Goal: Complete application form

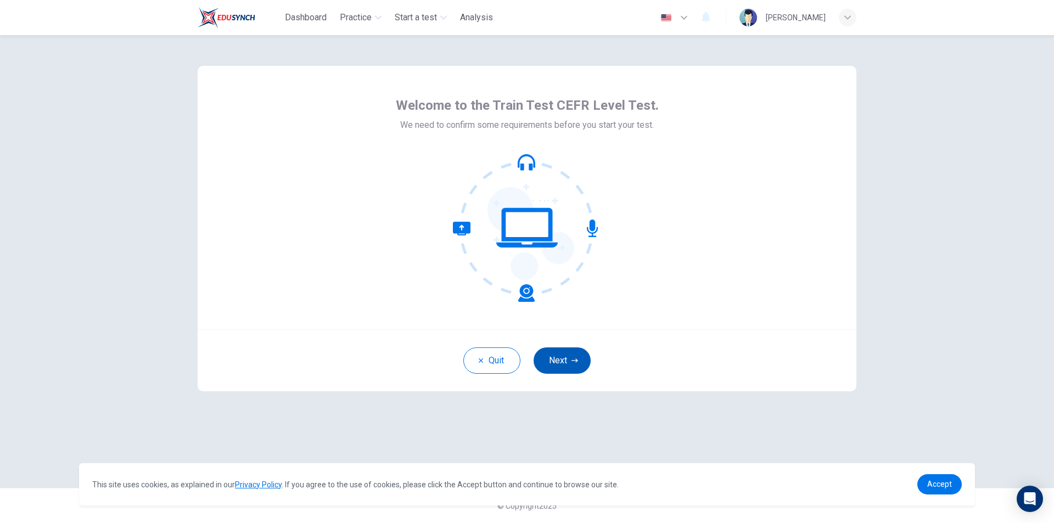
click at [568, 351] on button "Next" at bounding box center [562, 361] width 57 height 26
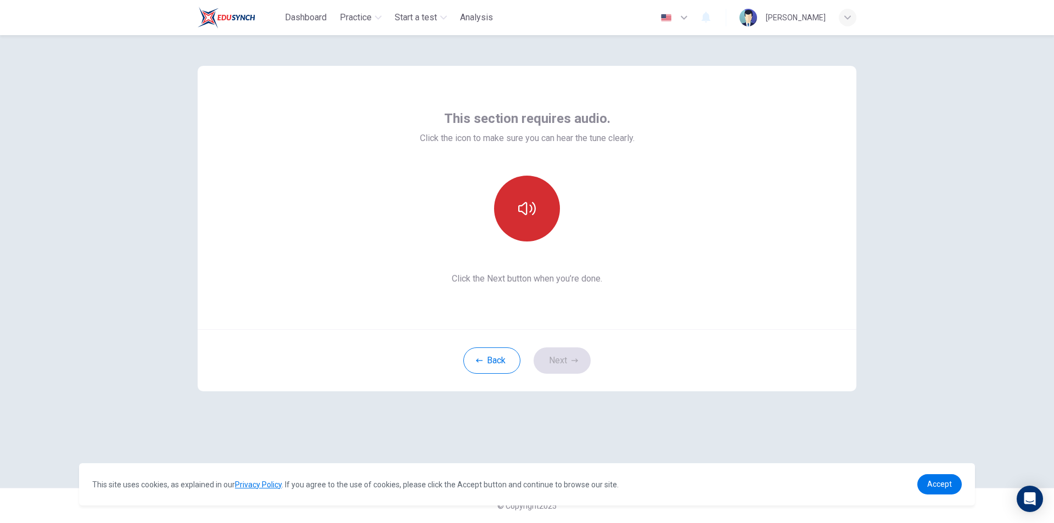
click at [533, 230] on button "button" at bounding box center [527, 209] width 66 height 66
click at [572, 360] on icon "button" at bounding box center [575, 360] width 7 height 7
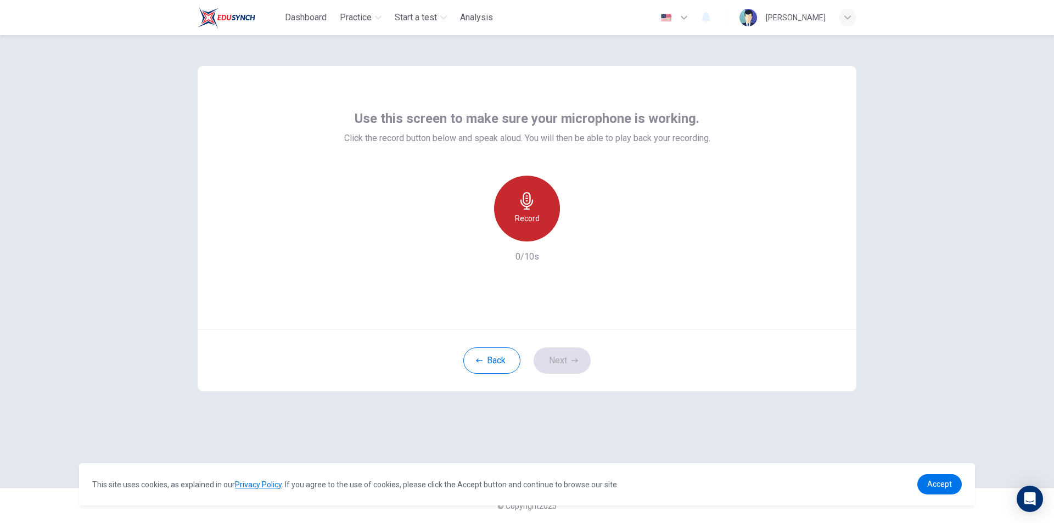
click at [511, 217] on div "Record" at bounding box center [527, 209] width 66 height 66
click at [511, 217] on div "Stop" at bounding box center [527, 209] width 66 height 66
click at [574, 231] on icon "button" at bounding box center [577, 232] width 11 height 11
click at [524, 212] on h6 "Record" at bounding box center [527, 218] width 25 height 13
click at [524, 212] on h6 "Stop" at bounding box center [527, 218] width 16 height 13
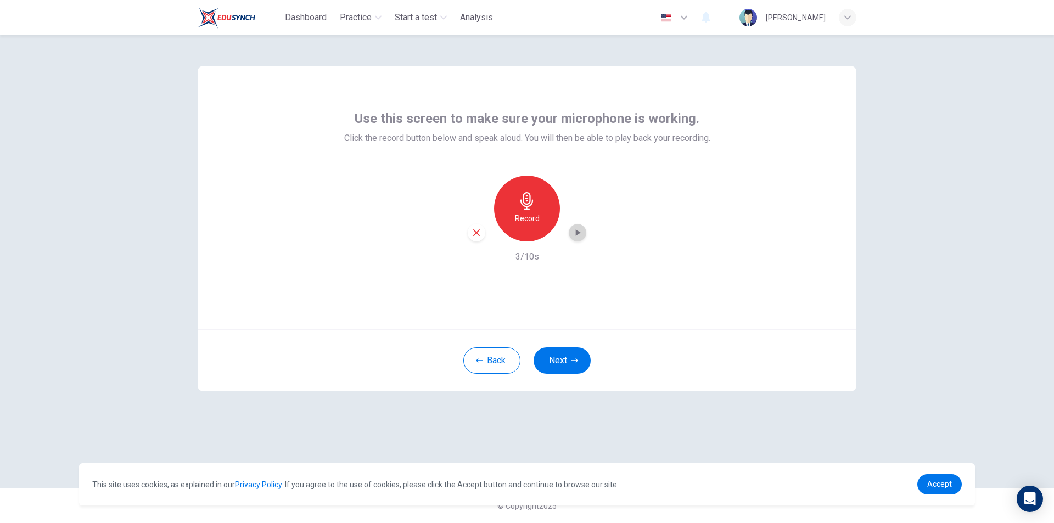
click at [575, 232] on icon "button" at bounding box center [577, 232] width 11 height 11
click at [567, 361] on button "Next" at bounding box center [562, 361] width 57 height 26
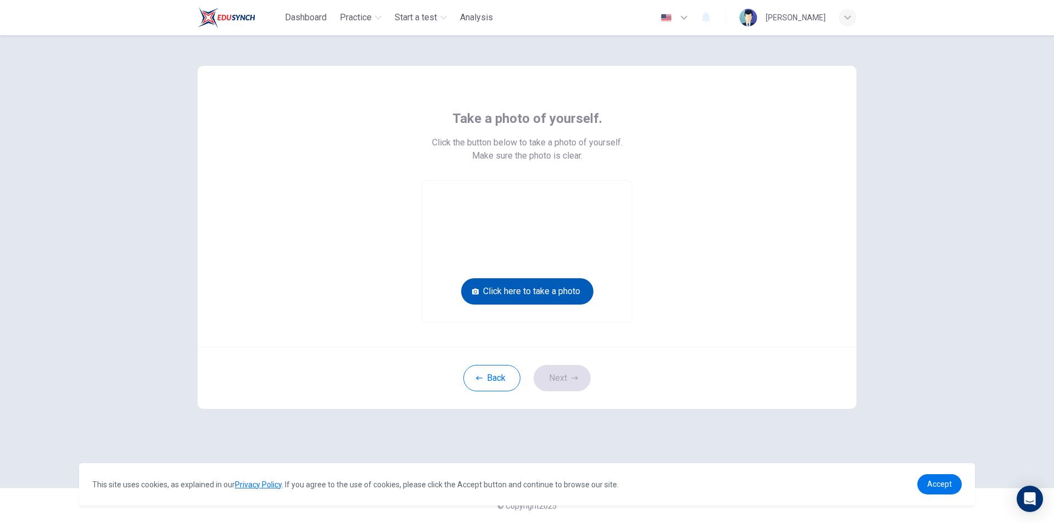
click at [513, 288] on button "Click here to take a photo" at bounding box center [527, 291] width 132 height 26
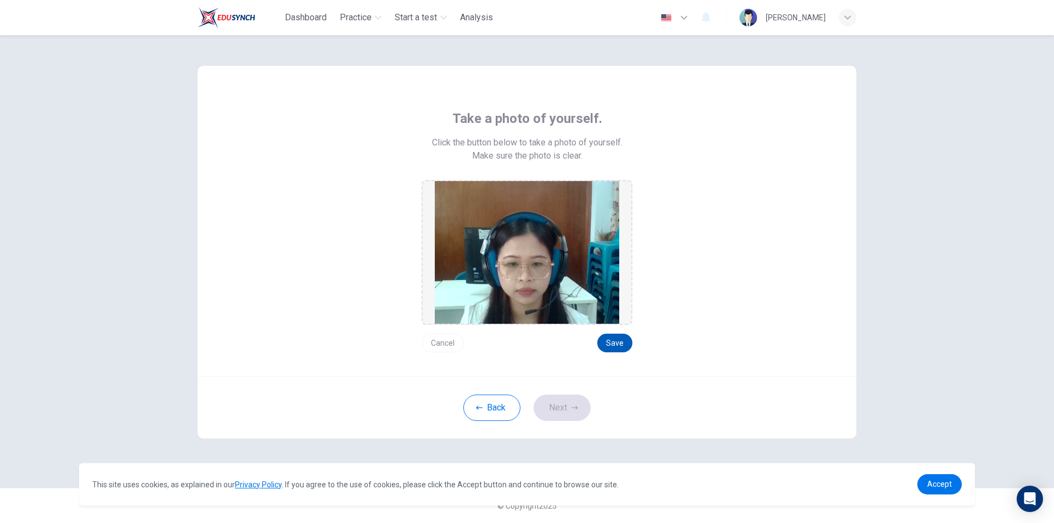
click at [611, 346] on button "Save" at bounding box center [614, 343] width 35 height 19
click at [622, 338] on button "Save" at bounding box center [614, 343] width 35 height 19
click at [611, 344] on button "Save" at bounding box center [614, 343] width 35 height 19
click at [446, 345] on button "Cancel" at bounding box center [443, 343] width 42 height 19
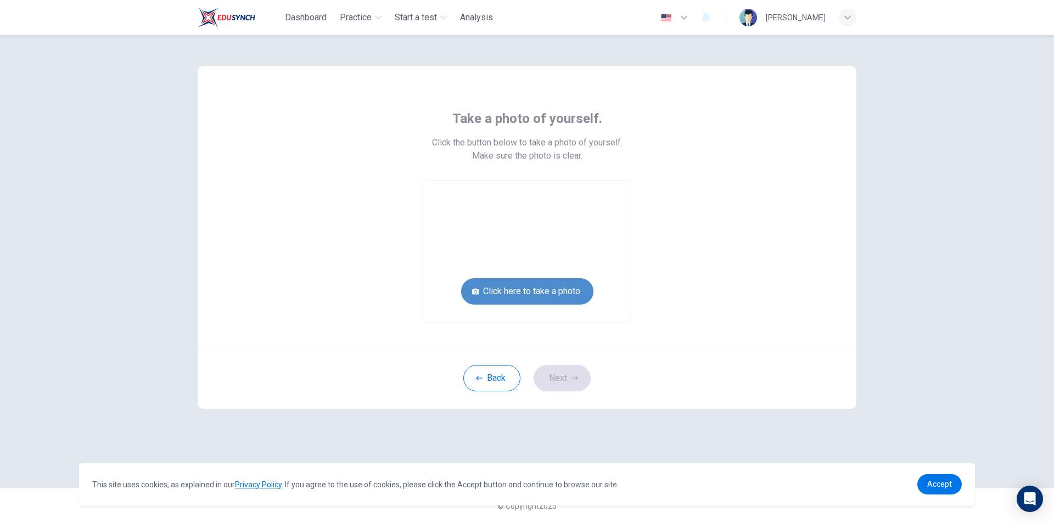
click at [524, 289] on button "Click here to take a photo" at bounding box center [527, 291] width 132 height 26
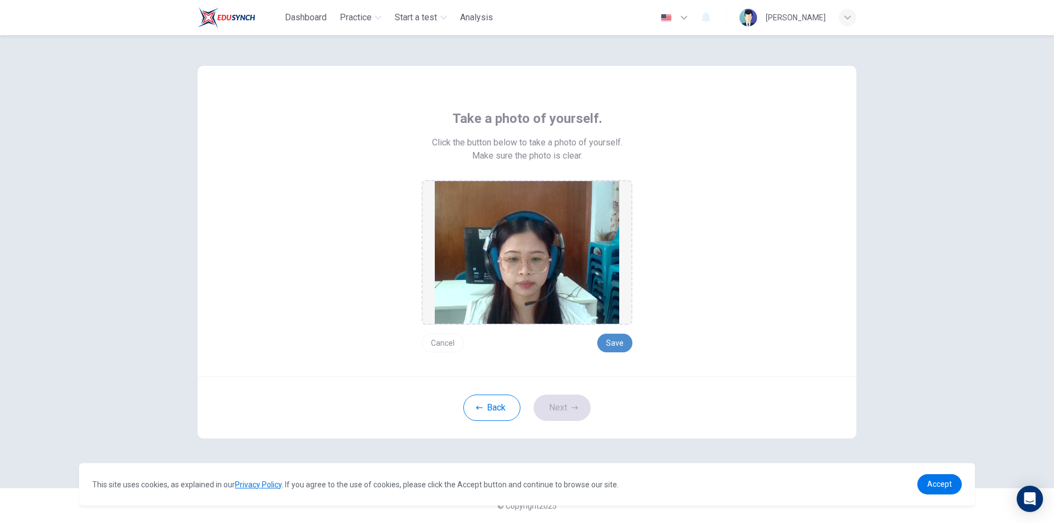
click at [616, 344] on button "Save" at bounding box center [614, 343] width 35 height 19
click at [451, 343] on button "Cancel" at bounding box center [443, 343] width 42 height 19
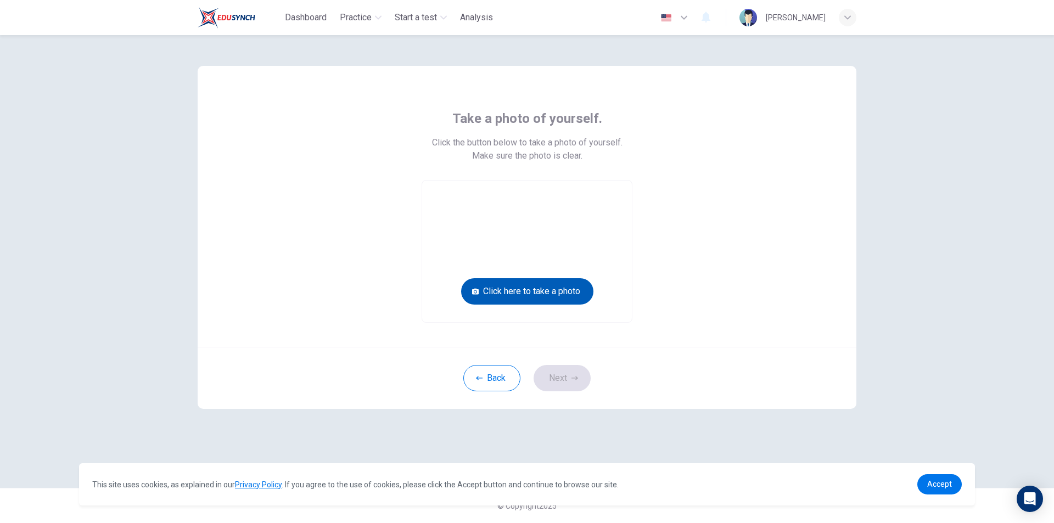
click at [519, 287] on button "Click here to take a photo" at bounding box center [527, 291] width 132 height 26
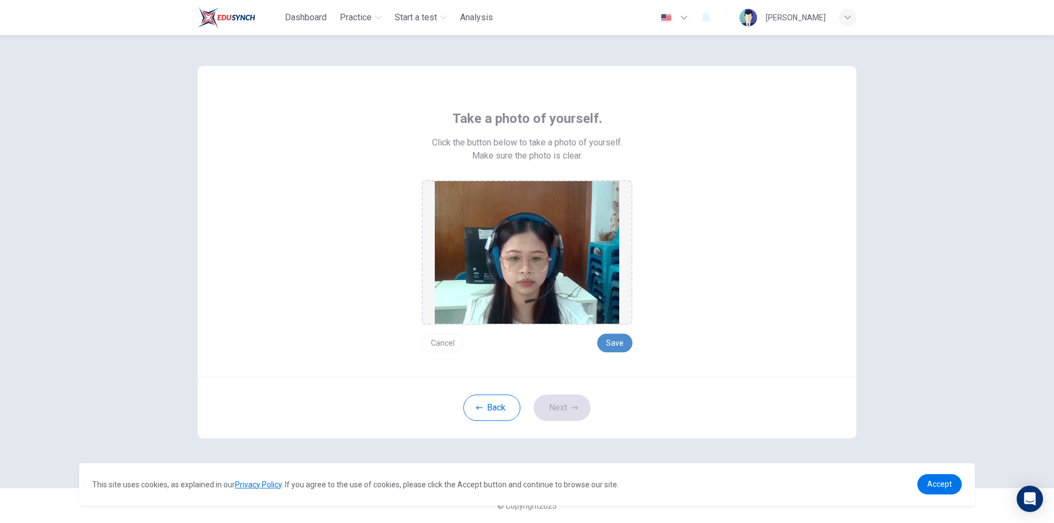
click at [619, 346] on button "Save" at bounding box center [614, 343] width 35 height 19
click at [573, 408] on icon "button" at bounding box center [575, 408] width 7 height 4
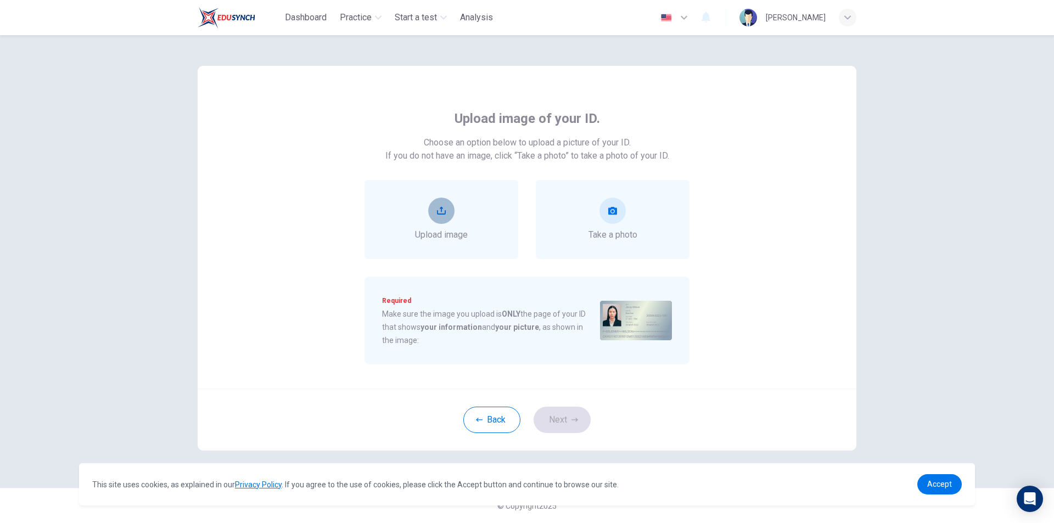
click at [443, 215] on icon "upload" at bounding box center [441, 210] width 9 height 9
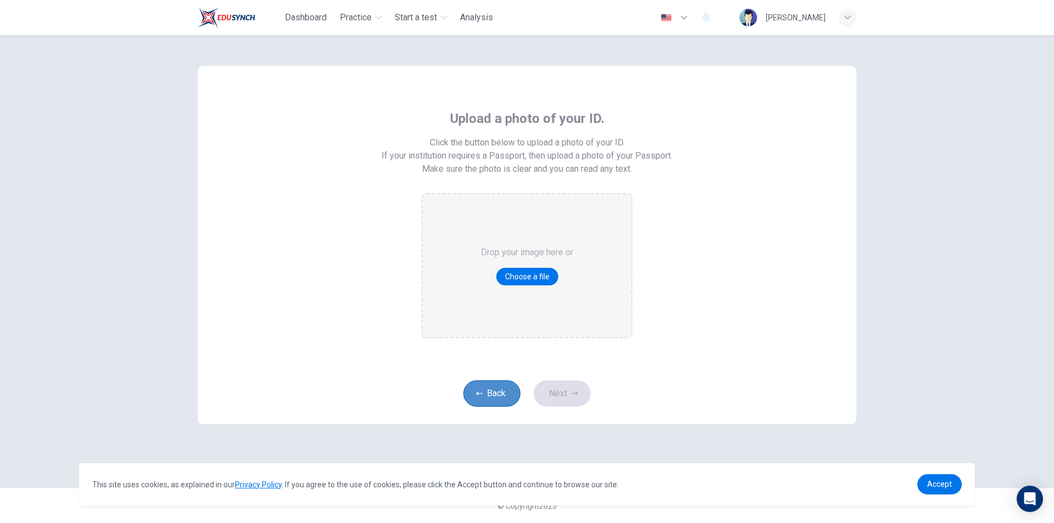
click at [496, 396] on button "Back" at bounding box center [491, 394] width 57 height 26
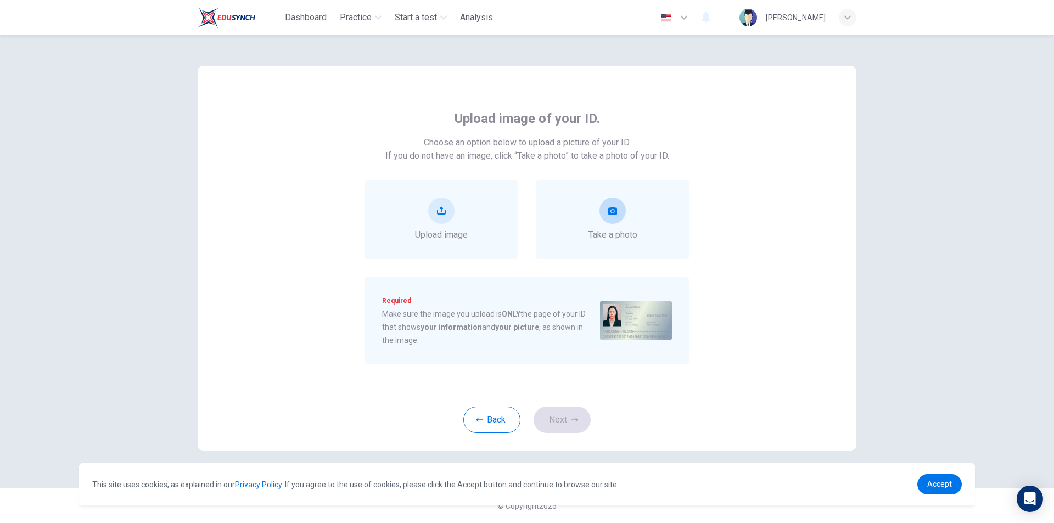
click at [618, 211] on button "take photo" at bounding box center [613, 211] width 26 height 26
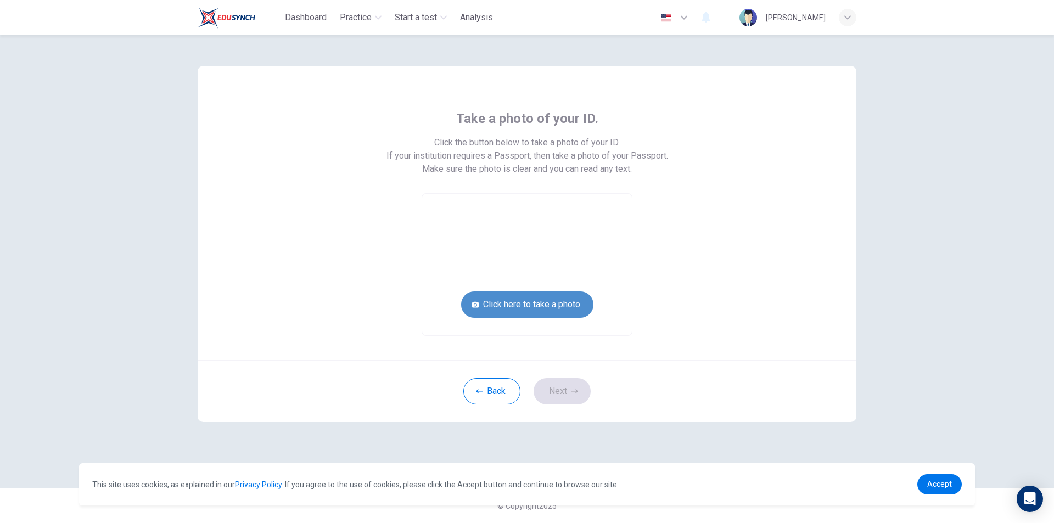
click at [545, 300] on button "Click here to take a photo" at bounding box center [527, 305] width 132 height 26
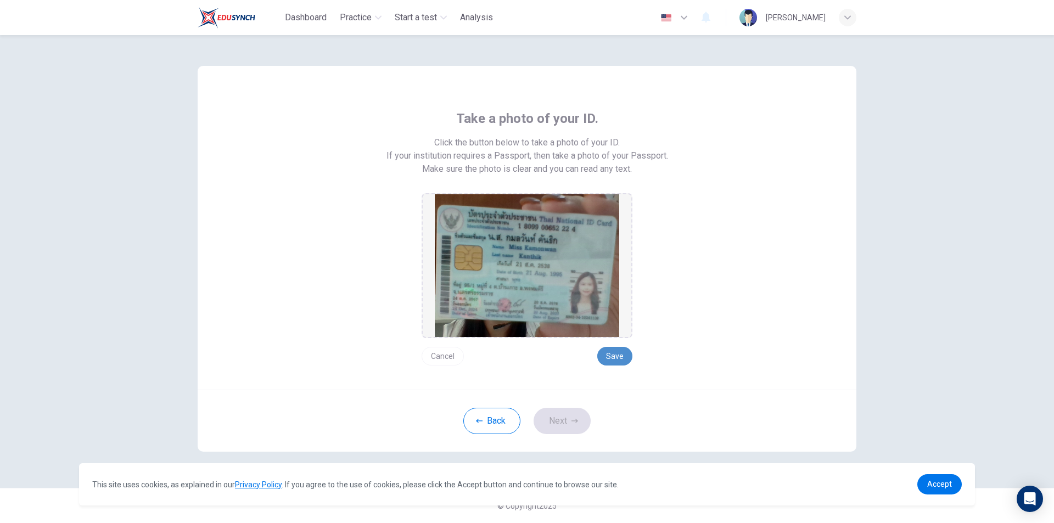
click at [607, 347] on button "Save" at bounding box center [614, 356] width 35 height 19
click at [571, 424] on button "Next" at bounding box center [562, 421] width 57 height 26
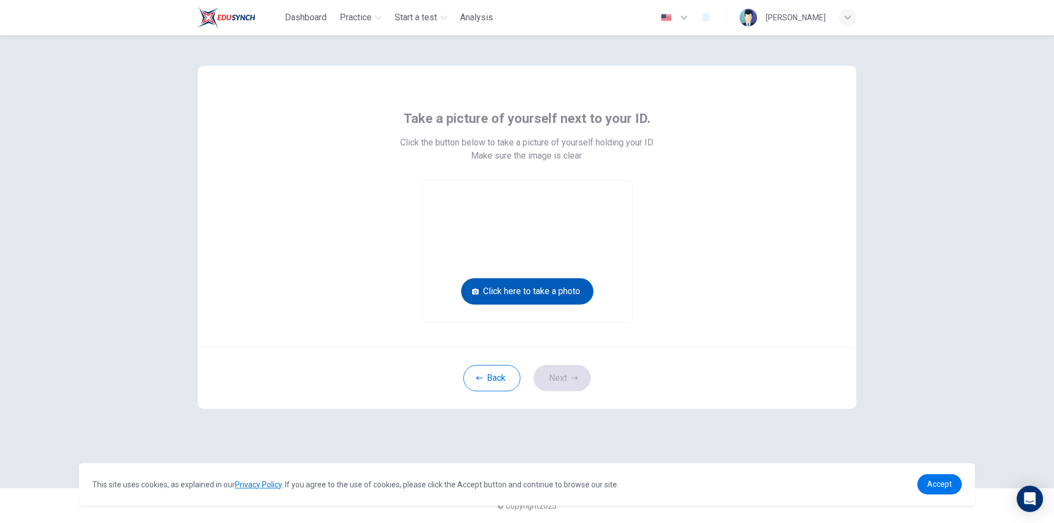
click at [526, 292] on button "Click here to take a photo" at bounding box center [527, 291] width 132 height 26
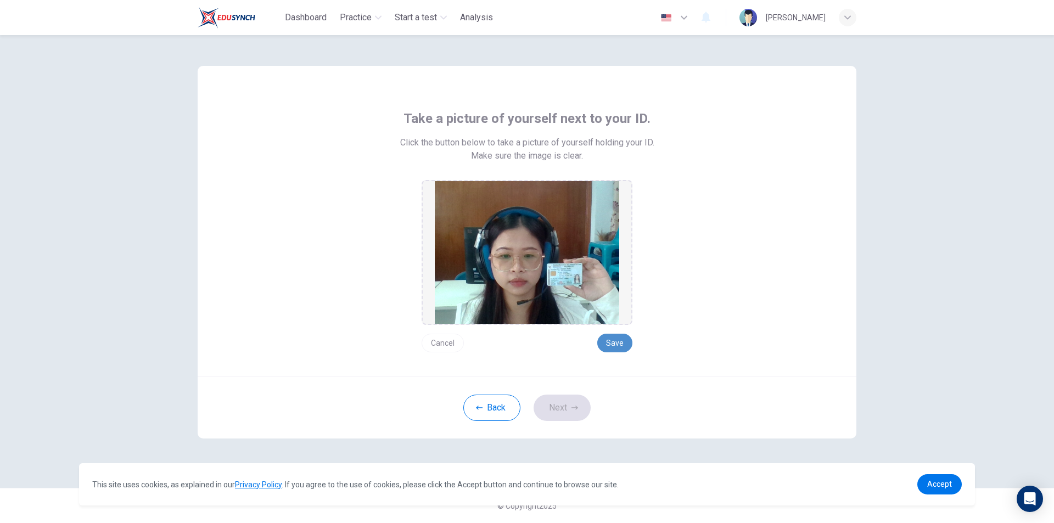
click at [606, 345] on button "Save" at bounding box center [614, 343] width 35 height 19
click at [562, 411] on button "Next" at bounding box center [562, 408] width 57 height 26
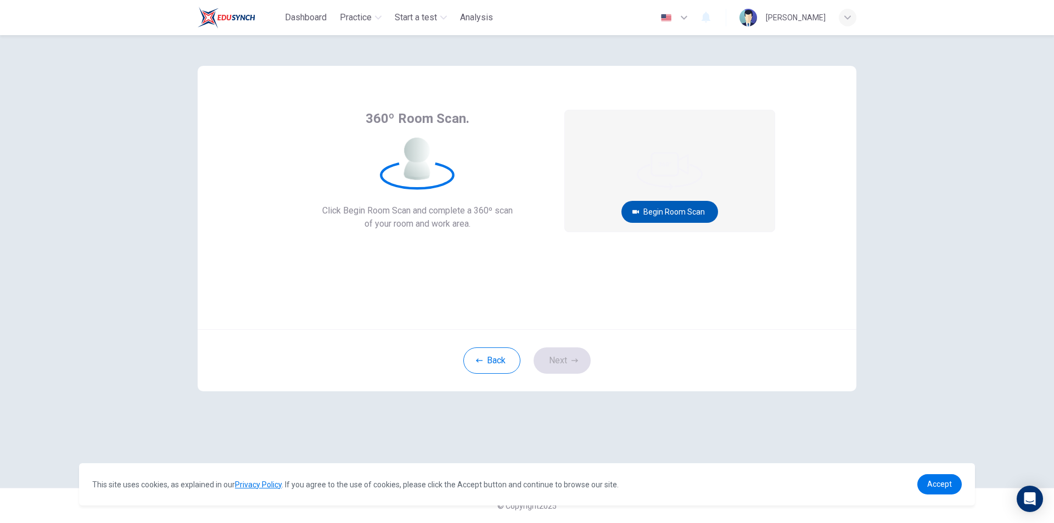
click at [678, 212] on button "Begin Room Scan" at bounding box center [670, 212] width 97 height 22
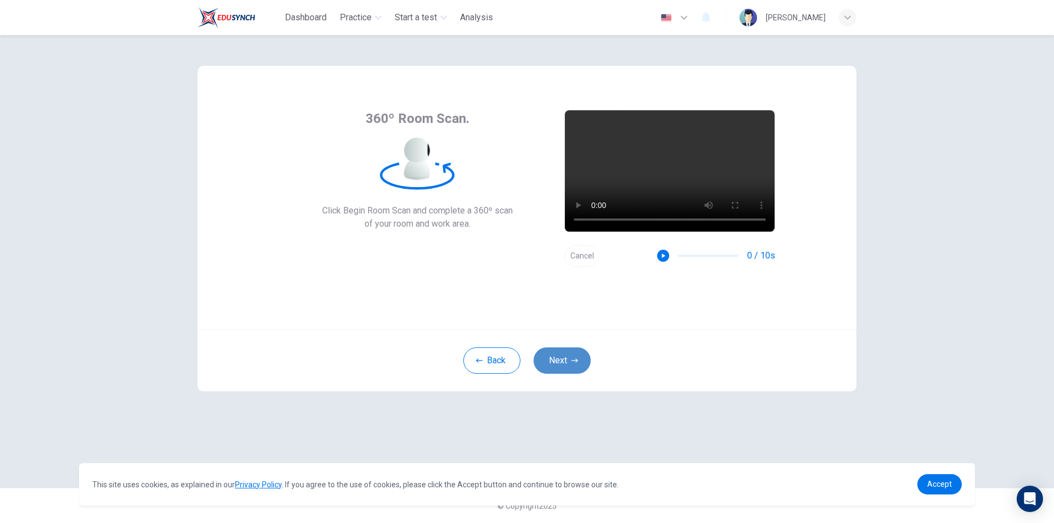
click at [572, 365] on button "Next" at bounding box center [562, 361] width 57 height 26
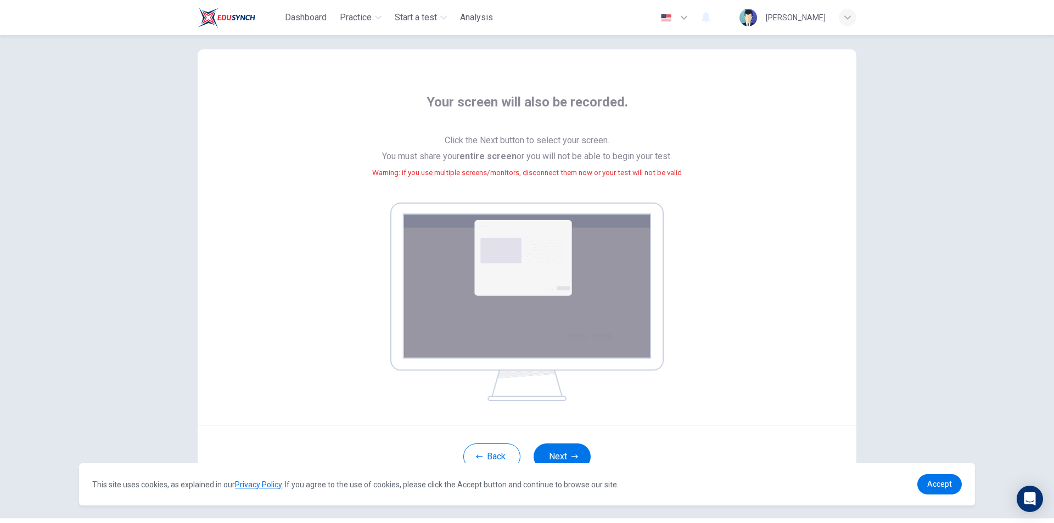
scroll to position [46, 0]
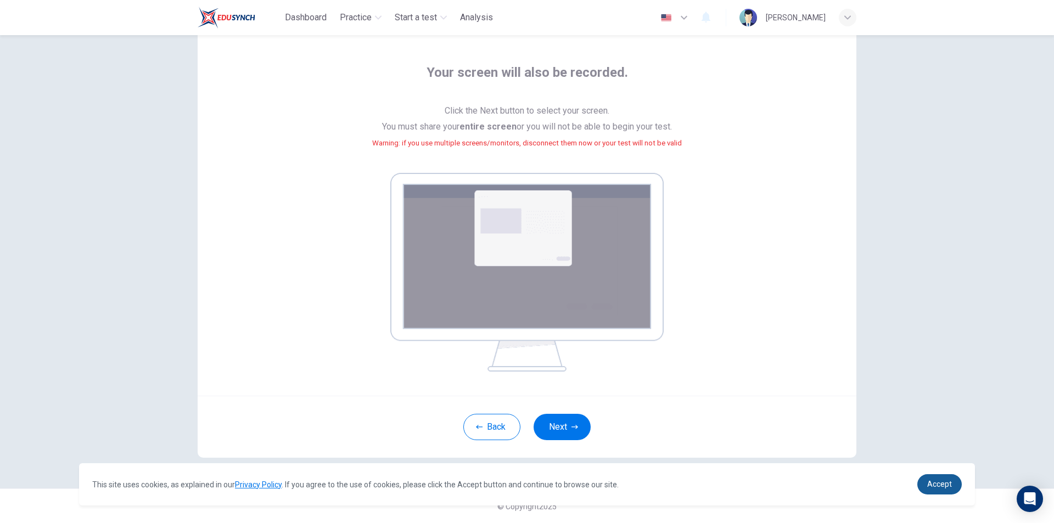
click at [950, 490] on link "Accept" at bounding box center [940, 484] width 44 height 20
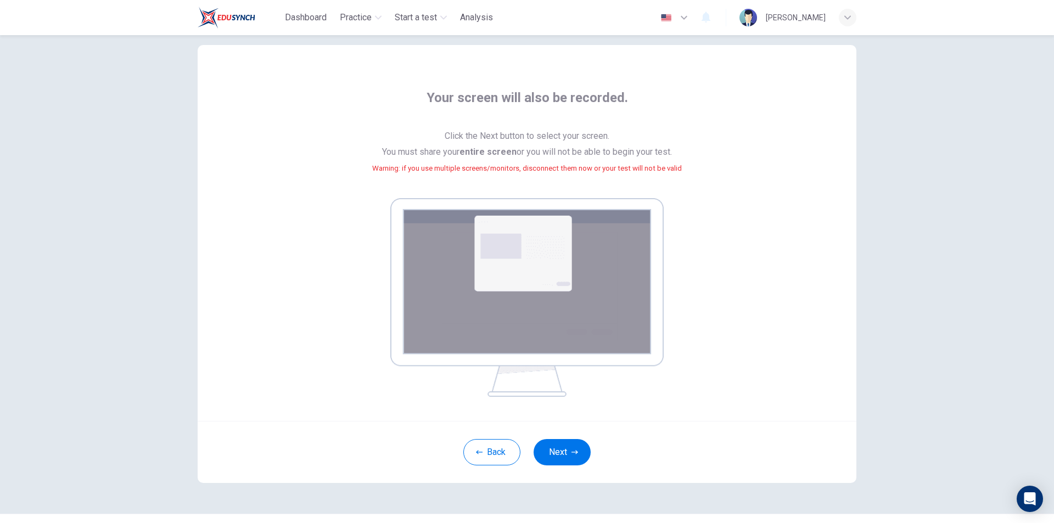
scroll to position [0, 0]
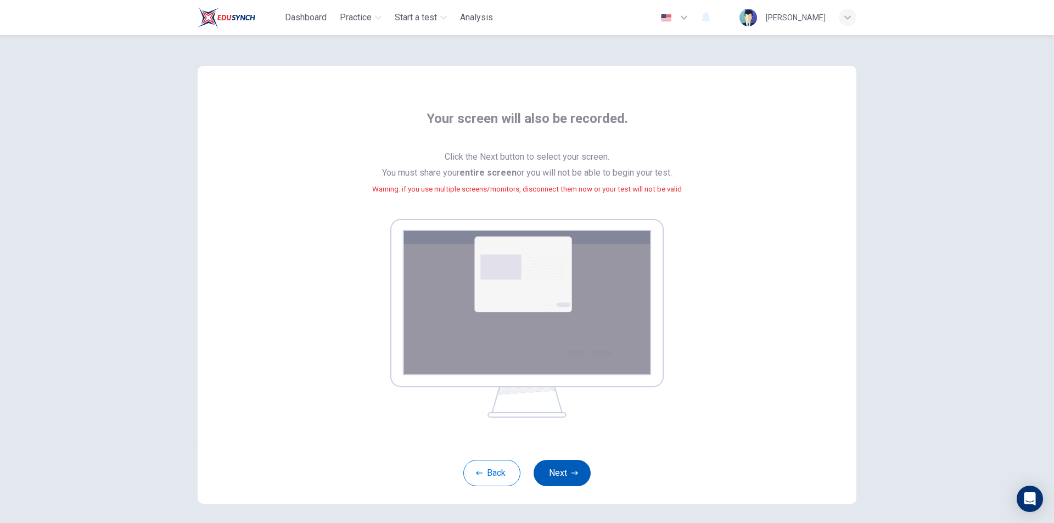
click at [572, 473] on icon "button" at bounding box center [575, 474] width 7 height 4
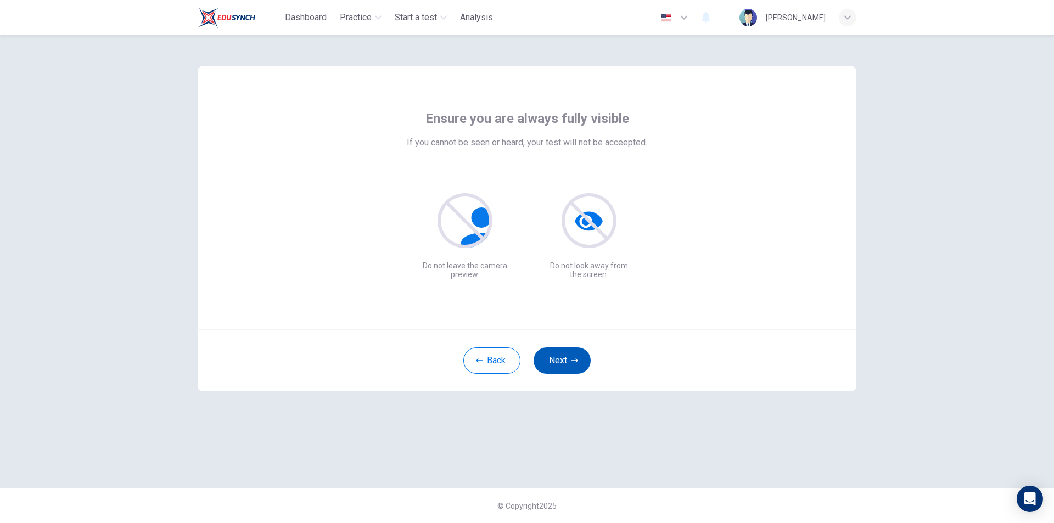
click at [552, 365] on button "Next" at bounding box center [562, 361] width 57 height 26
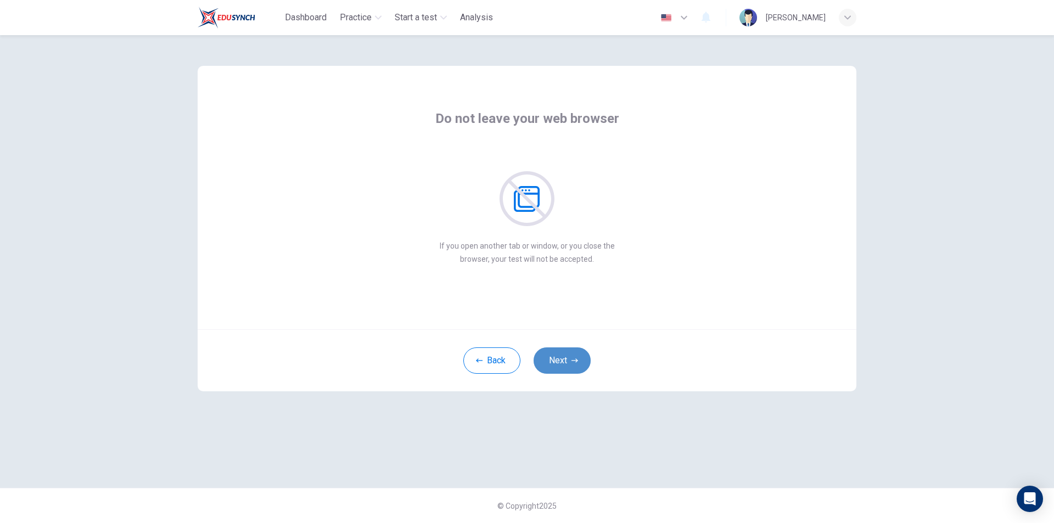
click at [556, 359] on button "Next" at bounding box center [562, 361] width 57 height 26
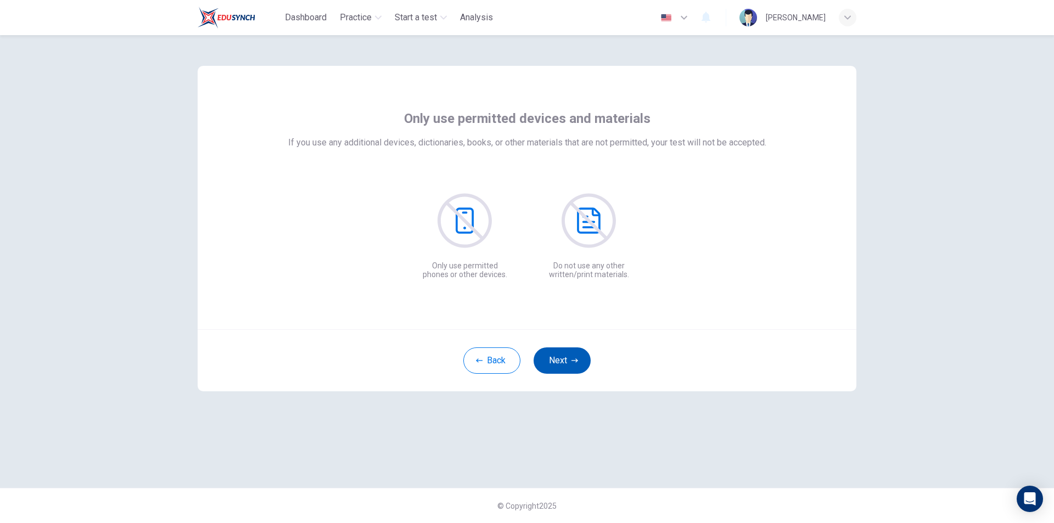
click at [556, 359] on button "Next" at bounding box center [562, 361] width 57 height 26
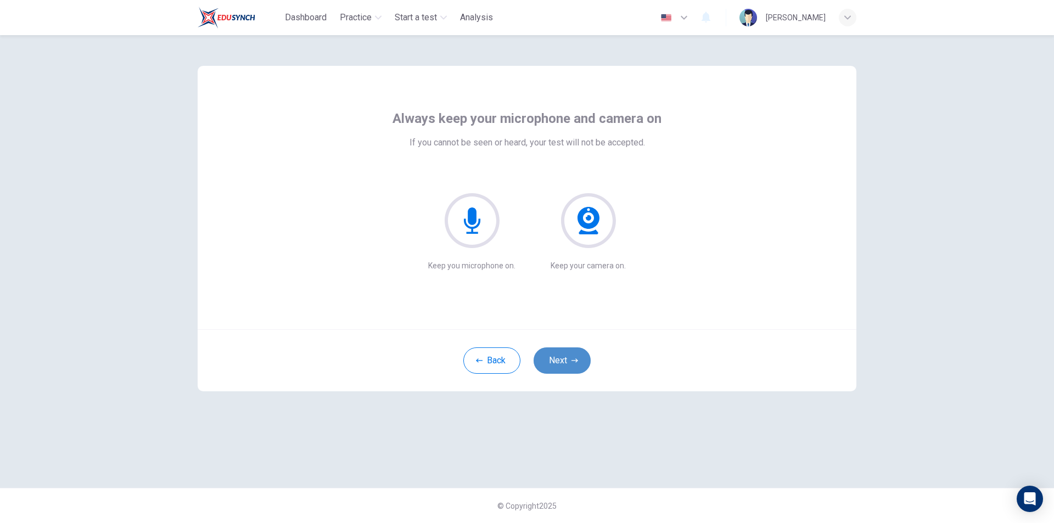
click at [556, 359] on button "Next" at bounding box center [562, 361] width 57 height 26
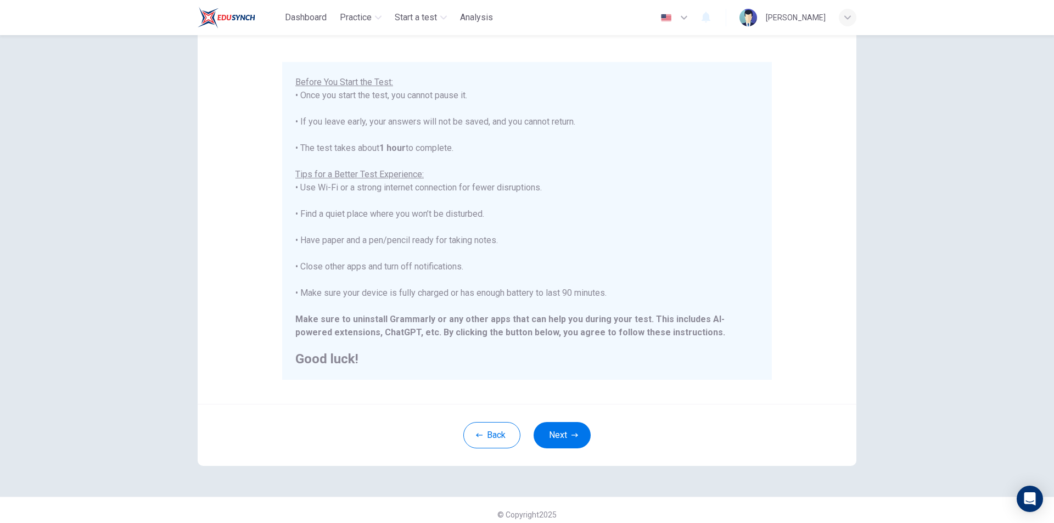
scroll to position [87, 0]
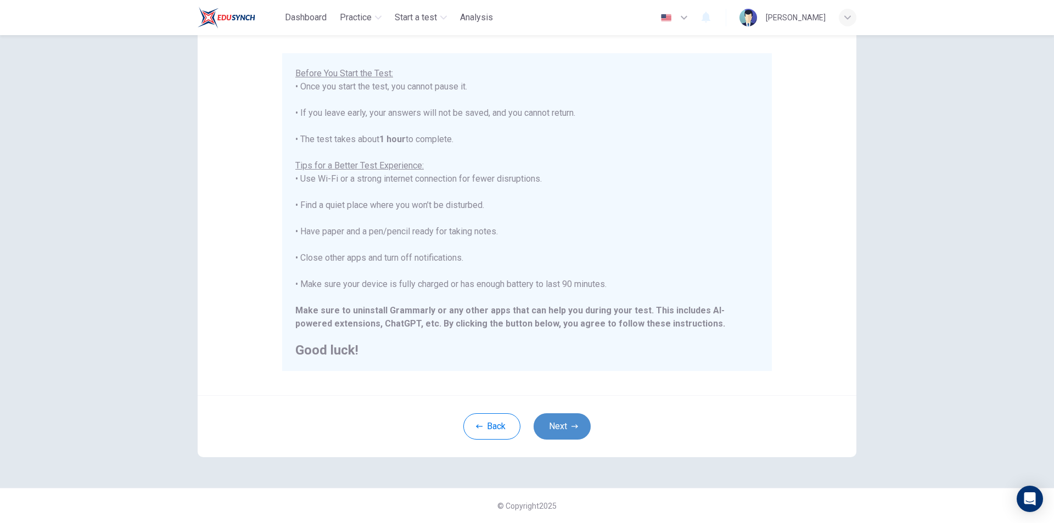
click at [562, 421] on button "Next" at bounding box center [562, 426] width 57 height 26
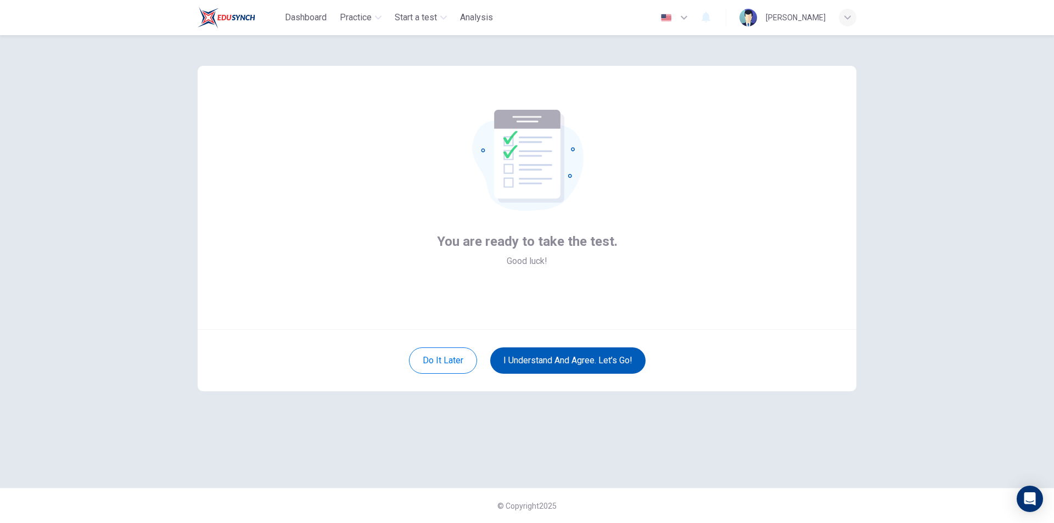
click at [540, 359] on button "I understand and agree. Let’s go!" at bounding box center [567, 361] width 155 height 26
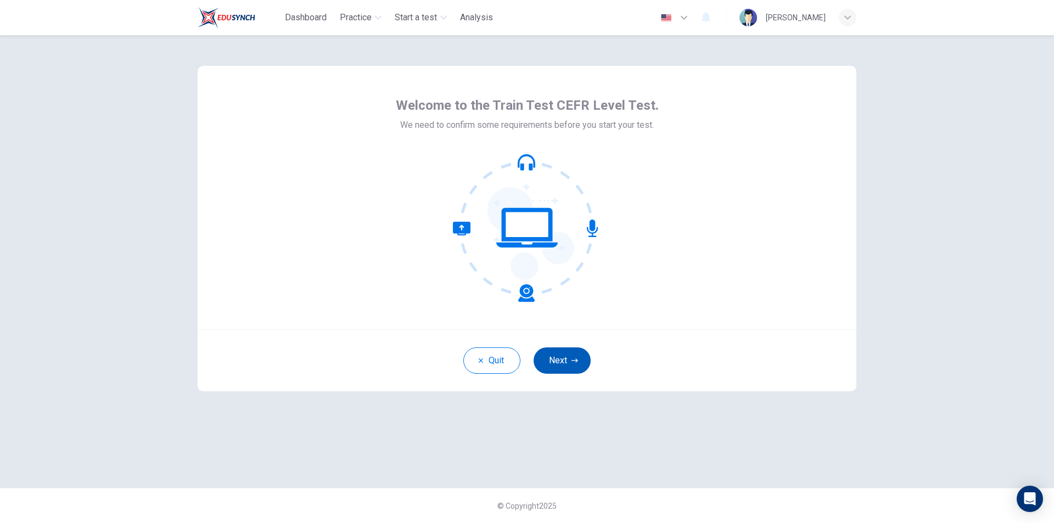
click at [568, 363] on button "Next" at bounding box center [562, 361] width 57 height 26
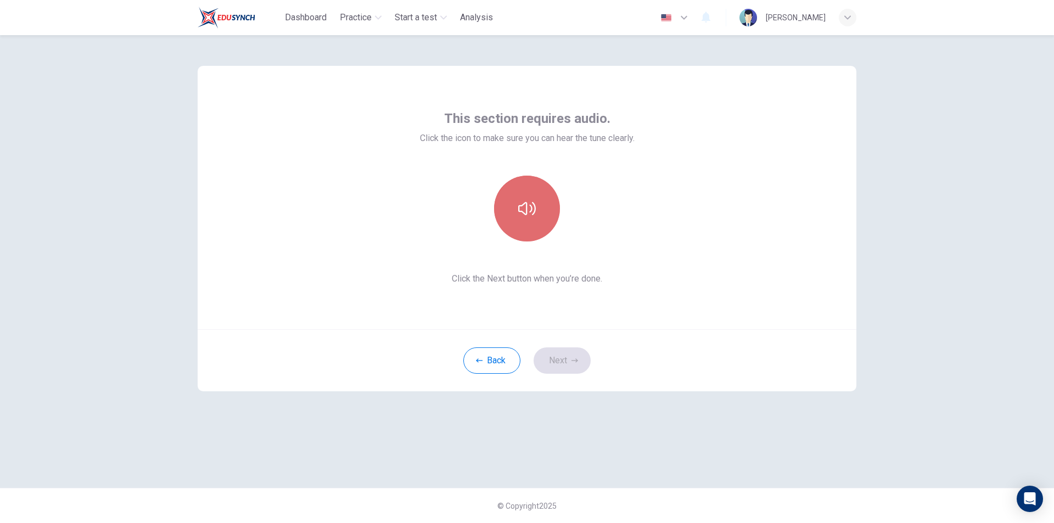
click at [530, 222] on button "button" at bounding box center [527, 209] width 66 height 66
click at [532, 222] on button "button" at bounding box center [527, 209] width 66 height 66
click at [563, 359] on button "Next" at bounding box center [562, 361] width 57 height 26
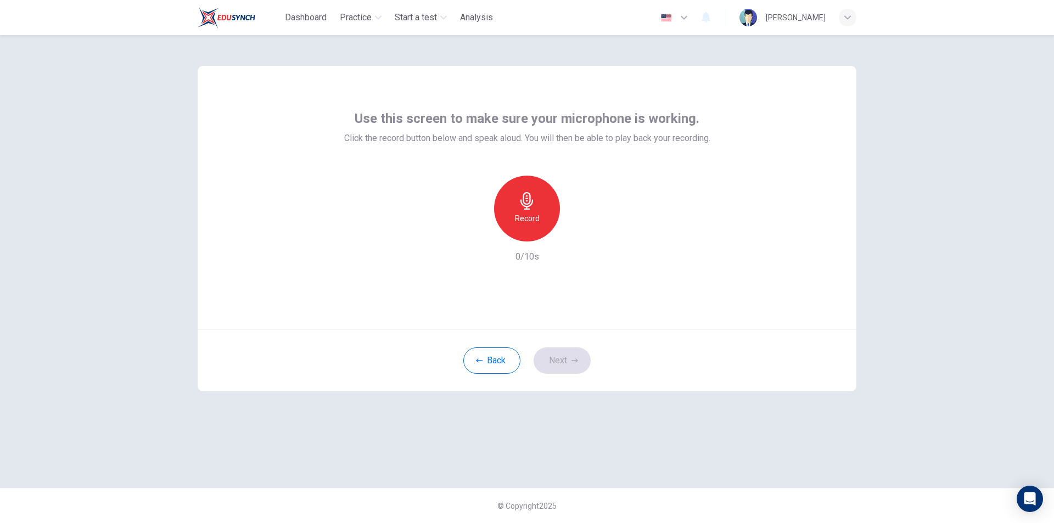
click at [531, 226] on div "Record" at bounding box center [527, 209] width 66 height 66
click at [523, 210] on div "Stop" at bounding box center [527, 209] width 66 height 66
click at [574, 232] on icon "button" at bounding box center [577, 232] width 11 height 11
click at [559, 360] on button "Next" at bounding box center [562, 361] width 57 height 26
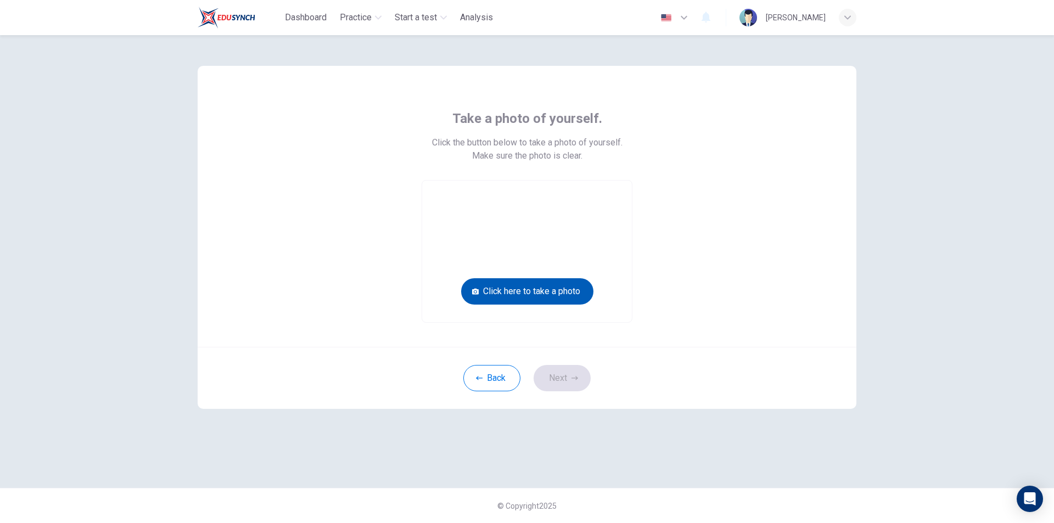
click at [532, 290] on button "Click here to take a photo" at bounding box center [527, 291] width 132 height 26
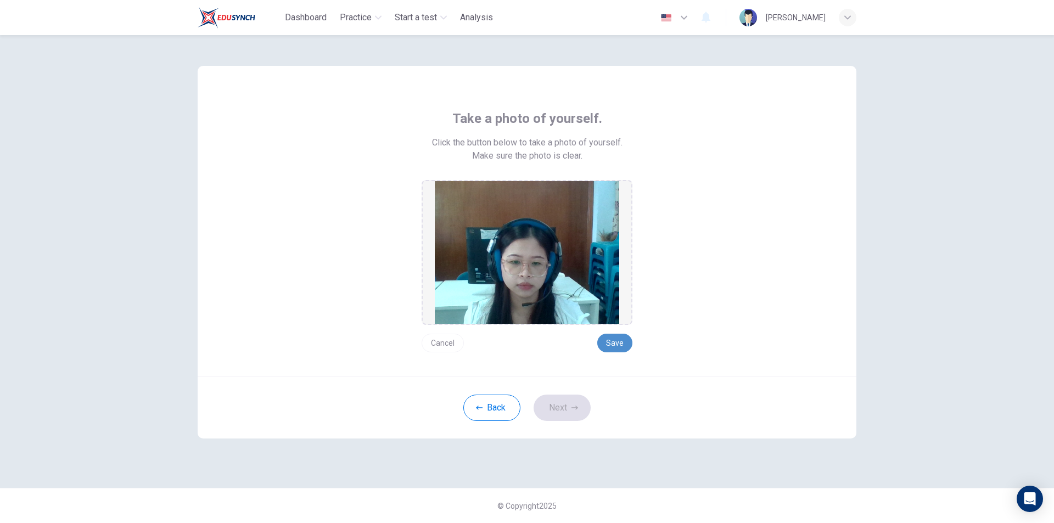
click at [611, 346] on button "Save" at bounding box center [614, 343] width 35 height 19
click at [556, 404] on button "Next" at bounding box center [562, 408] width 57 height 26
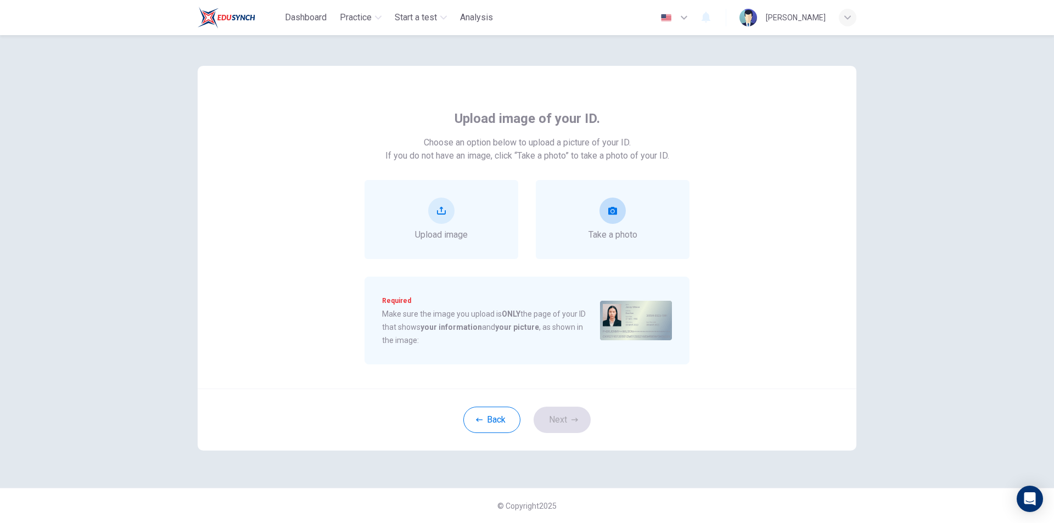
click at [603, 223] on div "Take a photo" at bounding box center [613, 220] width 49 height 44
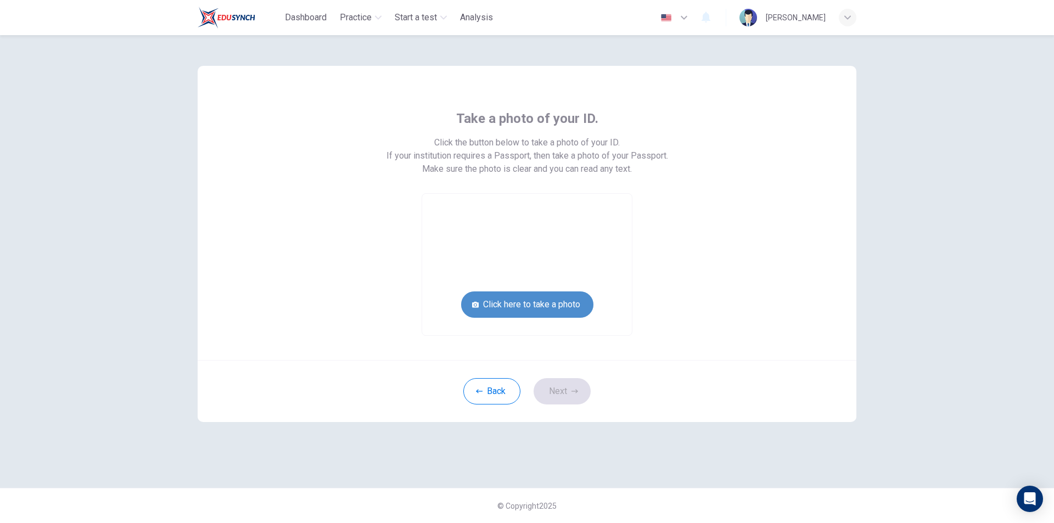
click at [516, 301] on button "Click here to take a photo" at bounding box center [527, 305] width 132 height 26
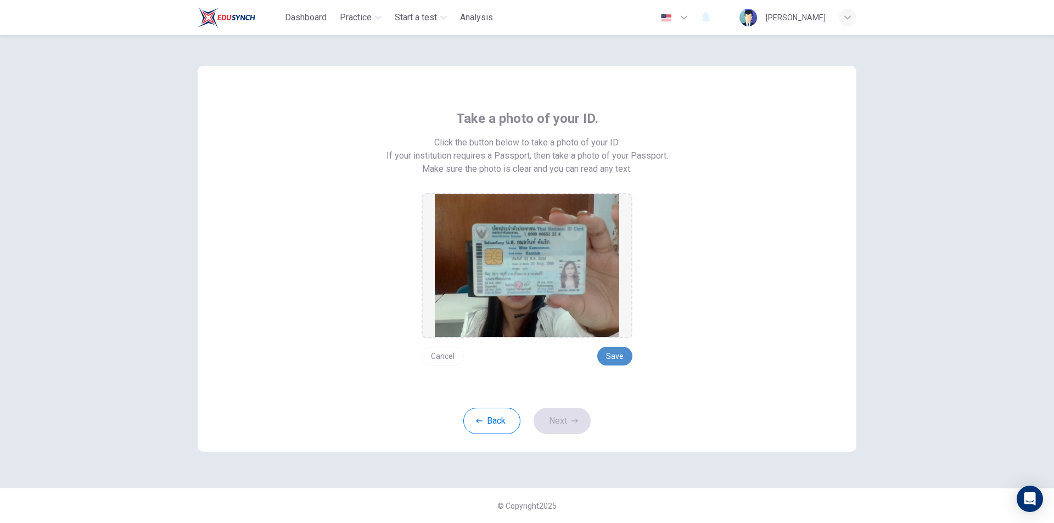
click at [606, 351] on button "Save" at bounding box center [614, 356] width 35 height 19
click at [569, 428] on button "Next" at bounding box center [562, 421] width 57 height 26
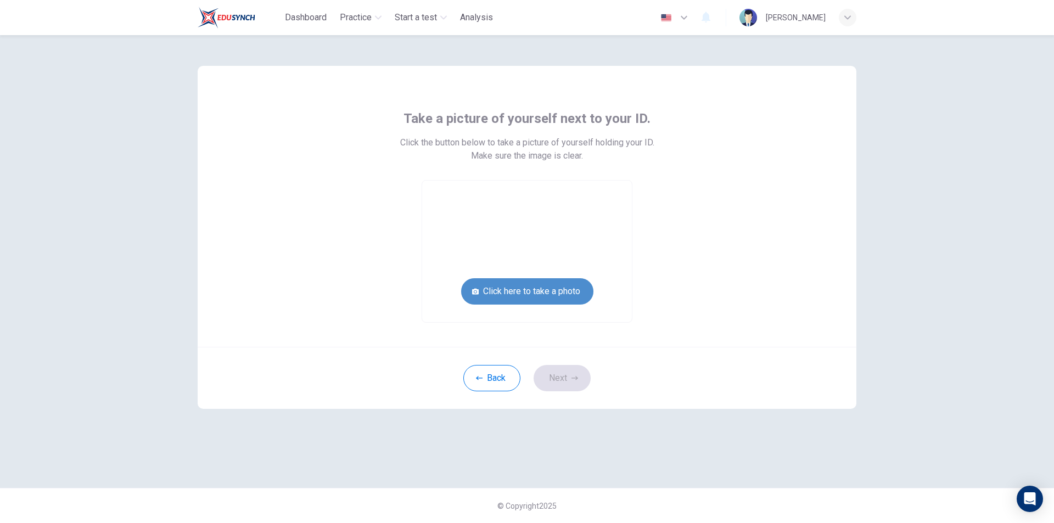
click at [542, 284] on button "Click here to take a photo" at bounding box center [527, 291] width 132 height 26
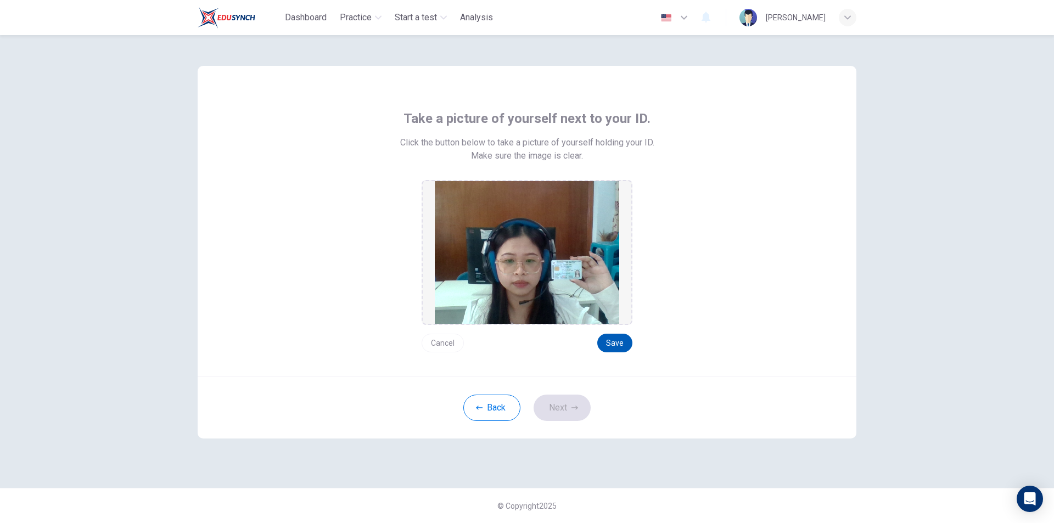
click at [616, 344] on button "Save" at bounding box center [614, 343] width 35 height 19
click at [573, 411] on button "Next" at bounding box center [562, 408] width 57 height 26
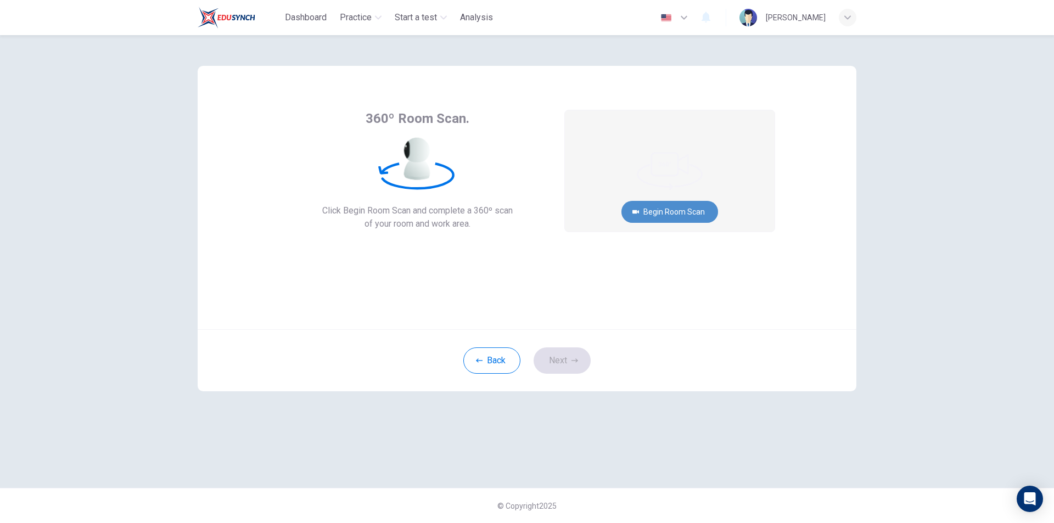
click at [674, 214] on button "Begin Room Scan" at bounding box center [670, 212] width 97 height 22
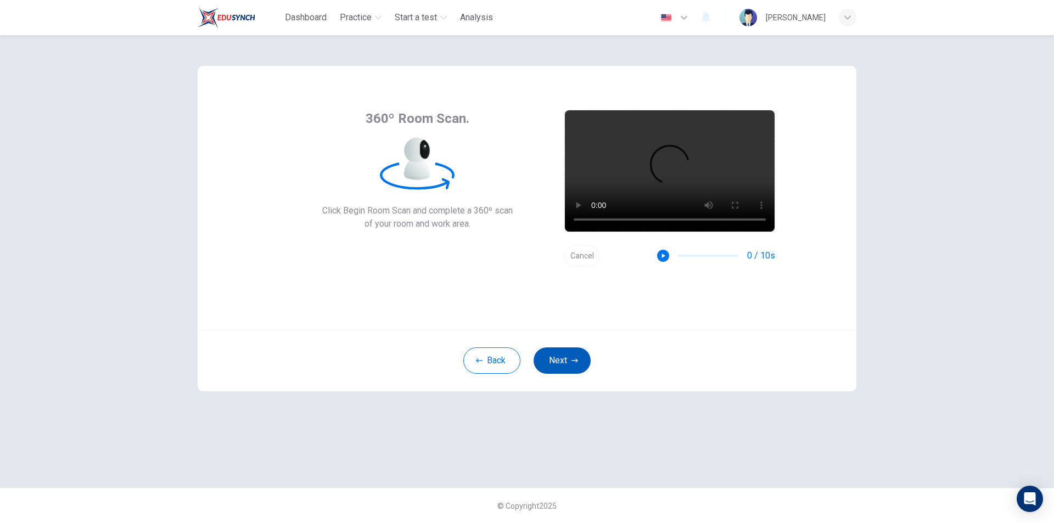
click at [572, 357] on button "Next" at bounding box center [562, 361] width 57 height 26
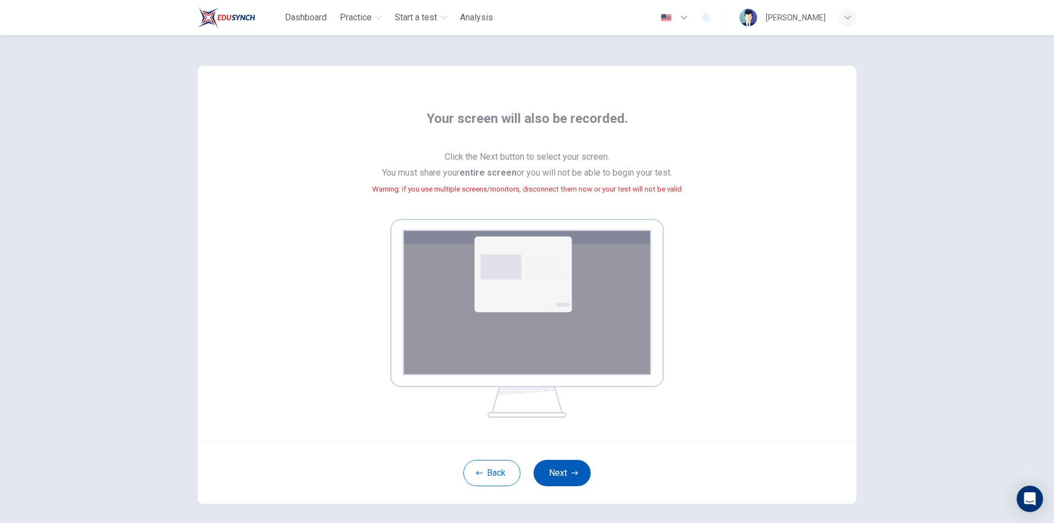
click at [580, 469] on button "Next" at bounding box center [562, 473] width 57 height 26
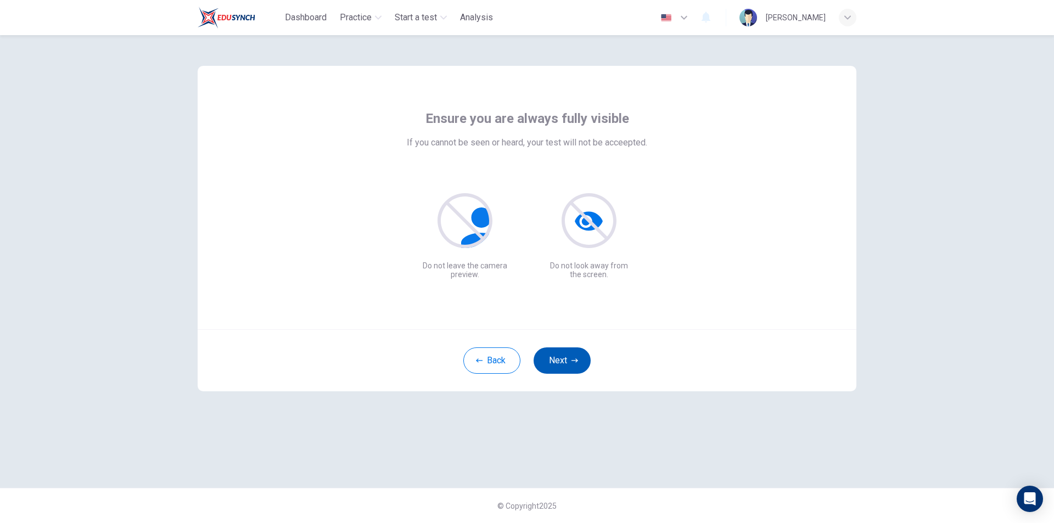
click at [567, 361] on button "Next" at bounding box center [562, 361] width 57 height 26
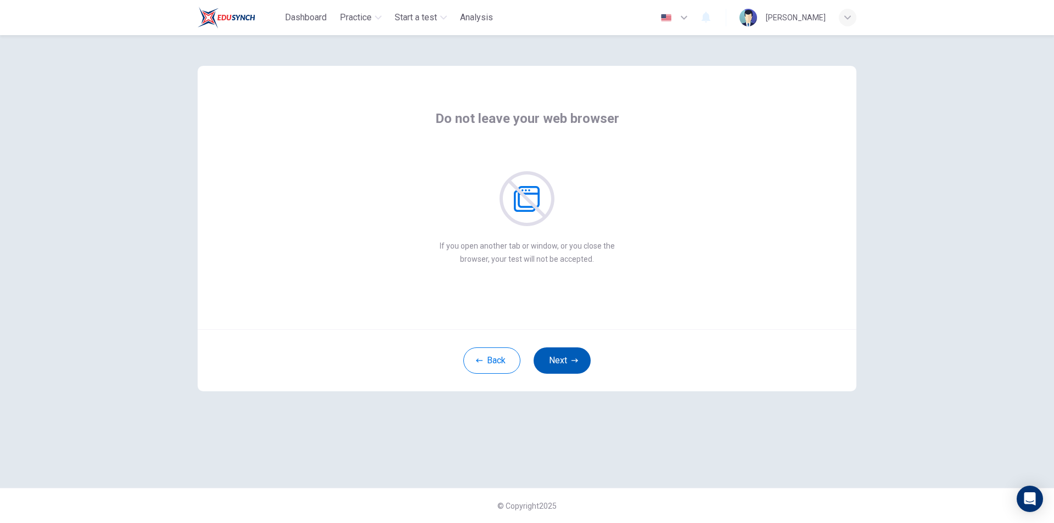
click at [567, 361] on button "Next" at bounding box center [562, 361] width 57 height 26
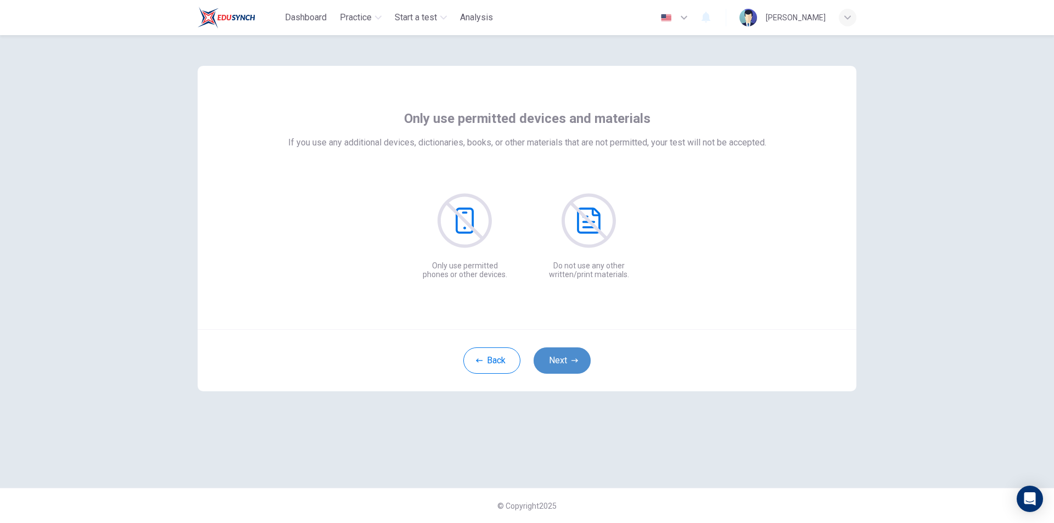
click at [567, 361] on button "Next" at bounding box center [562, 361] width 57 height 26
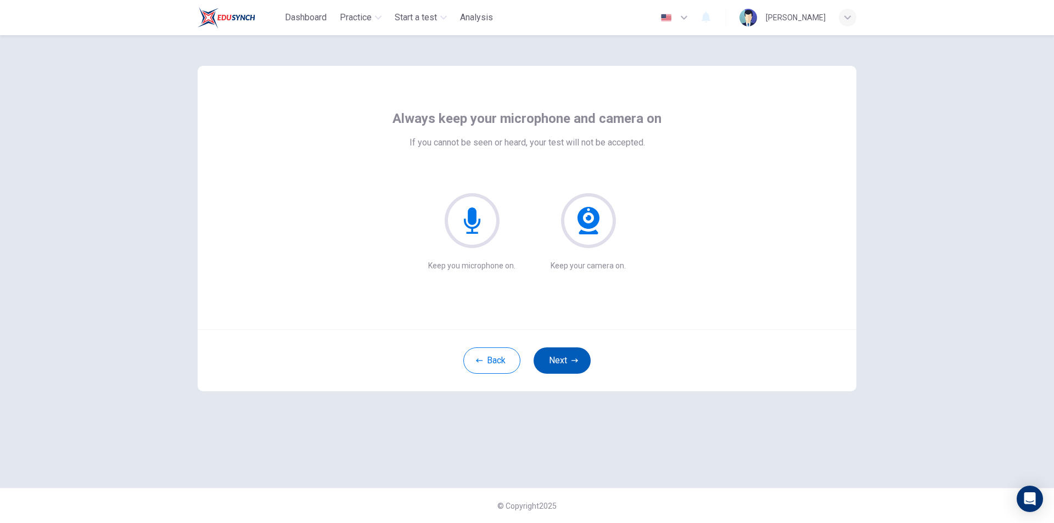
click at [567, 361] on button "Next" at bounding box center [562, 361] width 57 height 26
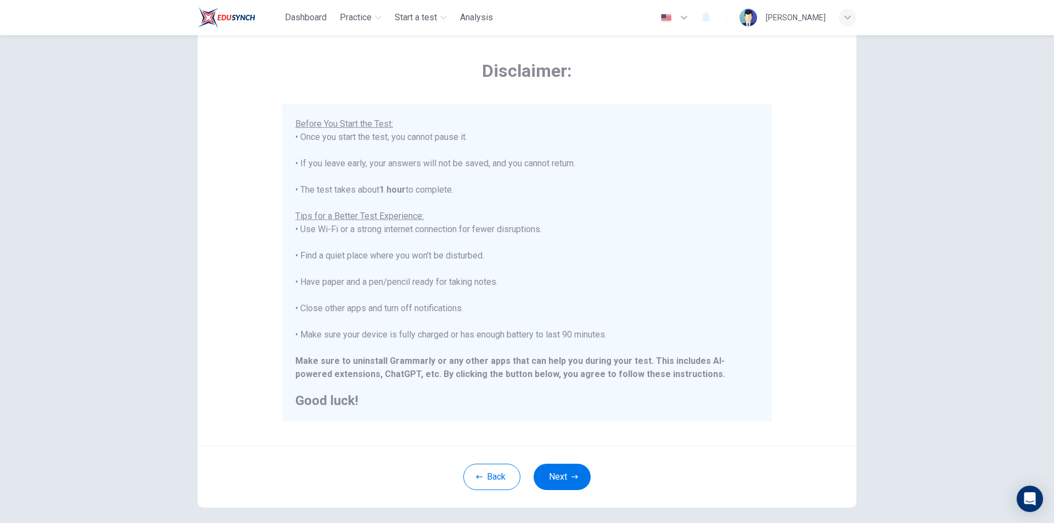
scroll to position [87, 0]
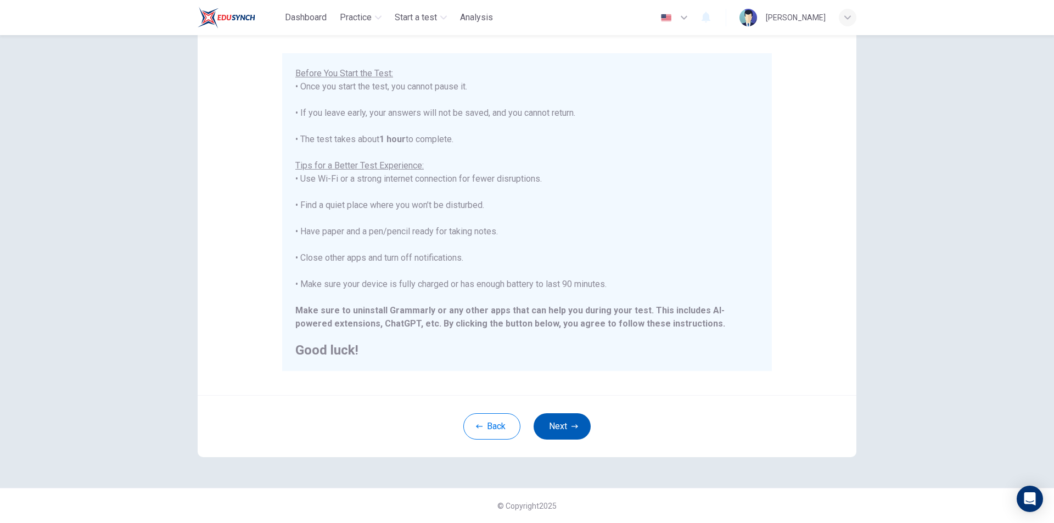
click at [568, 426] on button "Next" at bounding box center [562, 426] width 57 height 26
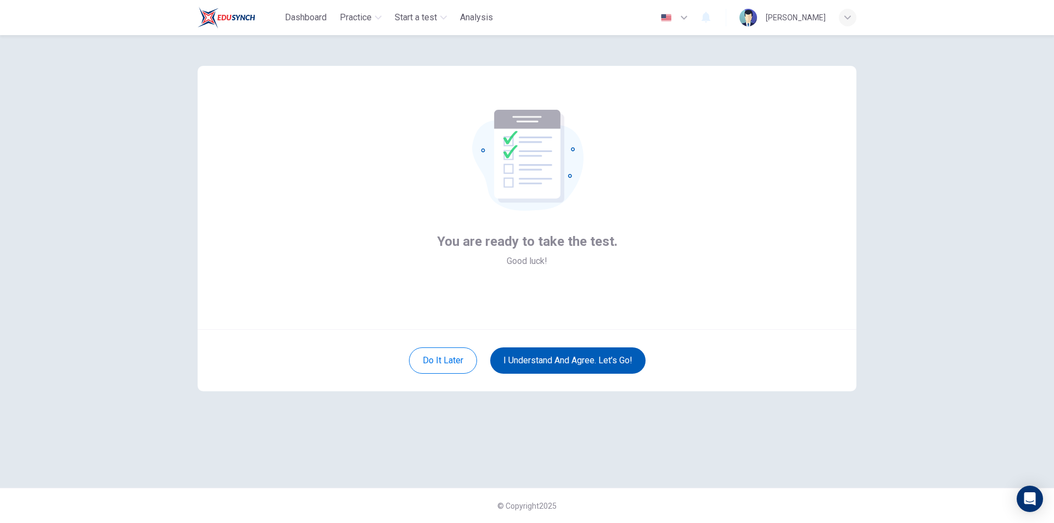
scroll to position [0, 0]
click at [552, 359] on button "I understand and agree. Let’s go!" at bounding box center [567, 361] width 155 height 26
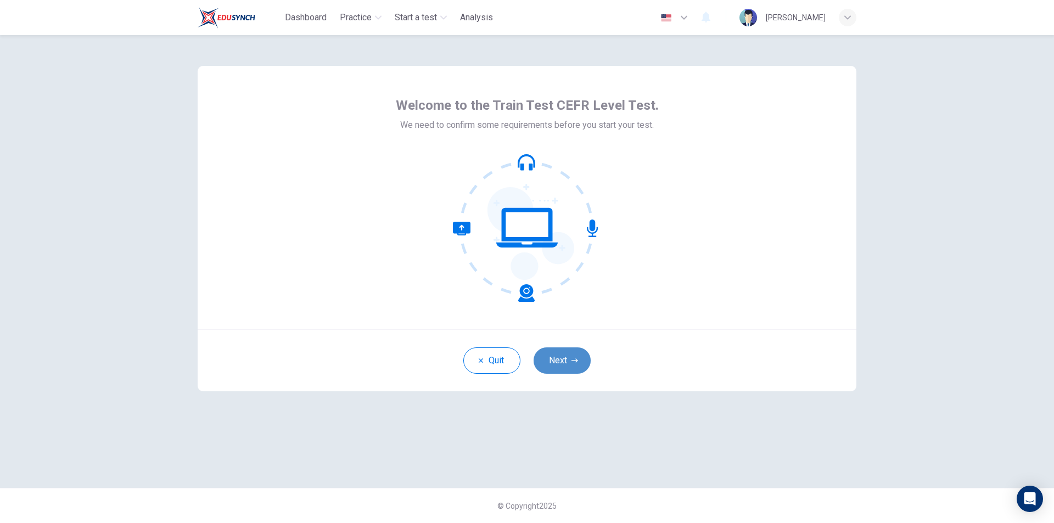
click at [567, 362] on button "Next" at bounding box center [562, 361] width 57 height 26
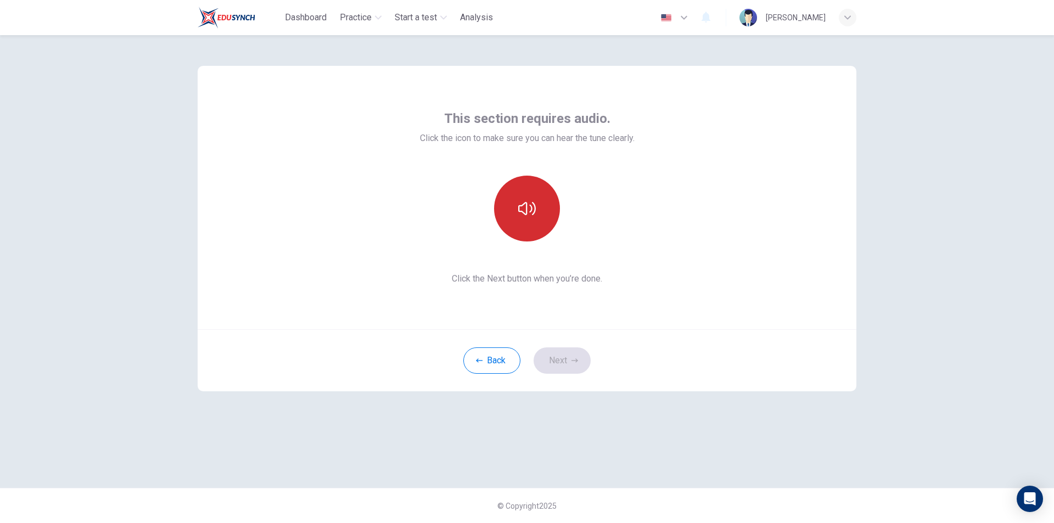
click at [527, 203] on icon "button" at bounding box center [527, 208] width 18 height 13
click at [532, 211] on icon "button" at bounding box center [527, 209] width 18 height 18
click at [531, 211] on icon "button" at bounding box center [527, 208] width 18 height 13
click at [527, 199] on button "button" at bounding box center [527, 209] width 66 height 66
click at [562, 360] on button "Next" at bounding box center [562, 361] width 57 height 26
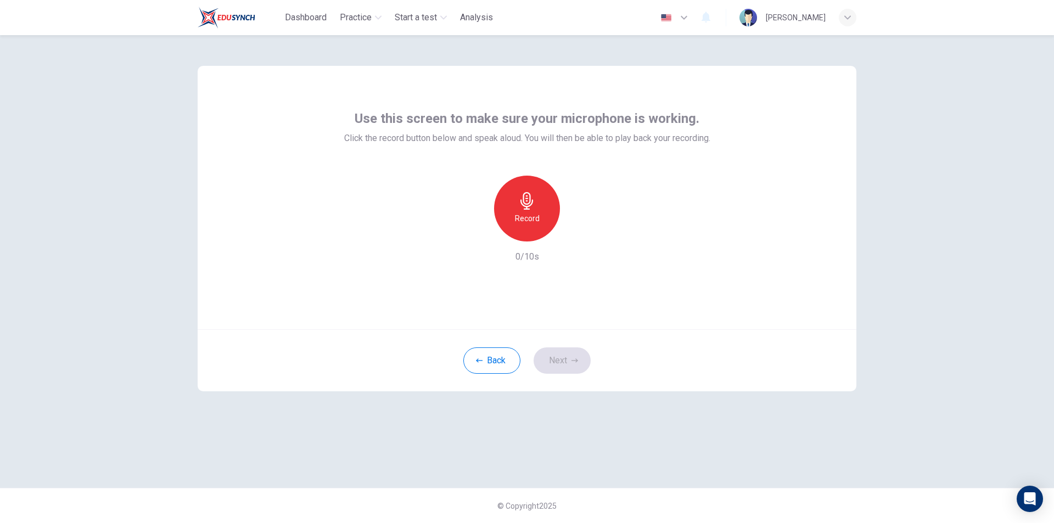
click at [530, 209] on icon "button" at bounding box center [527, 201] width 18 height 18
click at [527, 202] on icon "button" at bounding box center [527, 201] width 18 height 18
click at [574, 235] on icon "button" at bounding box center [577, 232] width 11 height 11
click at [570, 361] on button "Next" at bounding box center [562, 361] width 57 height 26
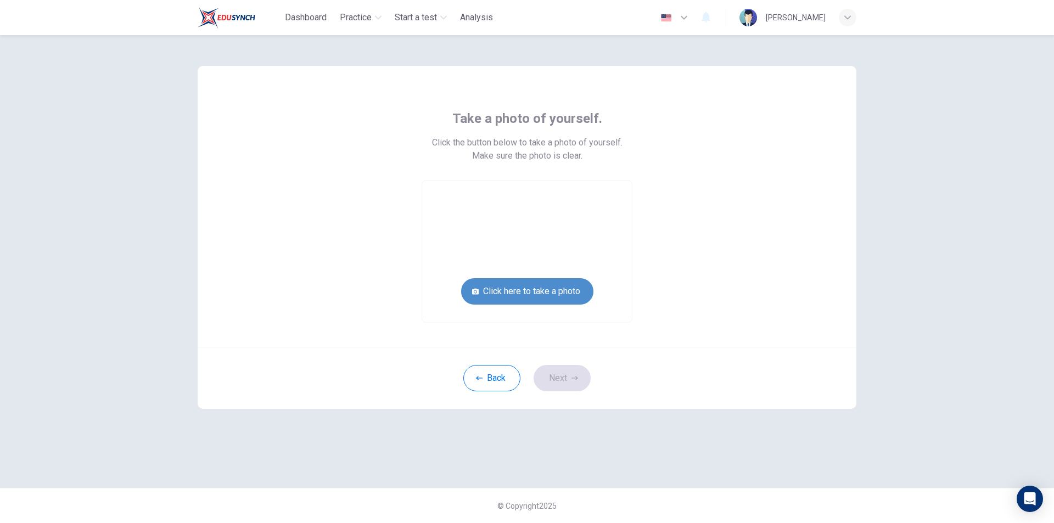
click at [542, 296] on button "Click here to take a photo" at bounding box center [527, 291] width 132 height 26
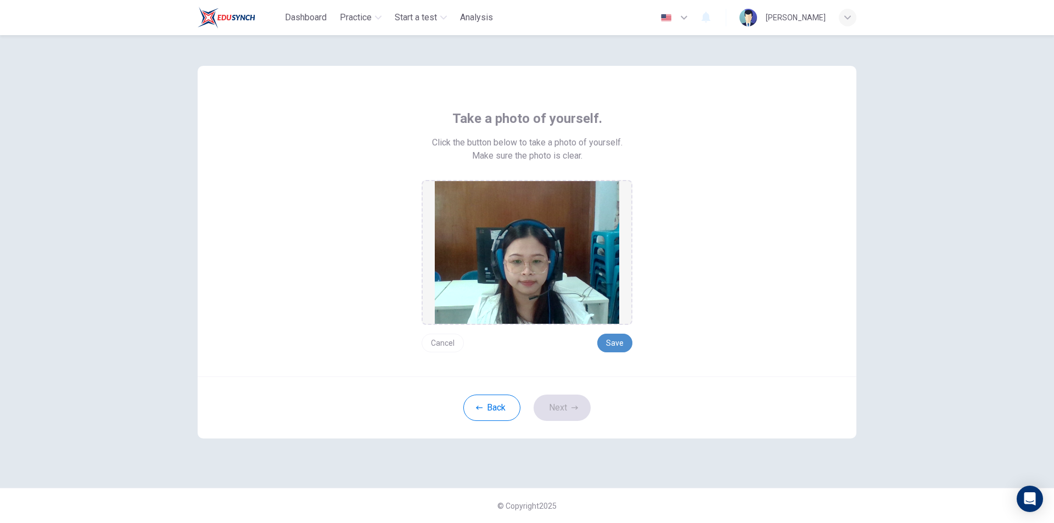
click at [611, 338] on button "Save" at bounding box center [614, 343] width 35 height 19
click at [547, 410] on button "Next" at bounding box center [562, 408] width 57 height 26
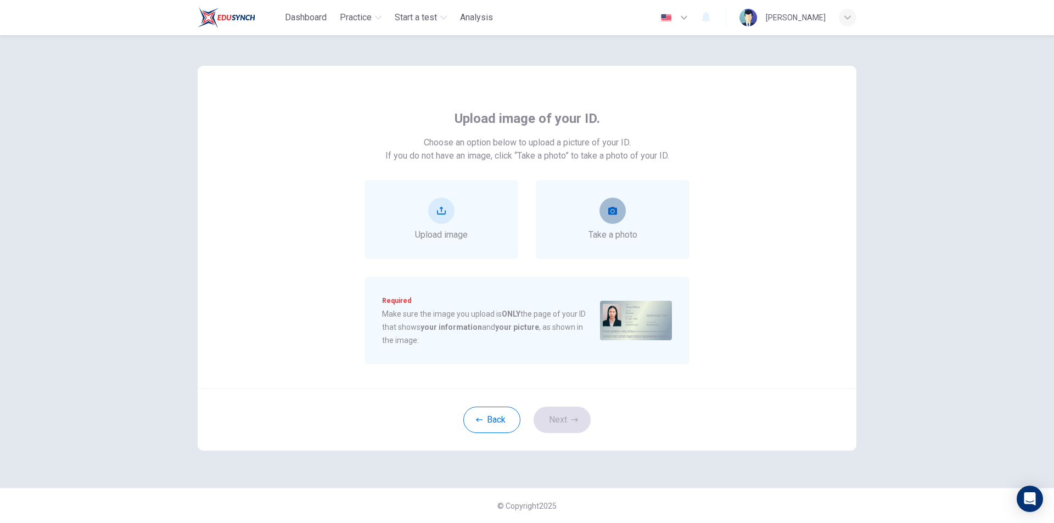
click at [613, 204] on button "take photo" at bounding box center [613, 211] width 26 height 26
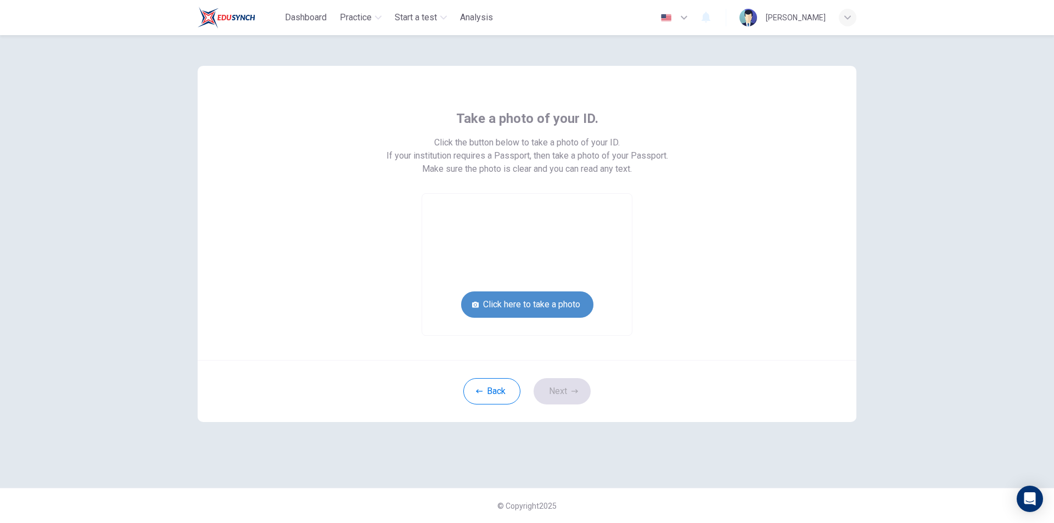
click at [517, 301] on button "Click here to take a photo" at bounding box center [527, 305] width 132 height 26
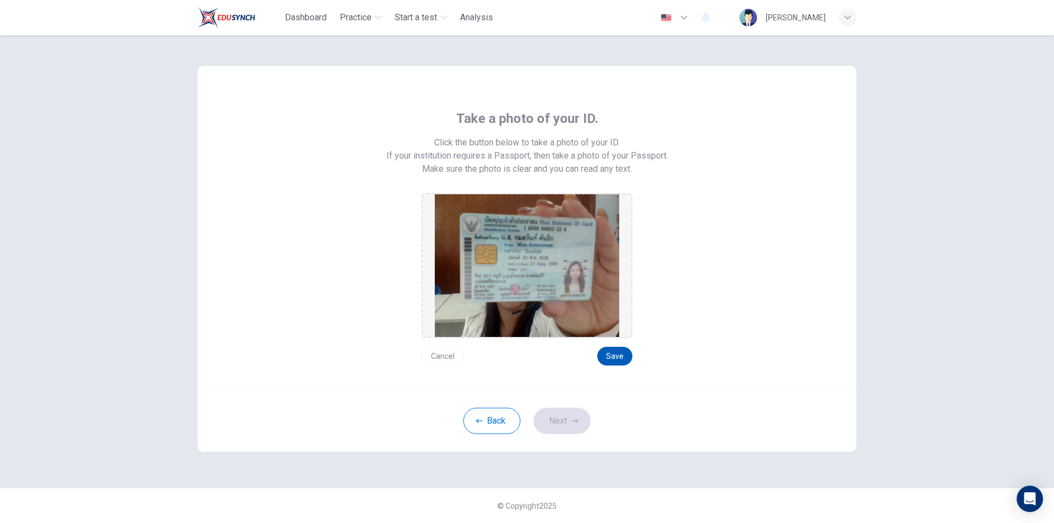
click at [611, 353] on button "Save" at bounding box center [614, 356] width 35 height 19
click at [566, 420] on button "Next" at bounding box center [562, 421] width 57 height 26
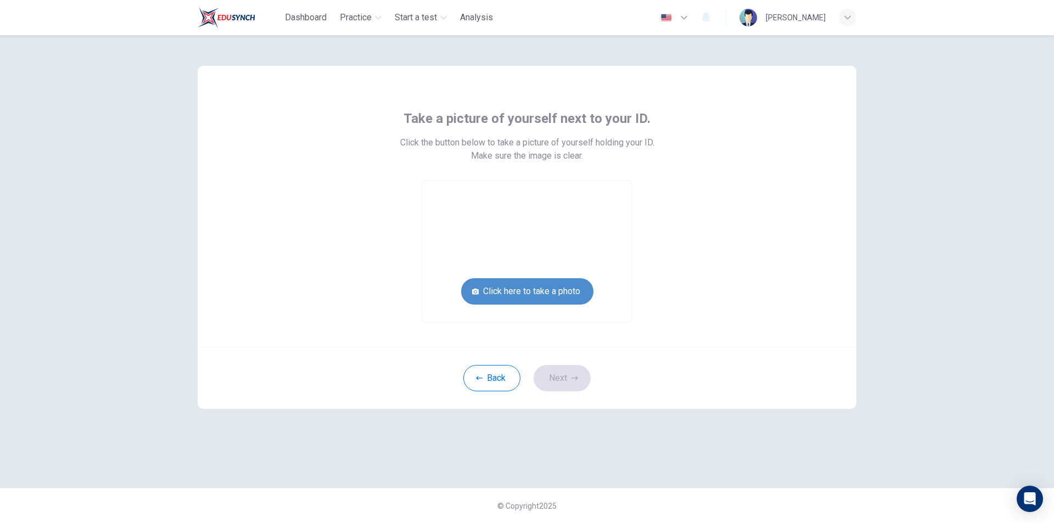
click at [529, 289] on button "Click here to take a photo" at bounding box center [527, 291] width 132 height 26
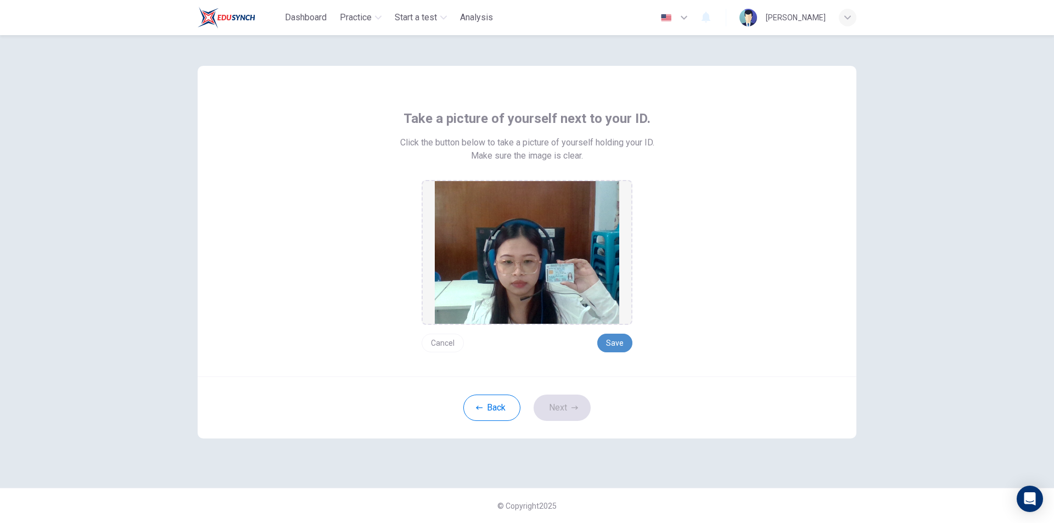
click at [614, 345] on button "Save" at bounding box center [614, 343] width 35 height 19
click at [575, 410] on icon "button" at bounding box center [575, 408] width 7 height 7
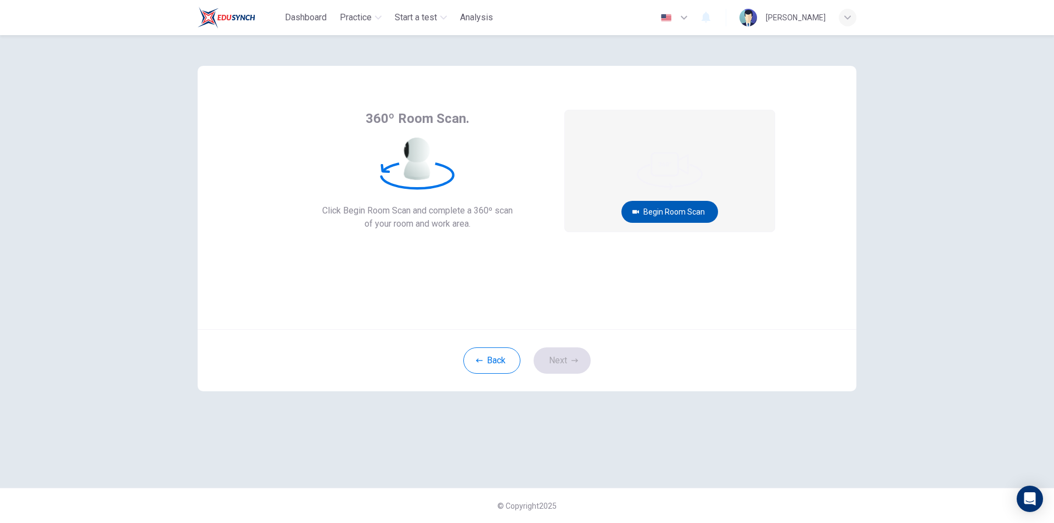
click at [670, 206] on button "Begin Room Scan" at bounding box center [670, 212] width 97 height 22
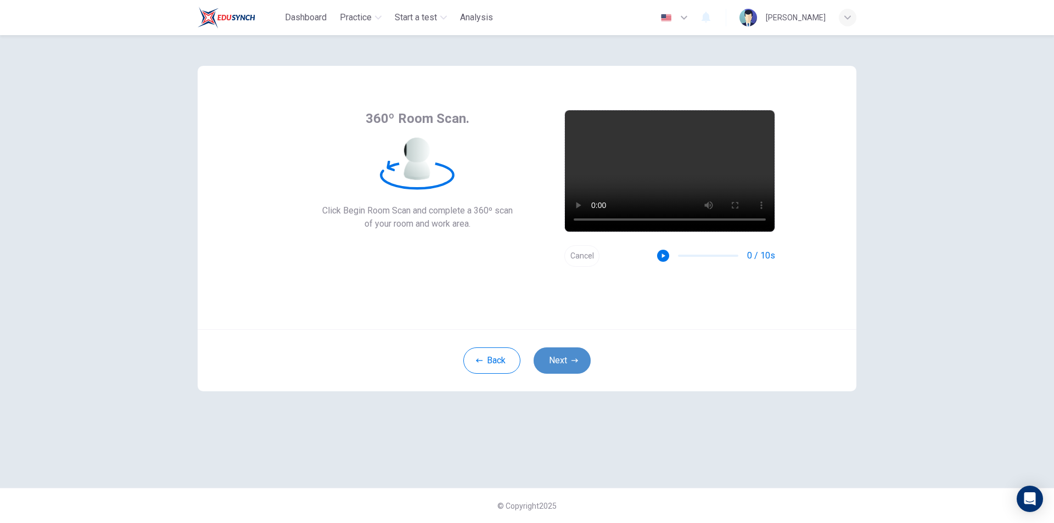
click at [578, 363] on icon "button" at bounding box center [575, 360] width 7 height 7
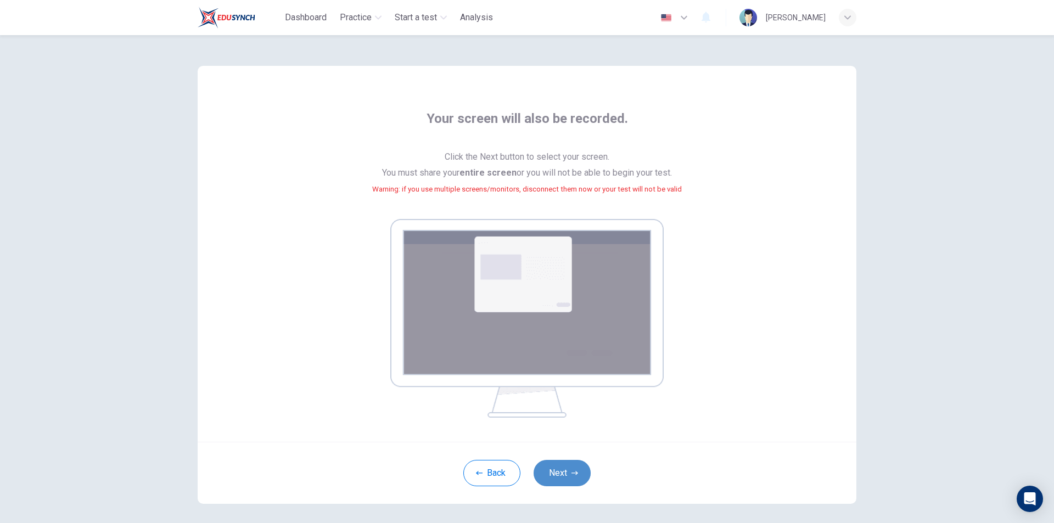
click at [564, 484] on button "Next" at bounding box center [562, 473] width 57 height 26
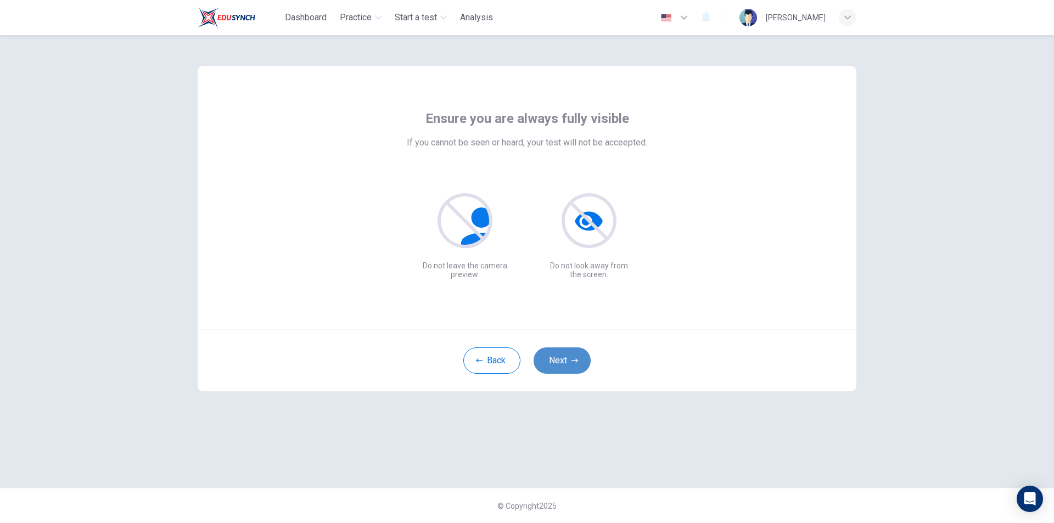
click at [564, 366] on button "Next" at bounding box center [562, 361] width 57 height 26
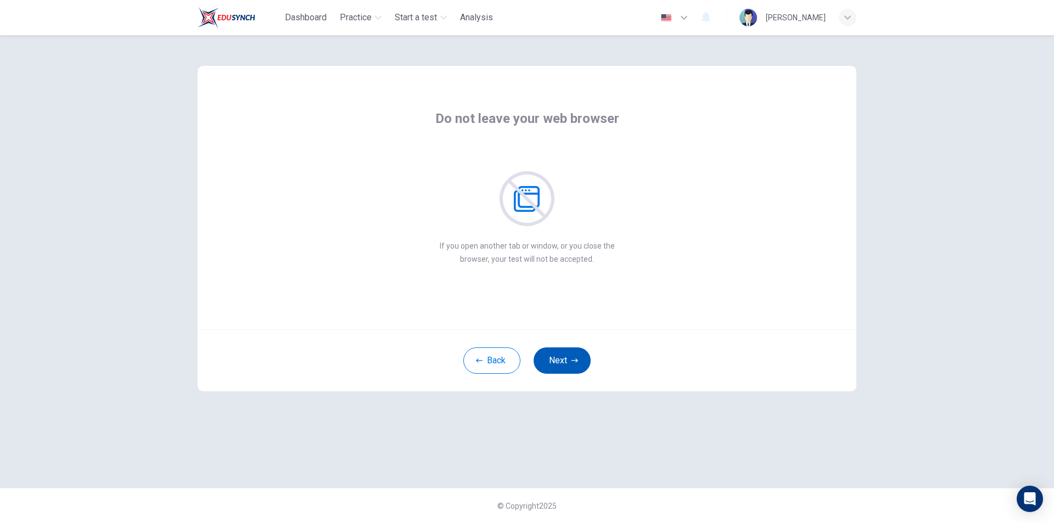
click at [564, 366] on button "Next" at bounding box center [562, 361] width 57 height 26
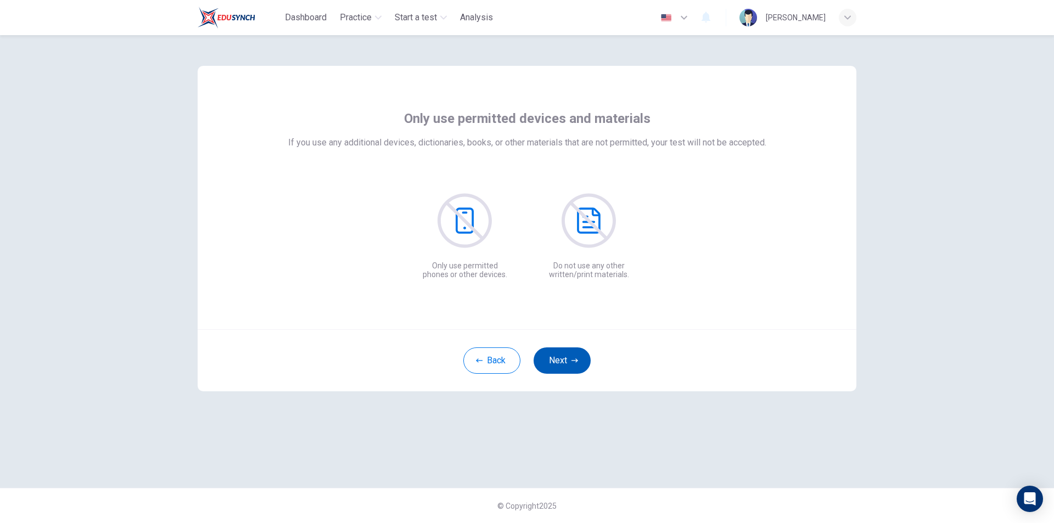
click at [564, 366] on button "Next" at bounding box center [562, 361] width 57 height 26
click at [565, 365] on button "Next" at bounding box center [562, 361] width 57 height 26
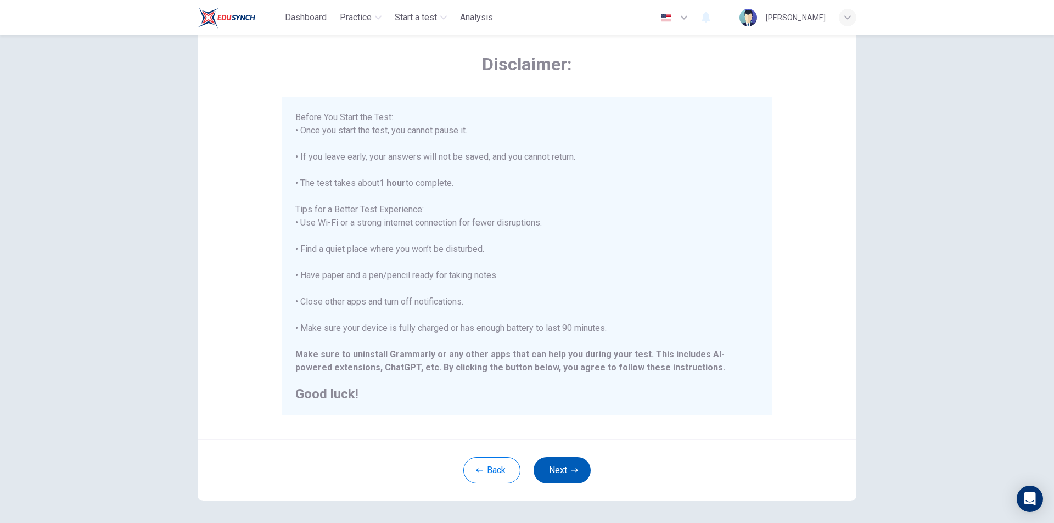
scroll to position [87, 0]
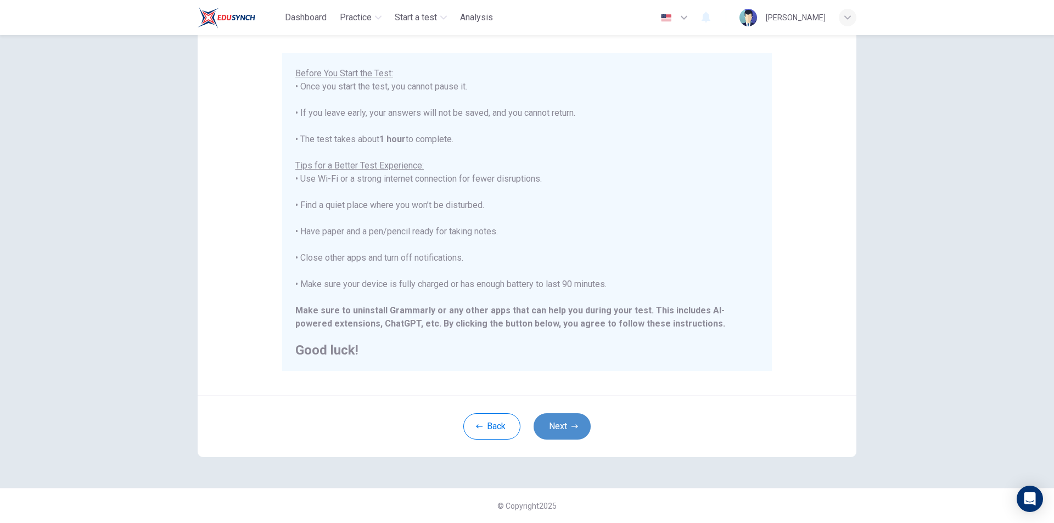
click at [551, 427] on button "Next" at bounding box center [562, 426] width 57 height 26
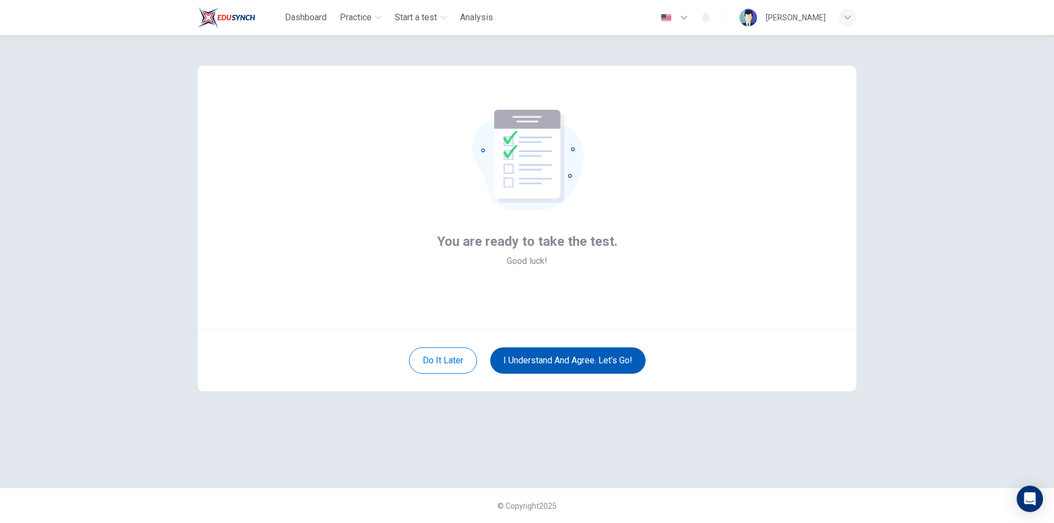
click at [560, 360] on button "I understand and agree. Let’s go!" at bounding box center [567, 361] width 155 height 26
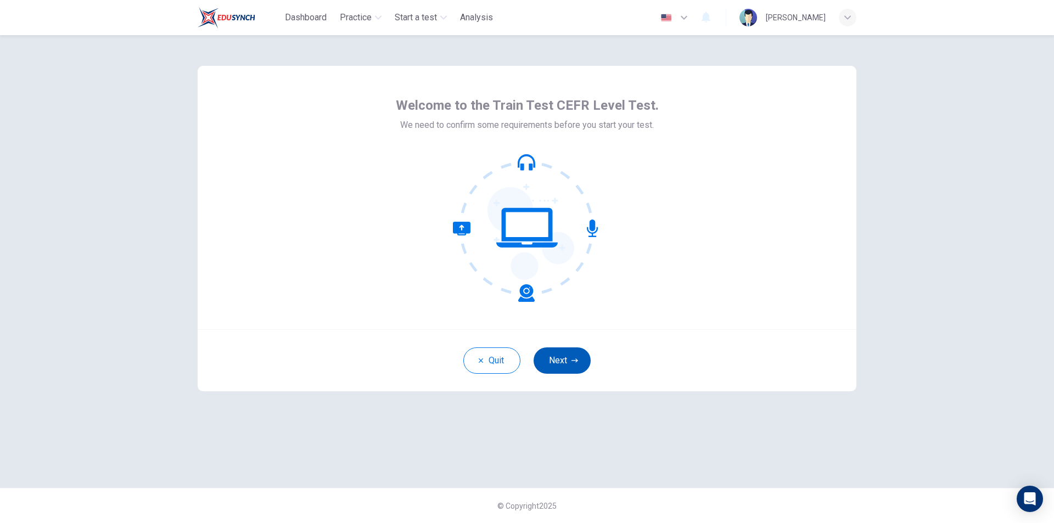
click at [575, 354] on button "Next" at bounding box center [562, 361] width 57 height 26
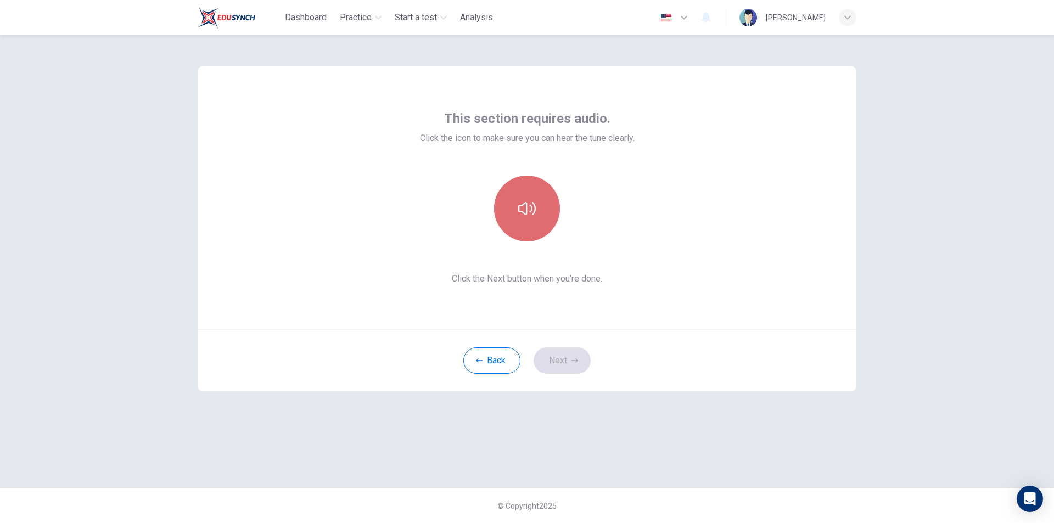
click at [514, 208] on button "button" at bounding box center [527, 209] width 66 height 66
click at [517, 208] on button "button" at bounding box center [527, 209] width 66 height 66
click at [562, 367] on button "Next" at bounding box center [562, 361] width 57 height 26
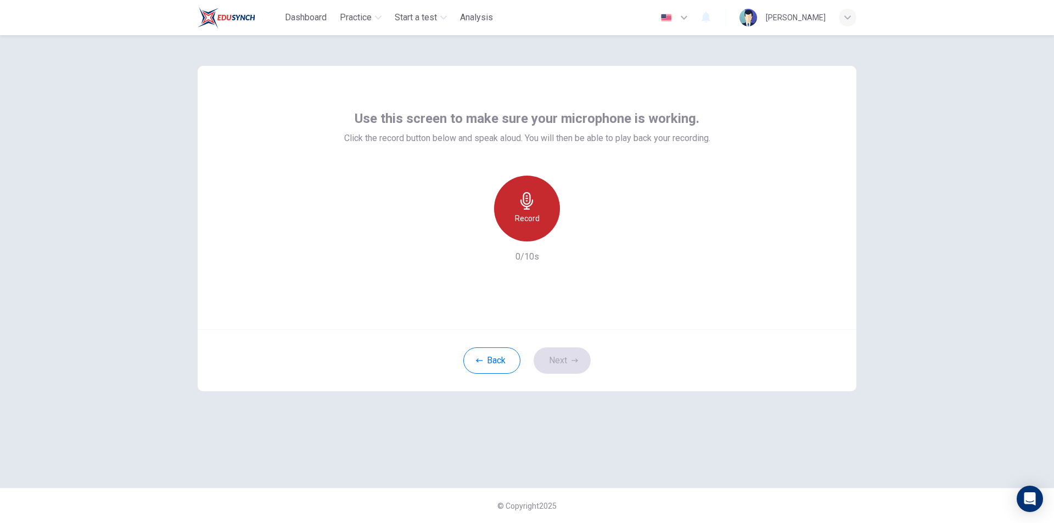
click at [541, 211] on div "Record" at bounding box center [527, 209] width 66 height 66
click at [539, 211] on div "Stop" at bounding box center [527, 209] width 66 height 66
click at [578, 234] on icon "button" at bounding box center [578, 233] width 5 height 7
click at [580, 356] on button "Next" at bounding box center [562, 361] width 57 height 26
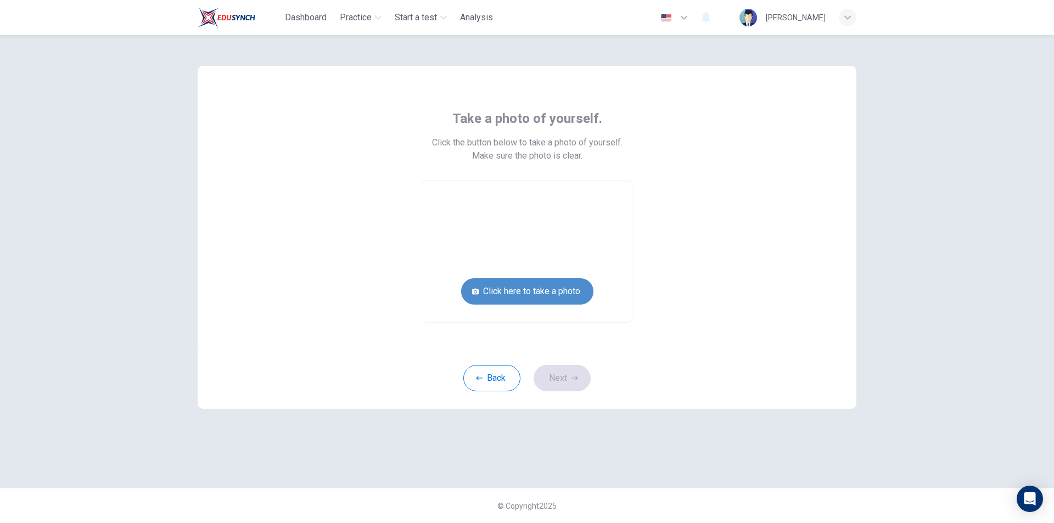
click at [541, 288] on button "Click here to take a photo" at bounding box center [527, 291] width 132 height 26
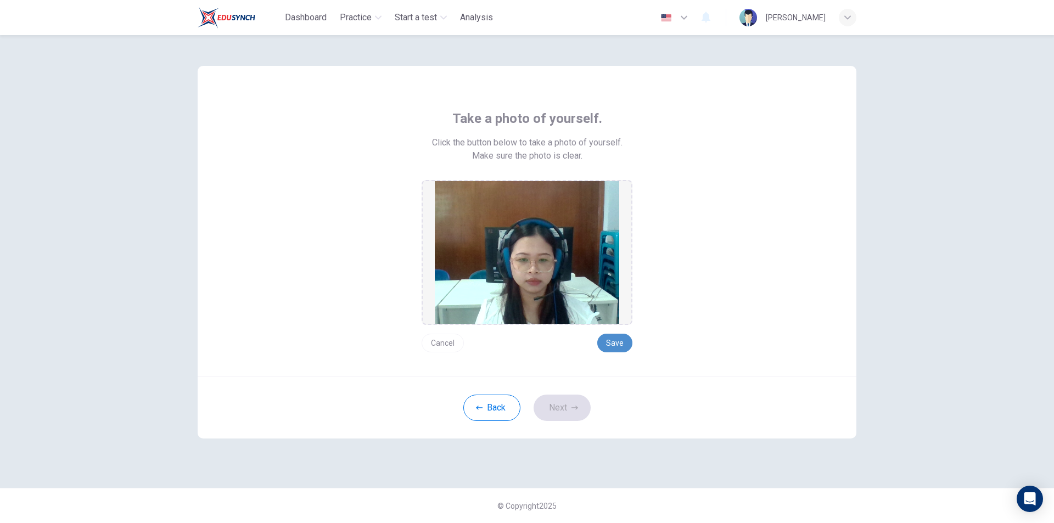
click at [618, 342] on button "Save" at bounding box center [614, 343] width 35 height 19
click at [565, 401] on button "Next" at bounding box center [562, 408] width 57 height 26
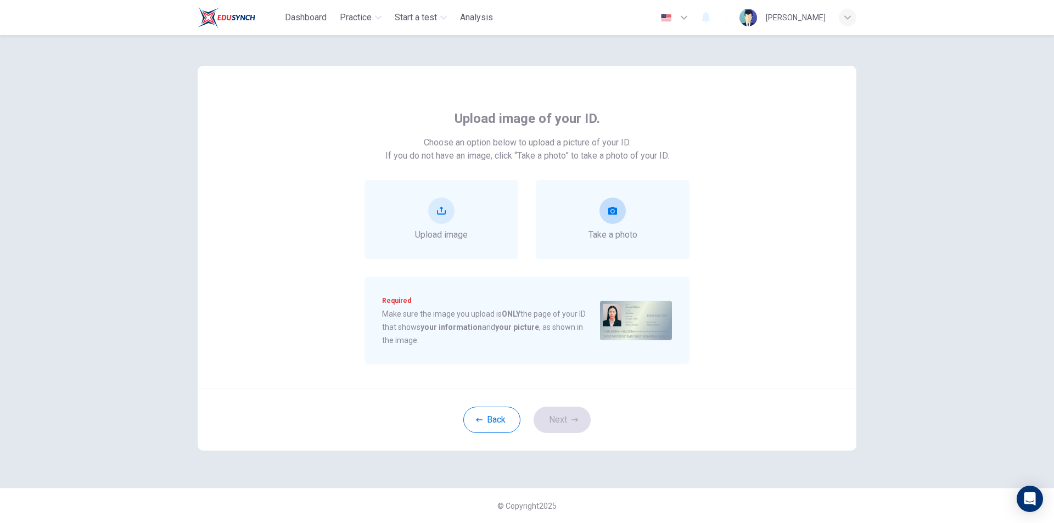
click at [614, 224] on div "Take a photo" at bounding box center [613, 220] width 49 height 44
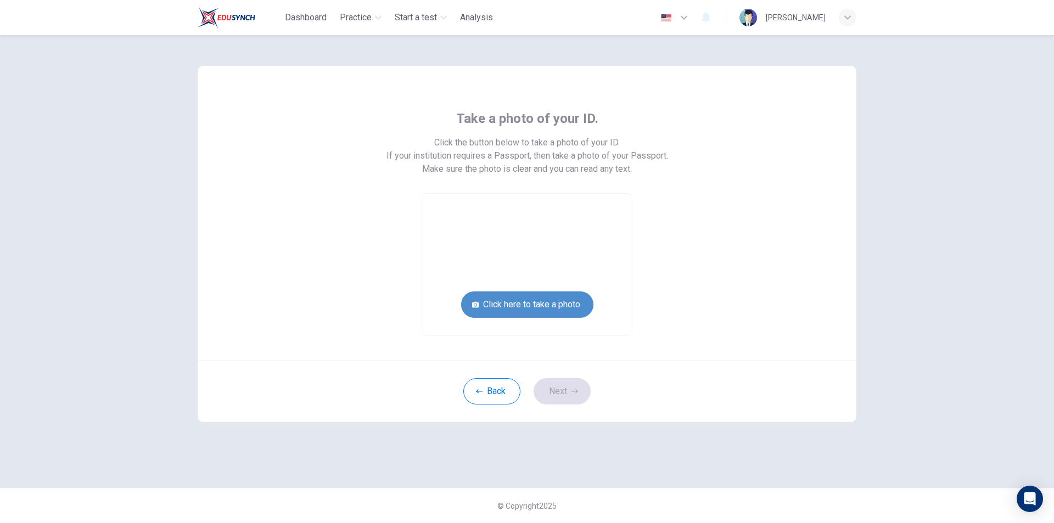
click at [539, 306] on button "Click here to take a photo" at bounding box center [527, 305] width 132 height 26
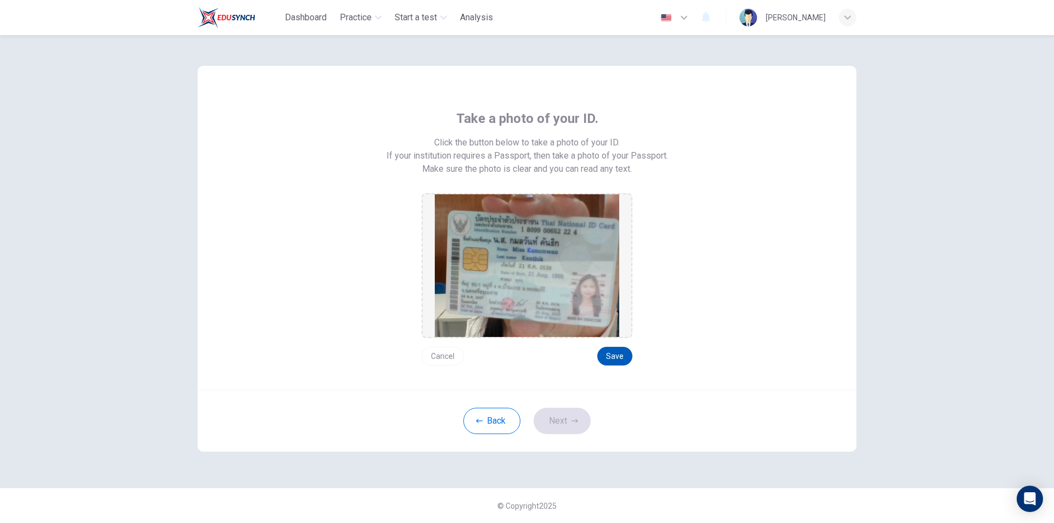
click at [607, 359] on button "Save" at bounding box center [614, 356] width 35 height 19
click at [577, 423] on icon "button" at bounding box center [575, 421] width 7 height 7
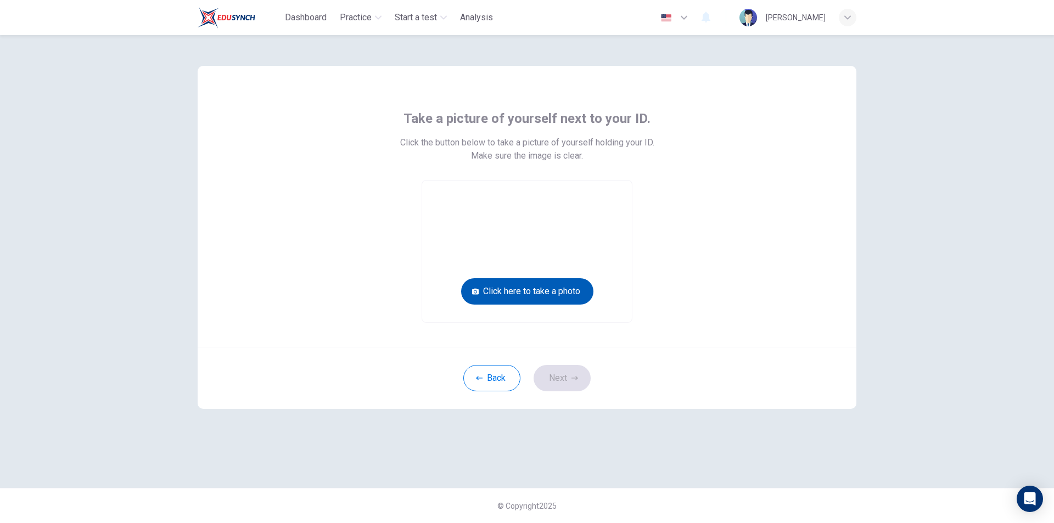
click at [552, 288] on button "Click here to take a photo" at bounding box center [527, 291] width 132 height 26
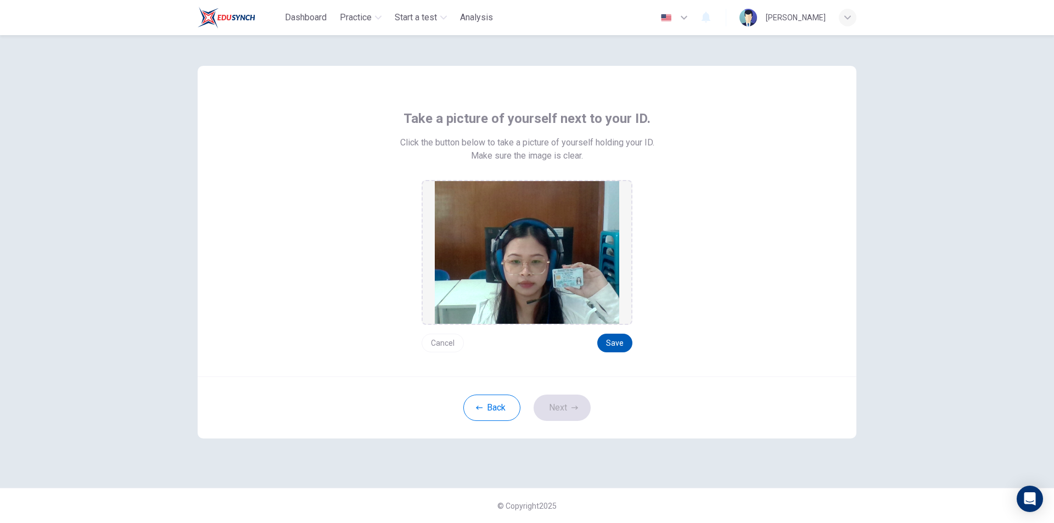
click at [617, 346] on button "Save" at bounding box center [614, 343] width 35 height 19
click at [576, 405] on icon "button" at bounding box center [575, 408] width 7 height 7
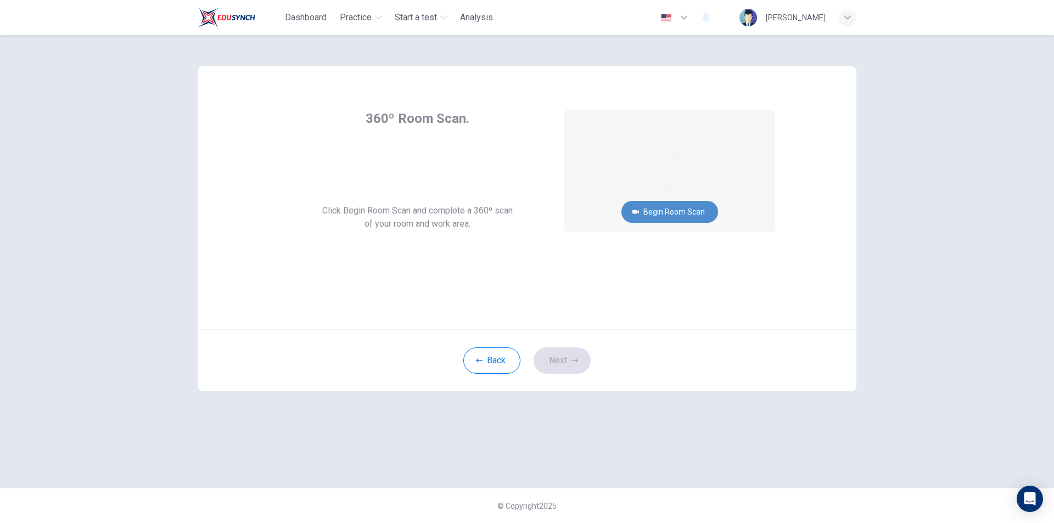
click at [675, 209] on button "Begin Room Scan" at bounding box center [670, 212] width 97 height 22
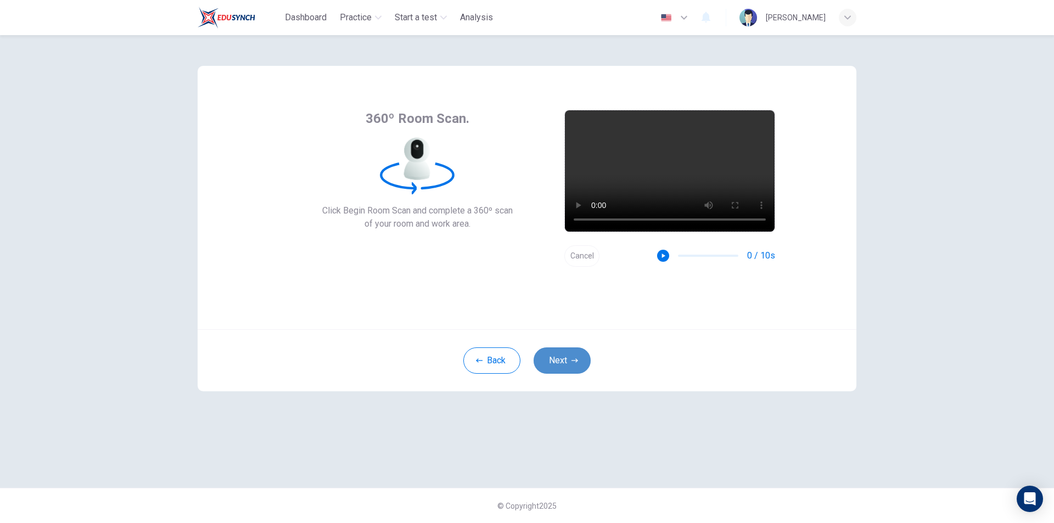
click at [578, 369] on button "Next" at bounding box center [562, 361] width 57 height 26
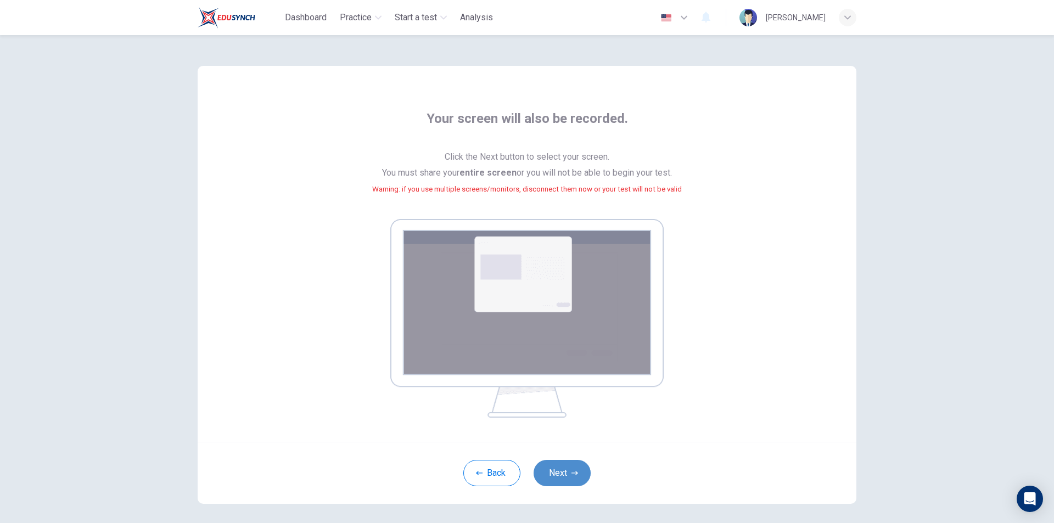
click at [566, 478] on button "Next" at bounding box center [562, 473] width 57 height 26
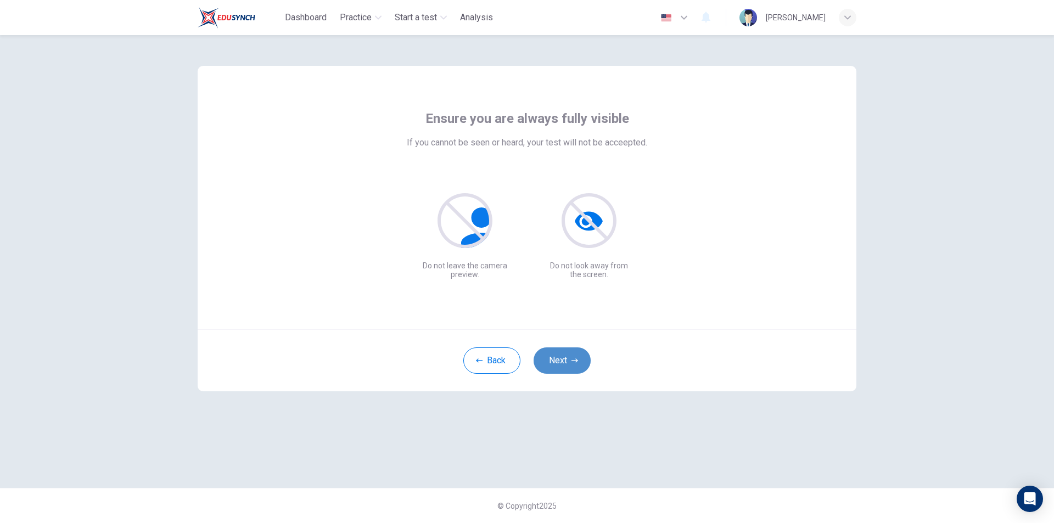
click at [577, 361] on icon "button" at bounding box center [575, 361] width 7 height 4
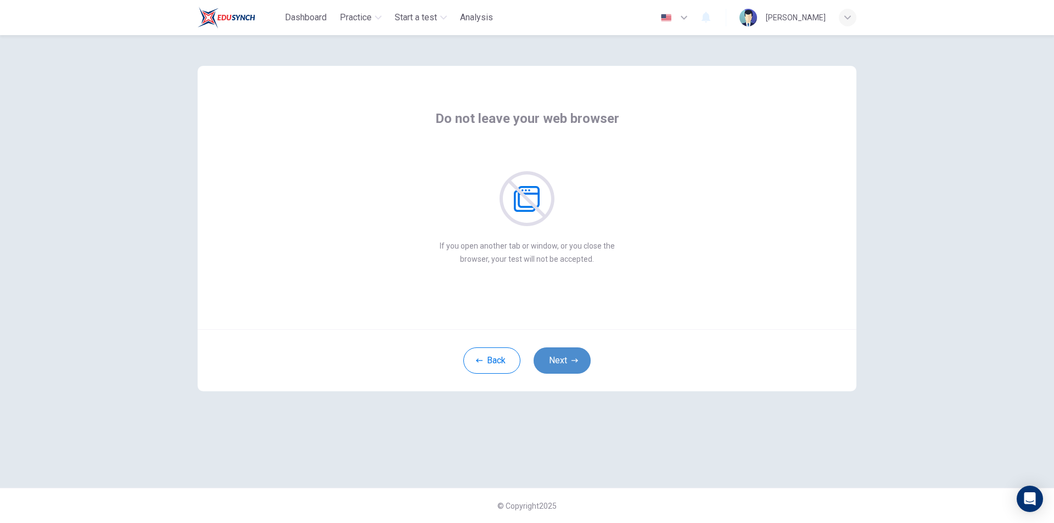
click at [578, 361] on icon "button" at bounding box center [575, 361] width 7 height 4
click at [577, 363] on icon "button" at bounding box center [575, 360] width 7 height 7
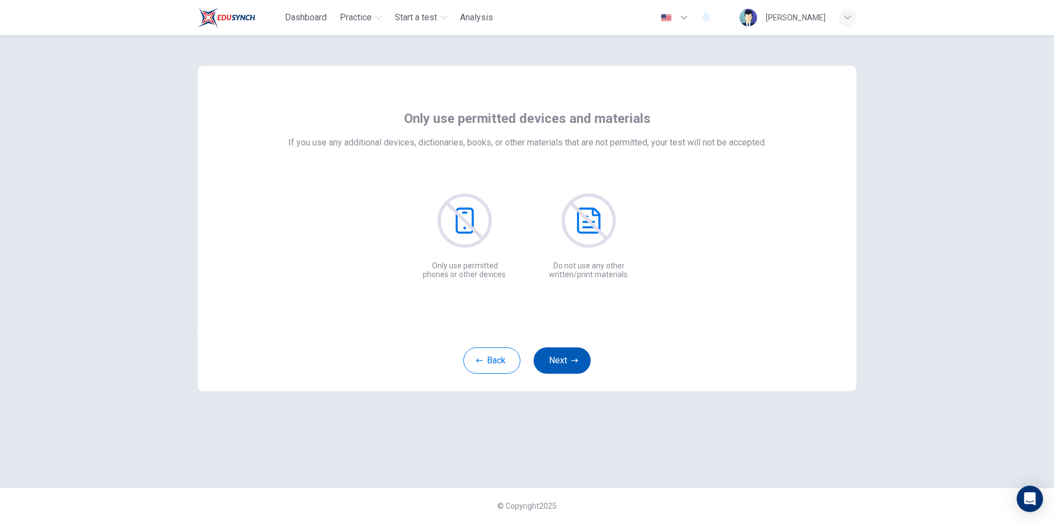
click at [577, 363] on icon "button" at bounding box center [575, 360] width 7 height 7
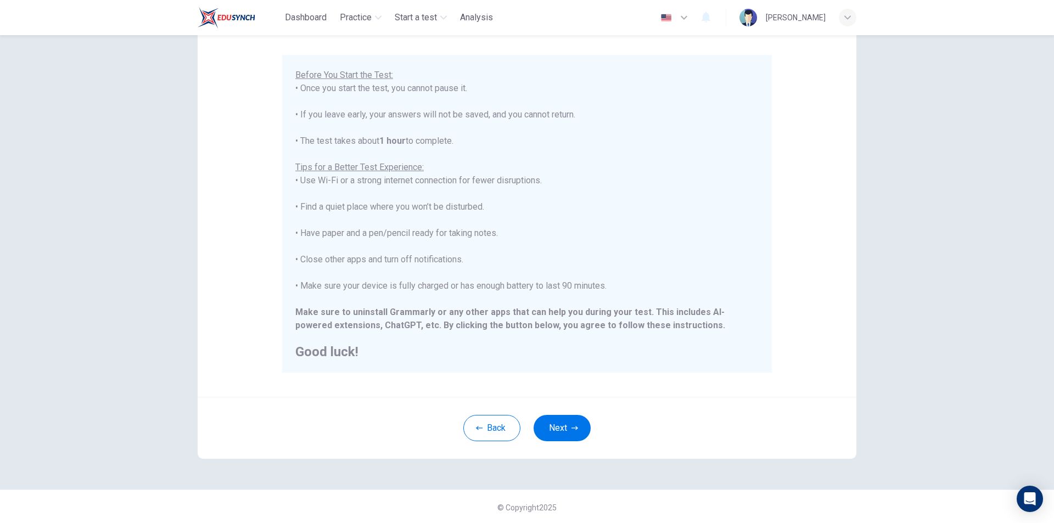
scroll to position [87, 0]
click at [550, 418] on button "Next" at bounding box center [562, 426] width 57 height 26
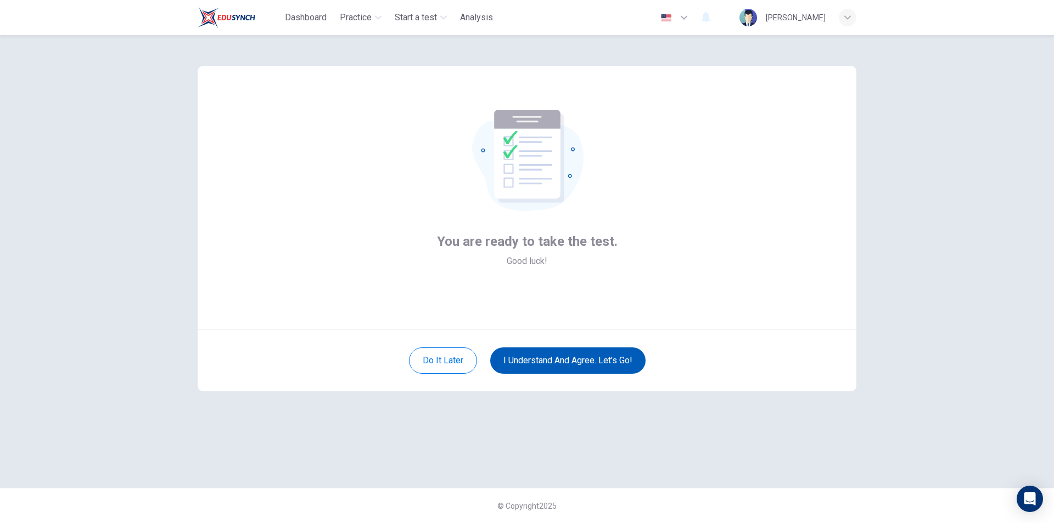
click at [560, 364] on button "I understand and agree. Let’s go!" at bounding box center [567, 361] width 155 height 26
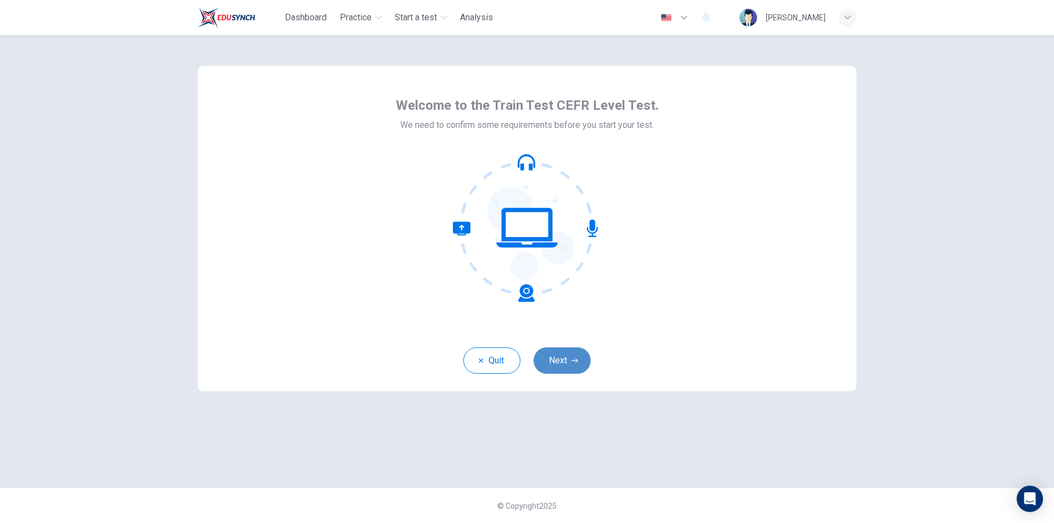
click at [561, 353] on button "Next" at bounding box center [562, 361] width 57 height 26
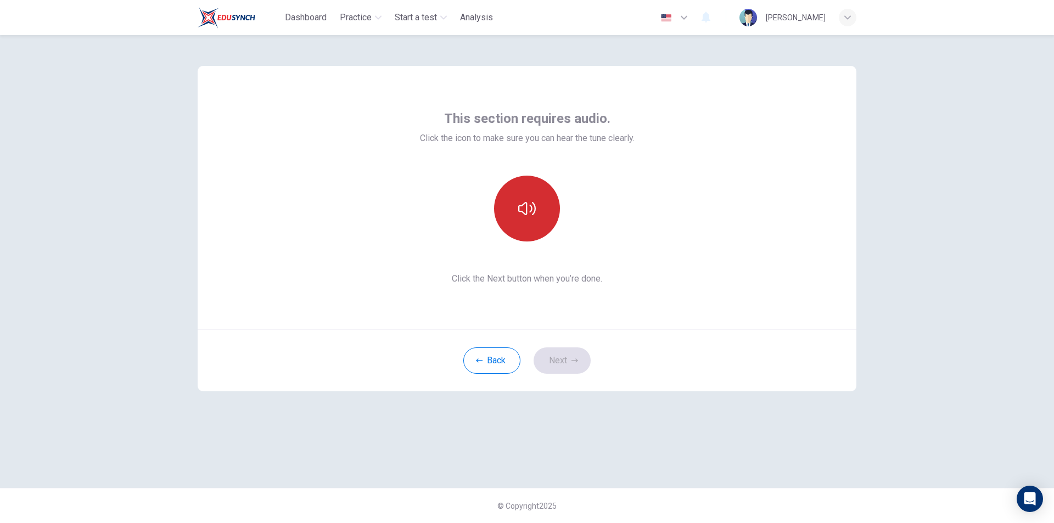
click at [525, 196] on button "button" at bounding box center [527, 209] width 66 height 66
click at [525, 204] on icon "button" at bounding box center [527, 209] width 18 height 18
click at [551, 350] on button "Next" at bounding box center [562, 361] width 57 height 26
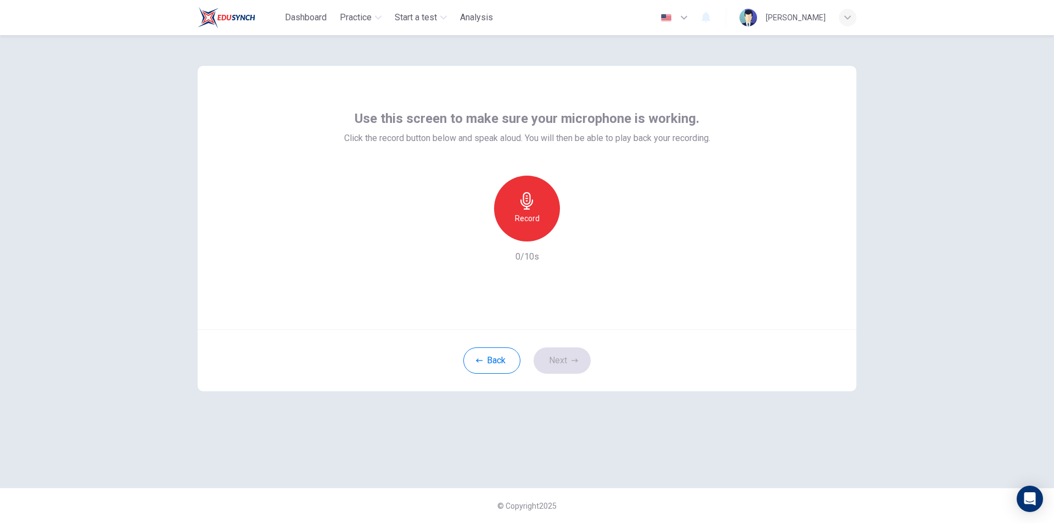
click at [525, 194] on icon "button" at bounding box center [527, 201] width 18 height 18
click at [522, 204] on icon "button" at bounding box center [527, 201] width 13 height 18
click at [579, 230] on icon "button" at bounding box center [577, 232] width 11 height 11
click at [556, 359] on button "Next" at bounding box center [562, 361] width 57 height 26
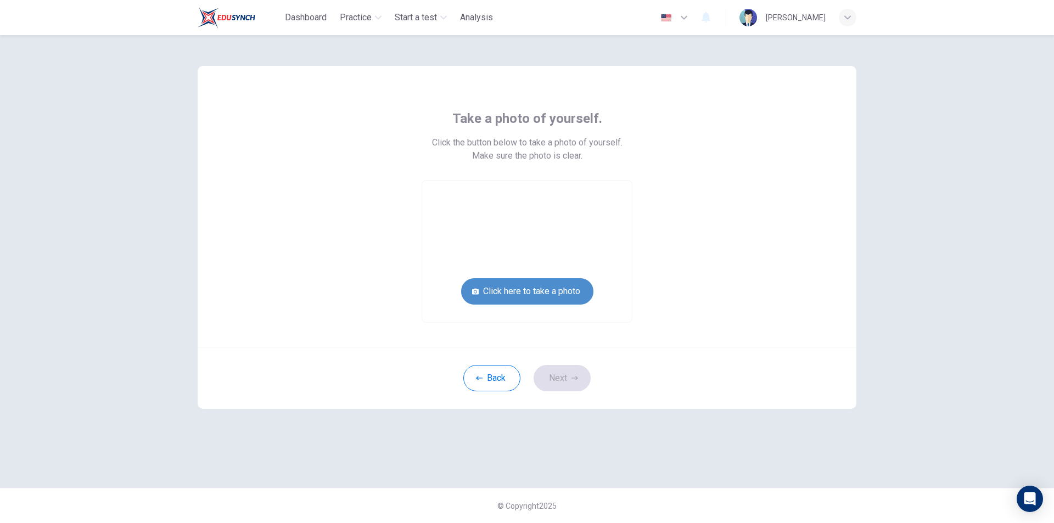
click at [529, 284] on button "Click here to take a photo" at bounding box center [527, 291] width 132 height 26
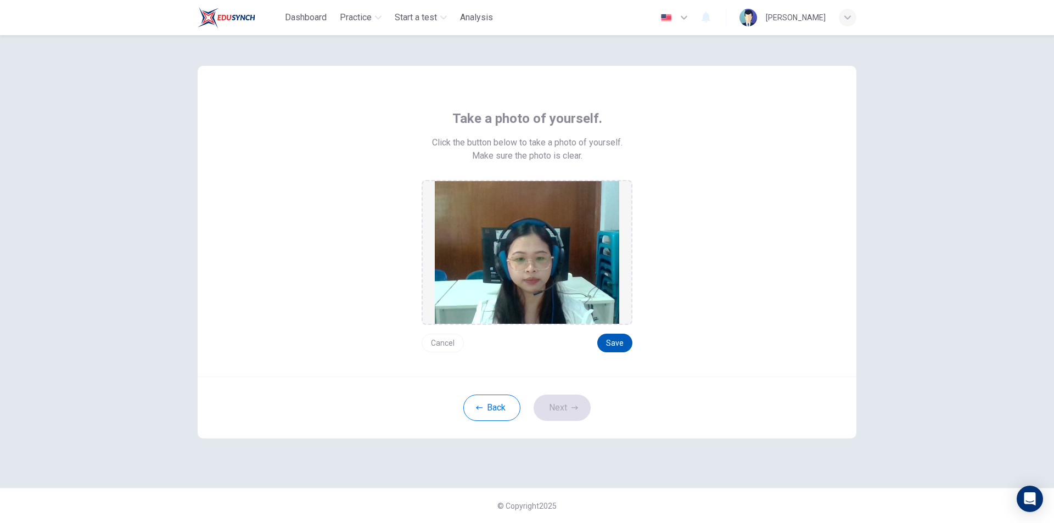
click at [607, 343] on button "Save" at bounding box center [614, 343] width 35 height 19
click at [567, 407] on button "Next" at bounding box center [562, 408] width 57 height 26
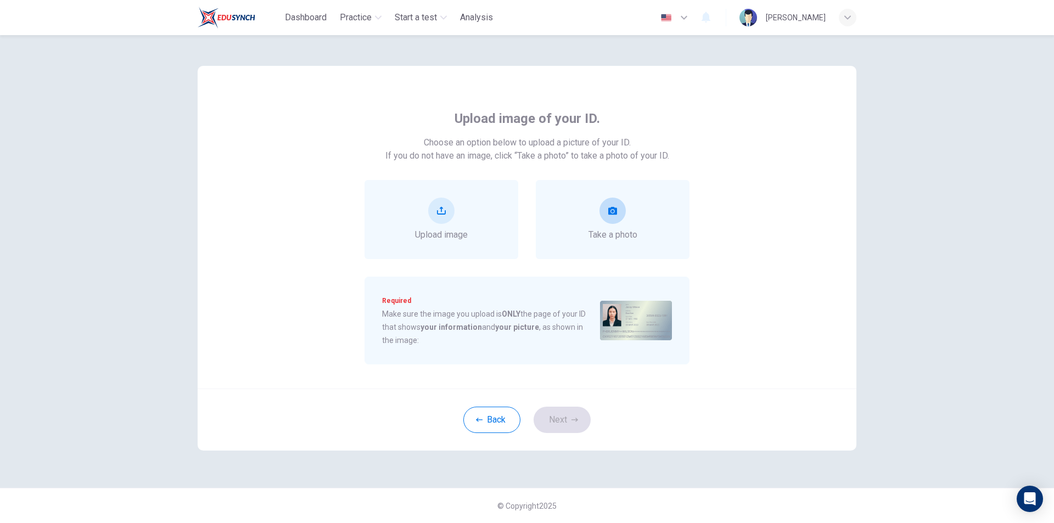
click at [608, 210] on icon "take photo" at bounding box center [612, 210] width 9 height 9
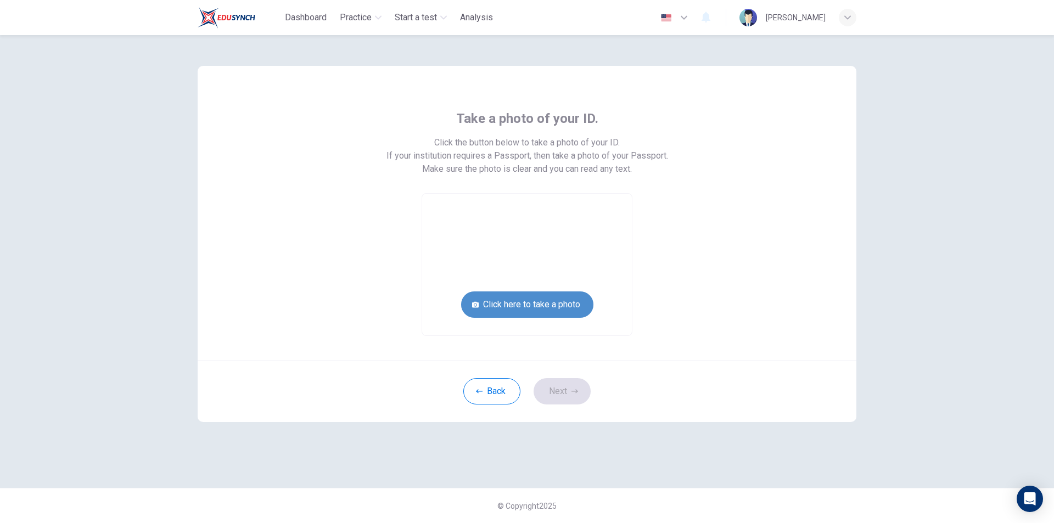
click at [550, 303] on button "Click here to take a photo" at bounding box center [527, 305] width 132 height 26
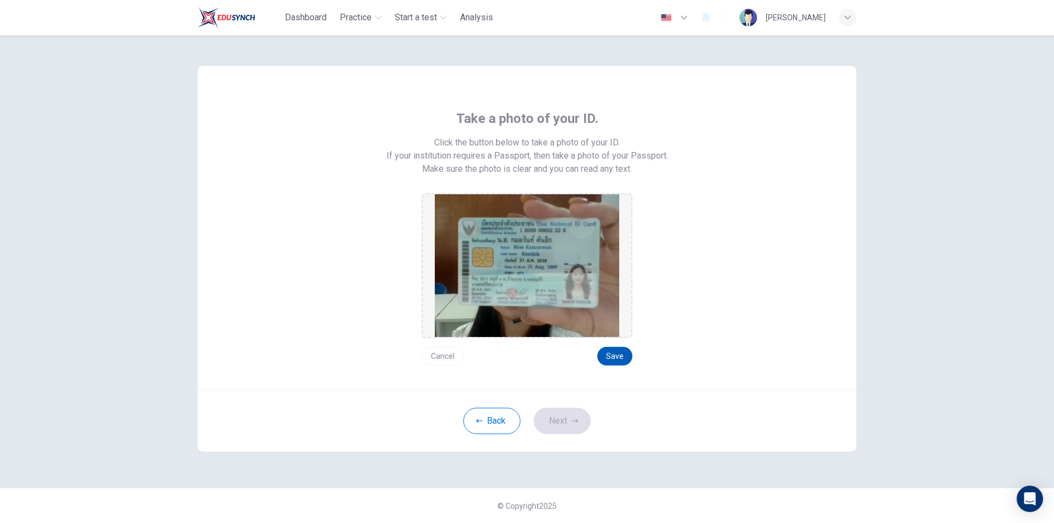
click at [609, 364] on button "Save" at bounding box center [614, 356] width 35 height 19
click at [567, 418] on button "Next" at bounding box center [562, 421] width 57 height 26
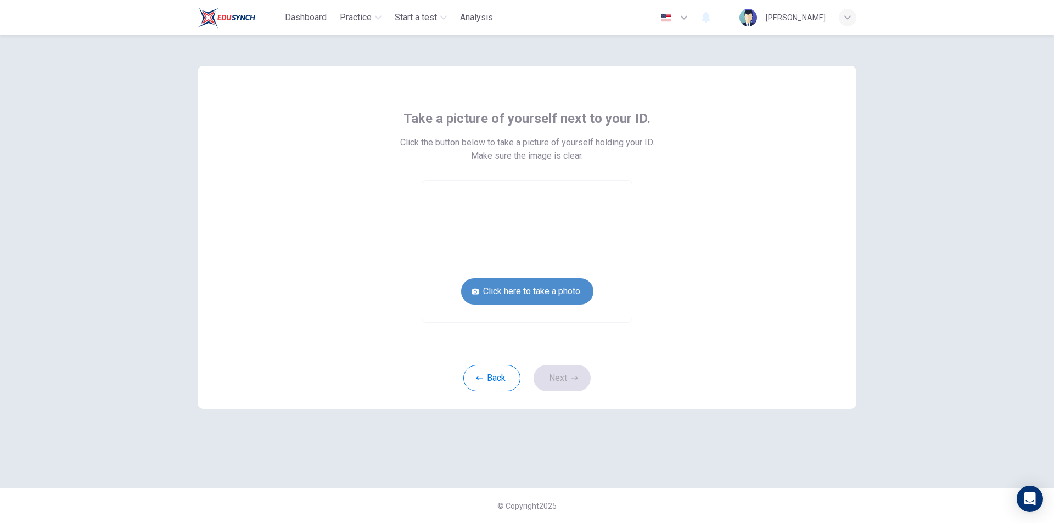
click at [540, 289] on button "Click here to take a photo" at bounding box center [527, 291] width 132 height 26
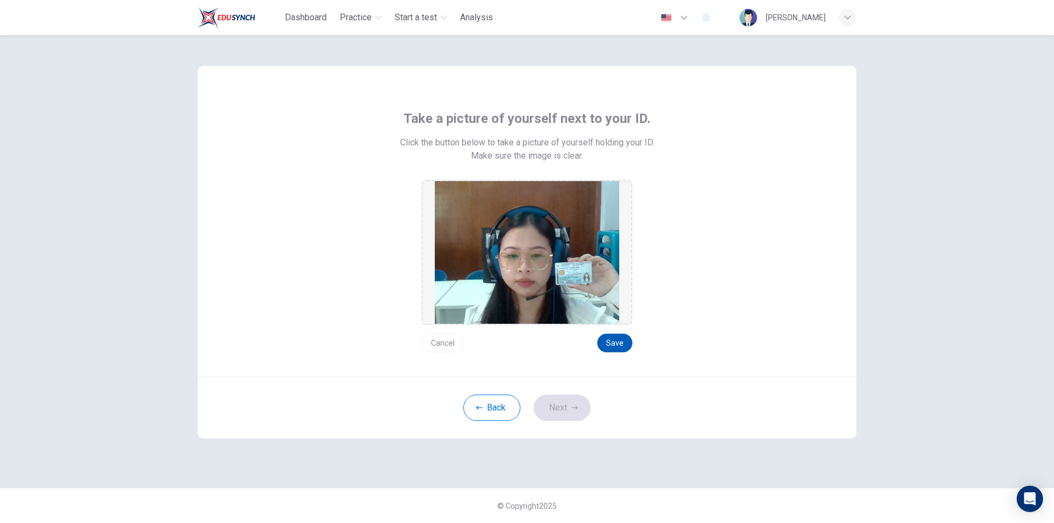
click at [603, 346] on button "Save" at bounding box center [614, 343] width 35 height 19
click at [566, 412] on button "Next" at bounding box center [562, 408] width 57 height 26
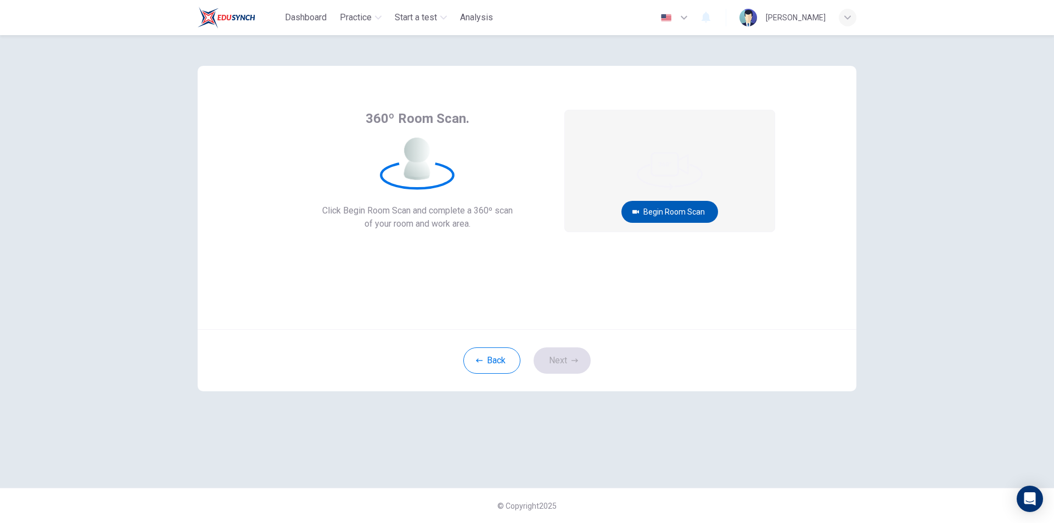
click at [678, 210] on button "Begin Room Scan" at bounding box center [670, 212] width 97 height 22
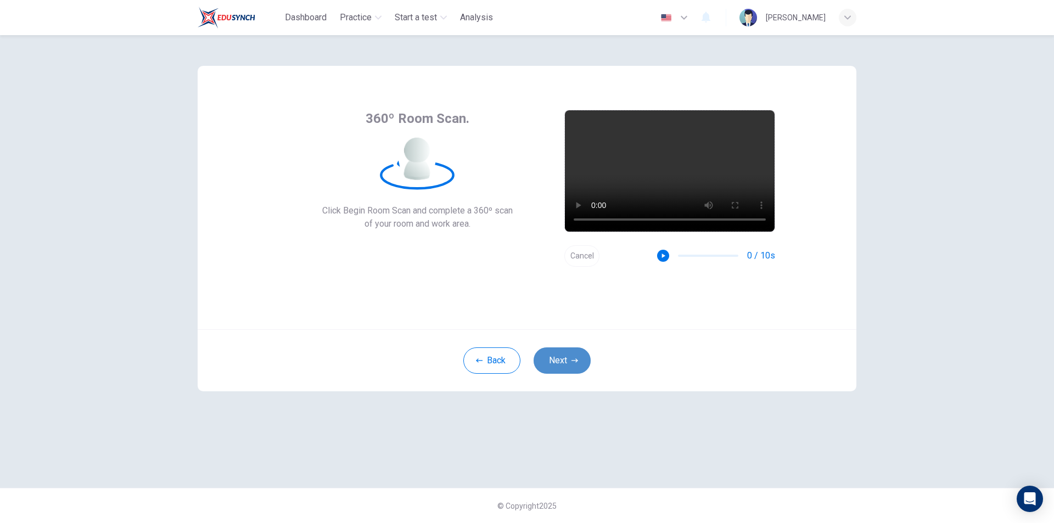
click at [573, 363] on icon "button" at bounding box center [575, 360] width 7 height 7
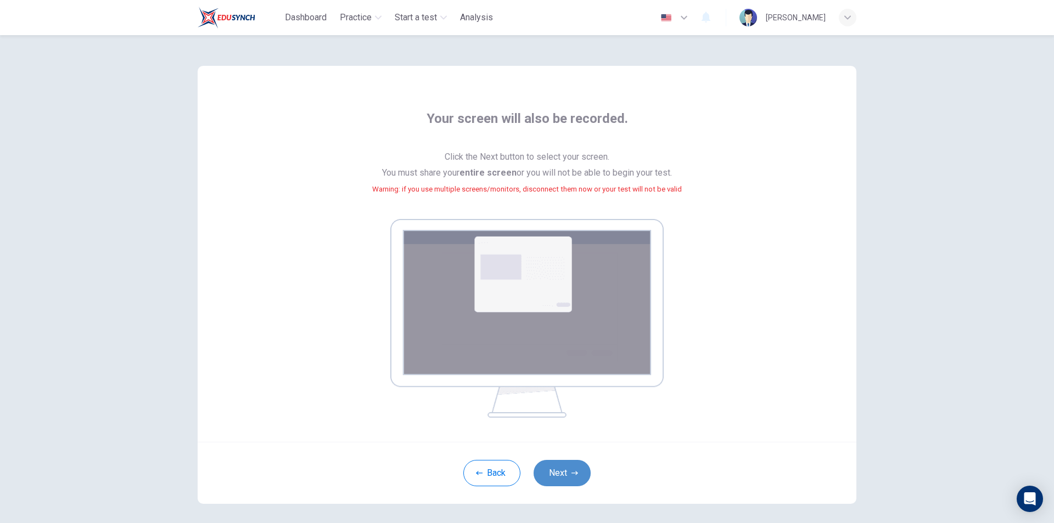
click at [568, 468] on button "Next" at bounding box center [562, 473] width 57 height 26
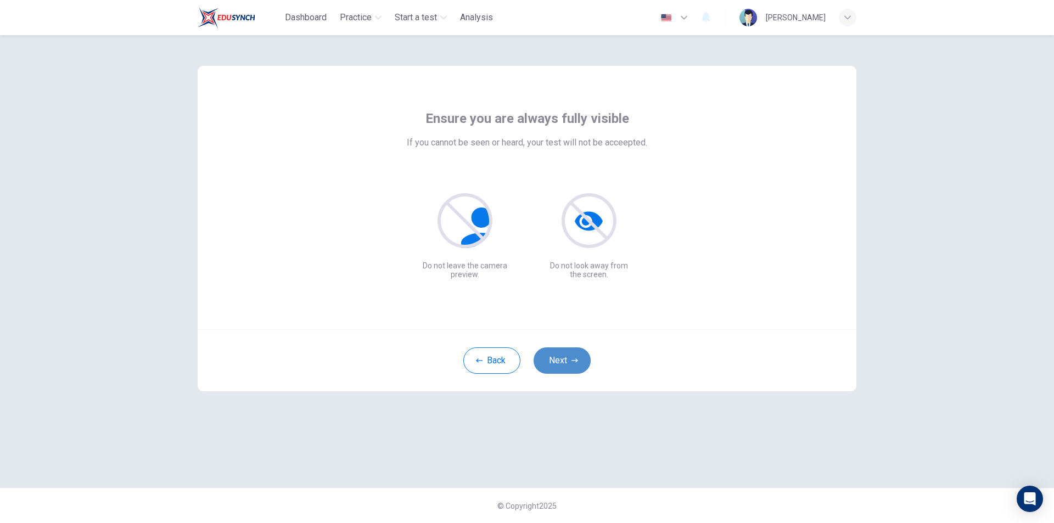
click at [567, 366] on button "Next" at bounding box center [562, 361] width 57 height 26
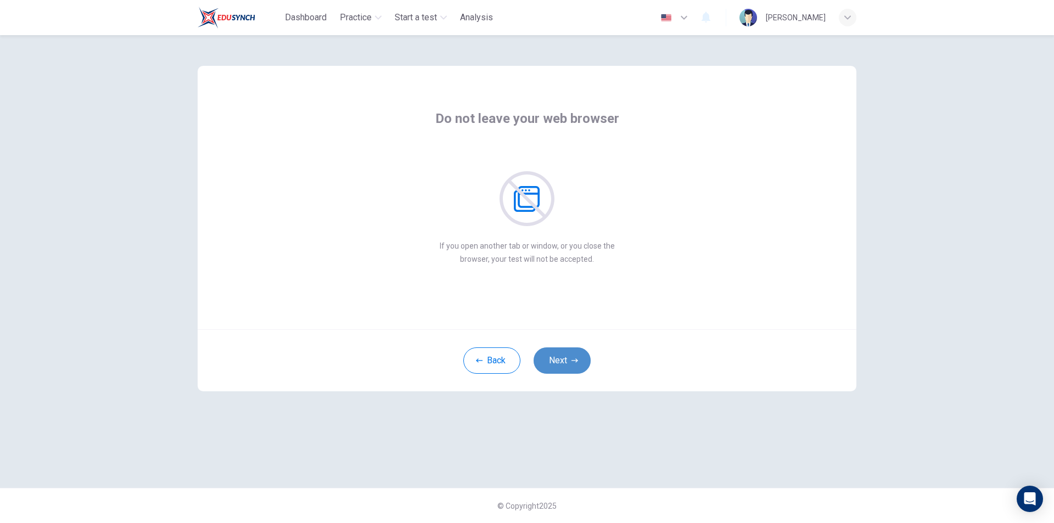
click at [568, 362] on button "Next" at bounding box center [562, 361] width 57 height 26
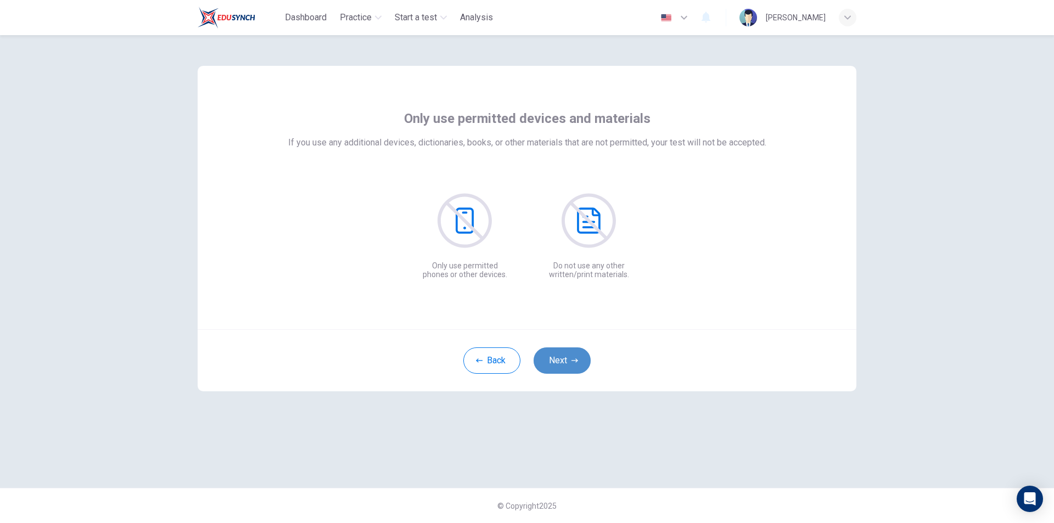
click at [568, 362] on button "Next" at bounding box center [562, 361] width 57 height 26
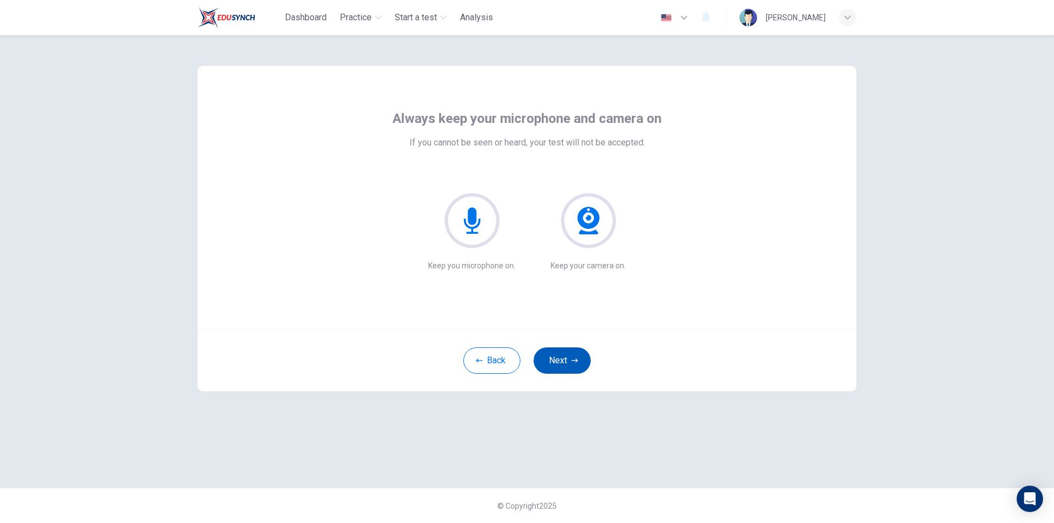
click at [568, 362] on button "Next" at bounding box center [562, 361] width 57 height 26
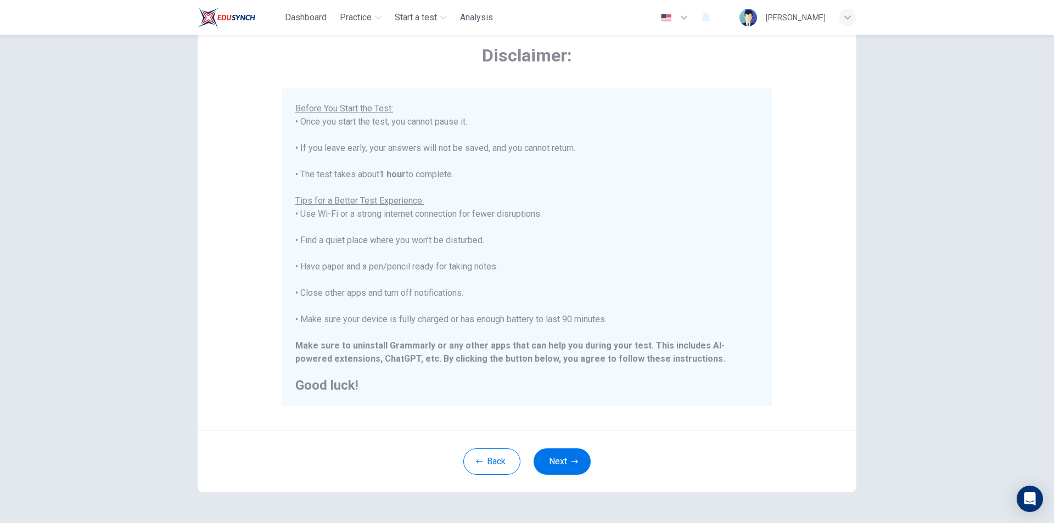
scroll to position [87, 0]
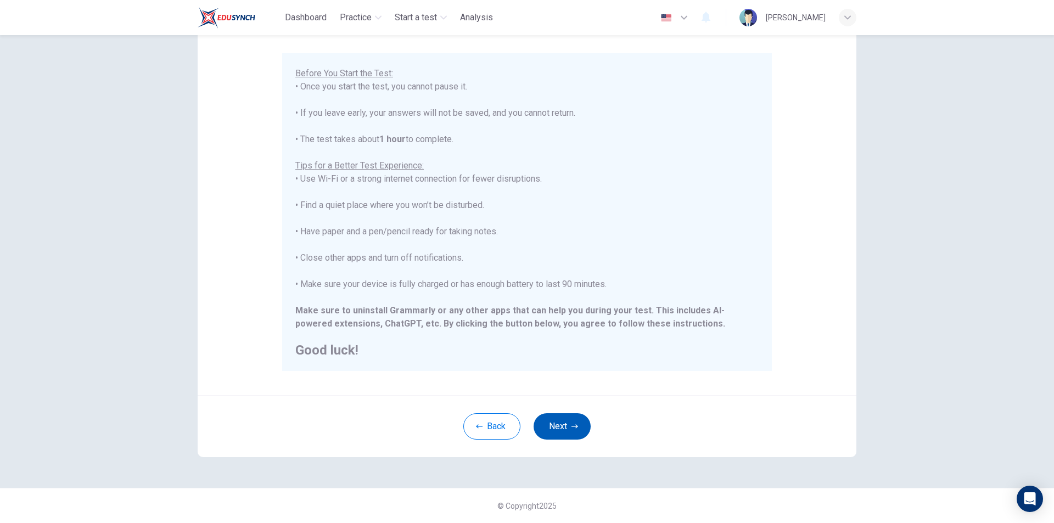
click at [570, 430] on button "Next" at bounding box center [562, 426] width 57 height 26
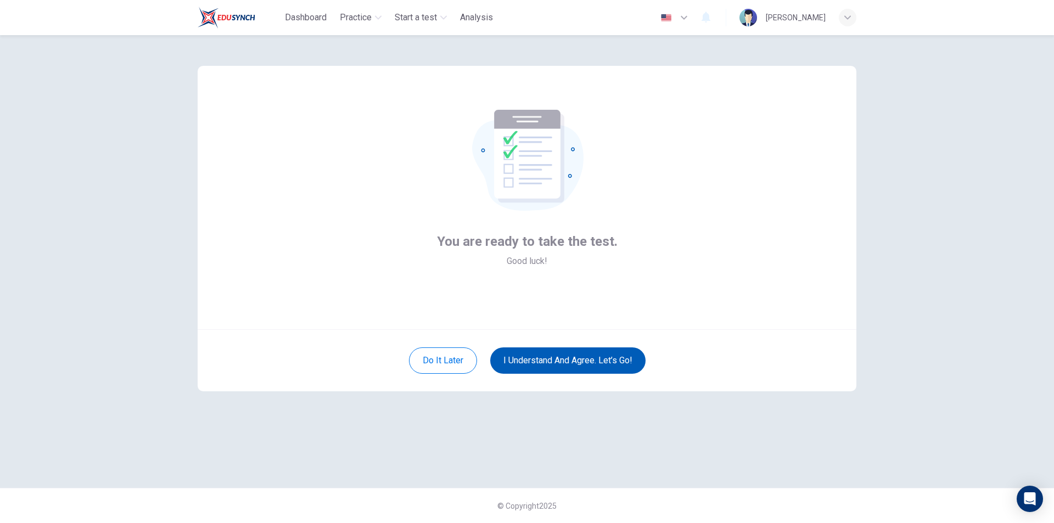
scroll to position [0, 0]
click at [607, 361] on button "I understand and agree. Let’s go!" at bounding box center [567, 361] width 155 height 26
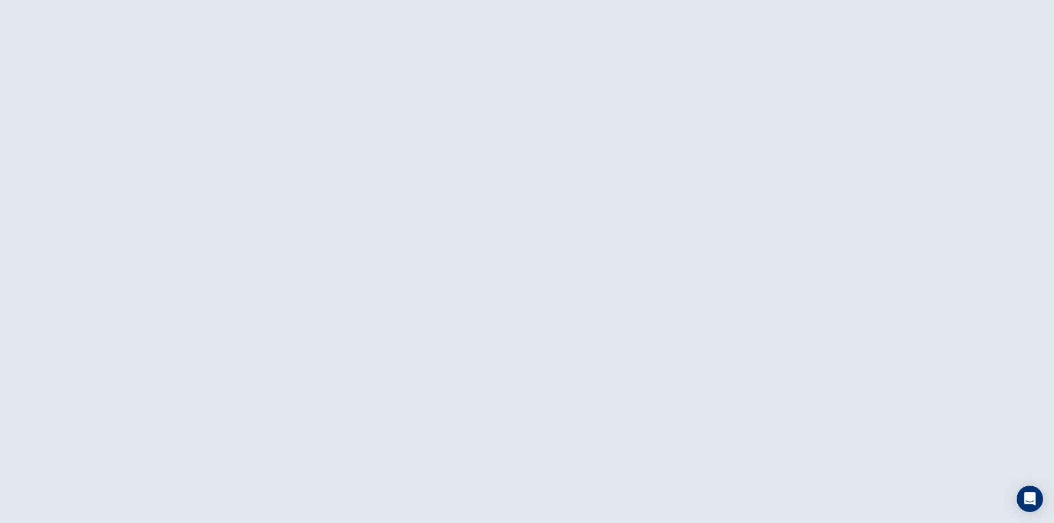
click at [456, 190] on div at bounding box center [527, 261] width 1054 height 523
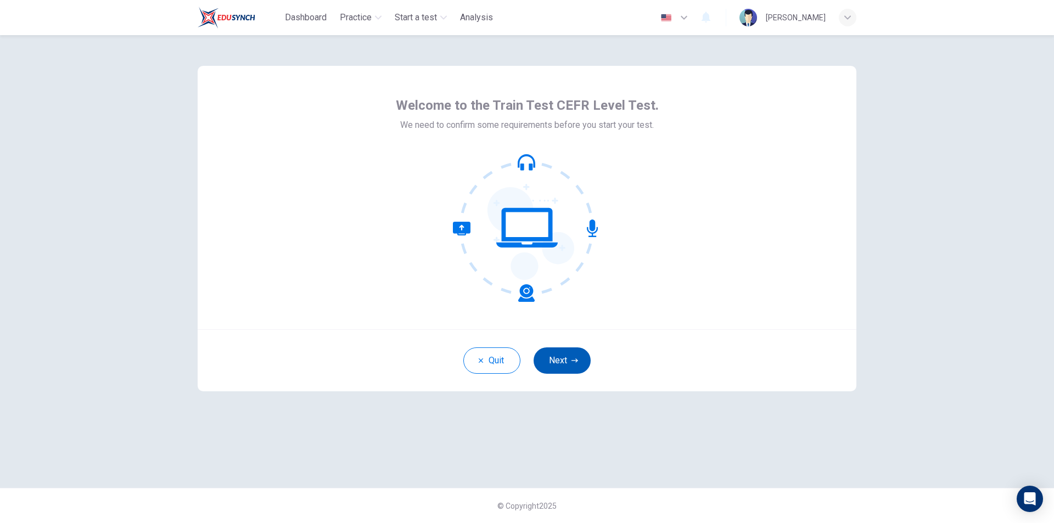
click at [558, 354] on button "Next" at bounding box center [562, 361] width 57 height 26
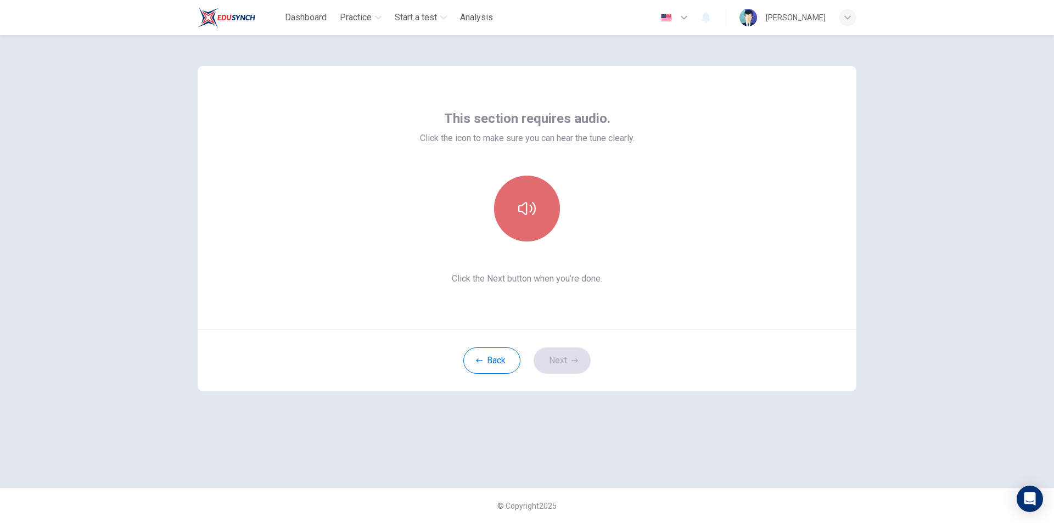
click at [534, 194] on button "button" at bounding box center [527, 209] width 66 height 66
click at [534, 197] on button "button" at bounding box center [527, 209] width 66 height 66
click at [575, 360] on icon "button" at bounding box center [575, 360] width 7 height 7
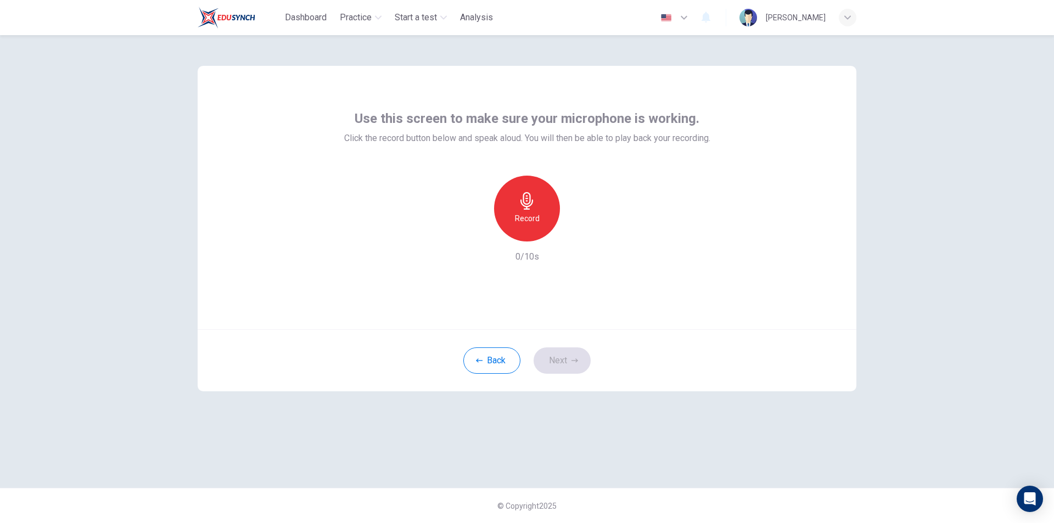
click at [540, 208] on div "Record" at bounding box center [527, 209] width 66 height 66
click at [535, 209] on icon "button" at bounding box center [527, 201] width 18 height 18
click at [579, 228] on icon "button" at bounding box center [577, 232] width 11 height 11
click at [564, 362] on button "Next" at bounding box center [562, 361] width 57 height 26
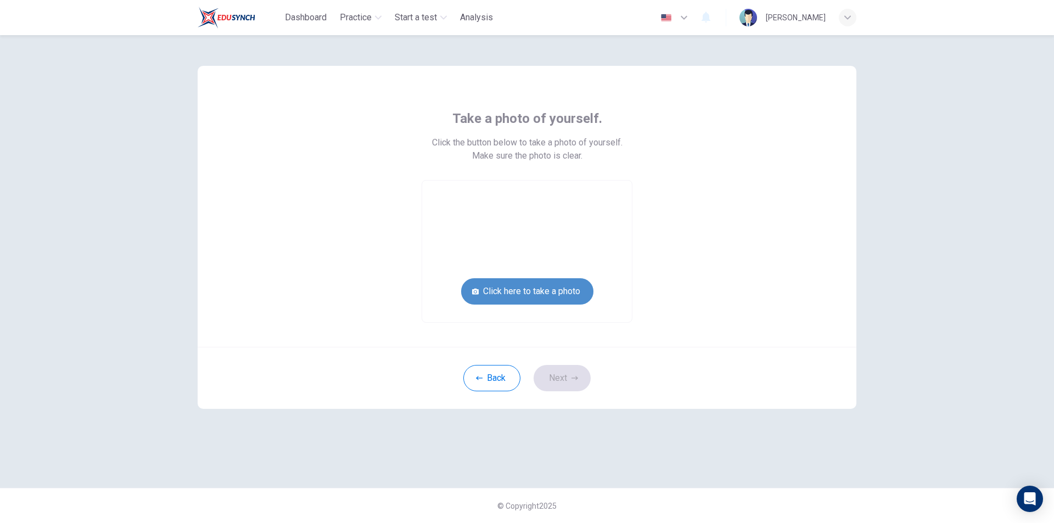
click at [536, 290] on button "Click here to take a photo" at bounding box center [527, 291] width 132 height 26
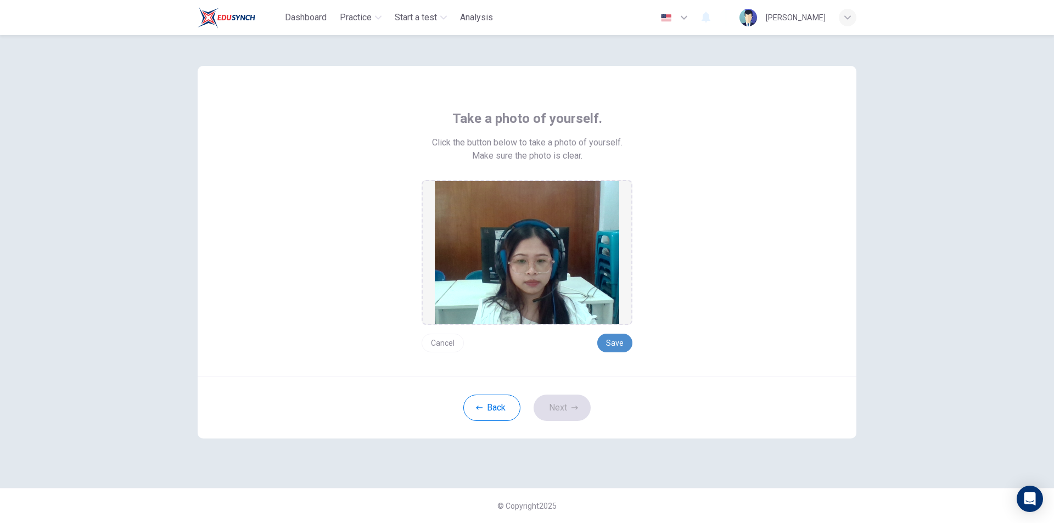
click at [605, 335] on button "Save" at bounding box center [614, 343] width 35 height 19
click at [569, 404] on button "Next" at bounding box center [562, 408] width 57 height 26
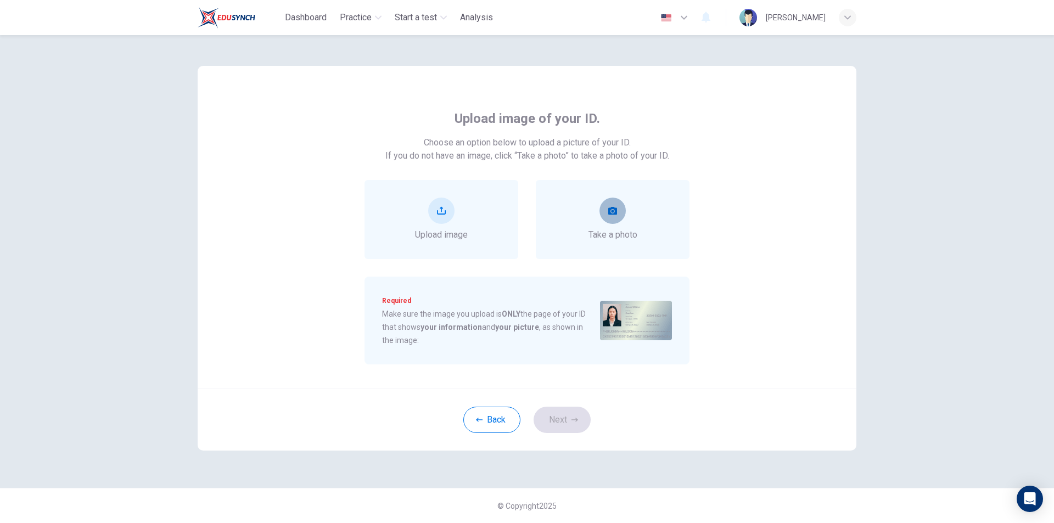
click at [601, 211] on button "take photo" at bounding box center [613, 211] width 26 height 26
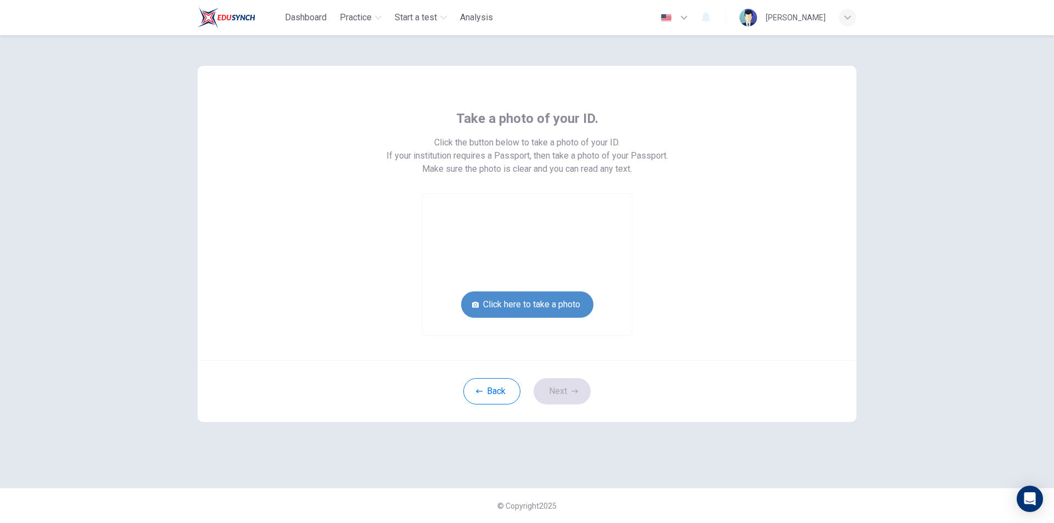
click at [552, 304] on button "Click here to take a photo" at bounding box center [527, 305] width 132 height 26
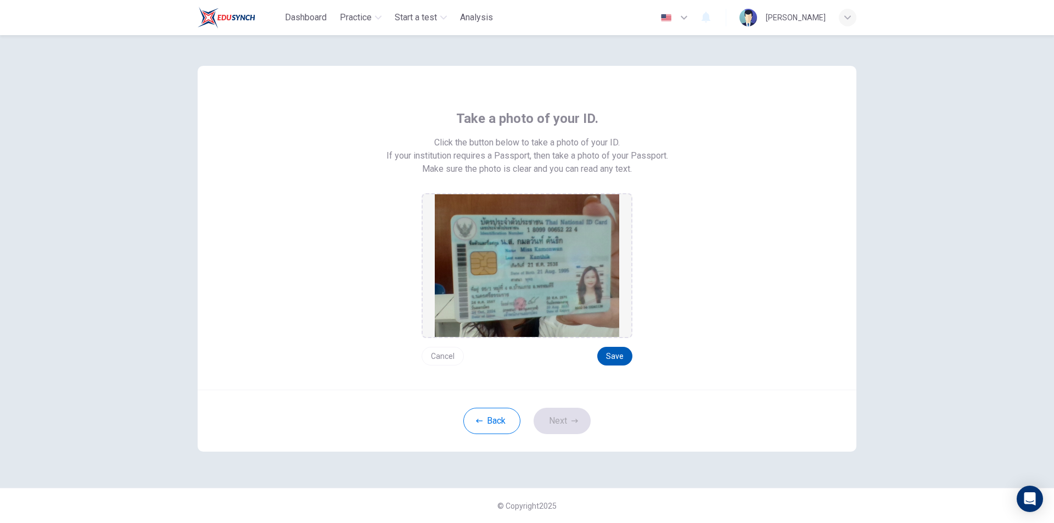
click at [606, 350] on button "Save" at bounding box center [614, 356] width 35 height 19
click at [570, 422] on button "Next" at bounding box center [562, 421] width 57 height 26
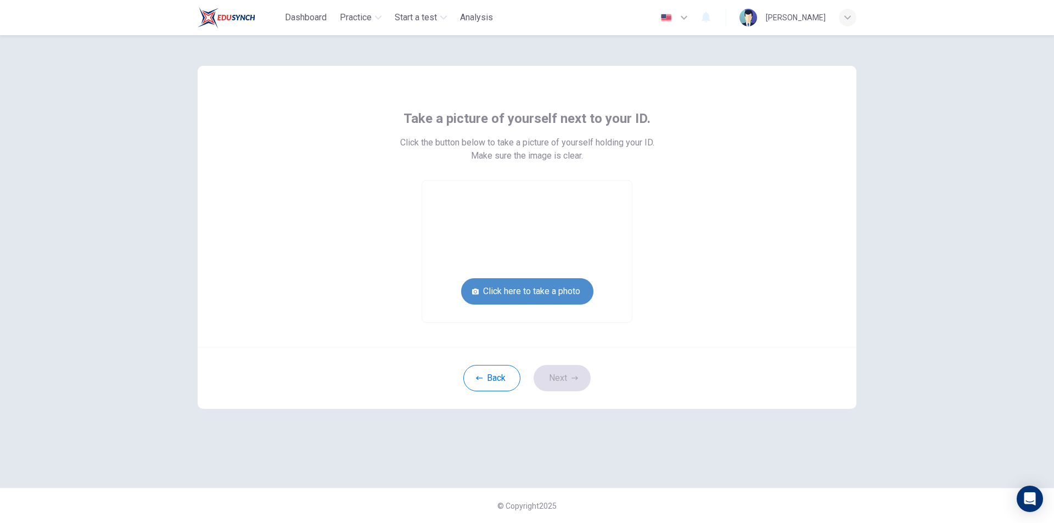
click at [545, 297] on button "Click here to take a photo" at bounding box center [527, 291] width 132 height 26
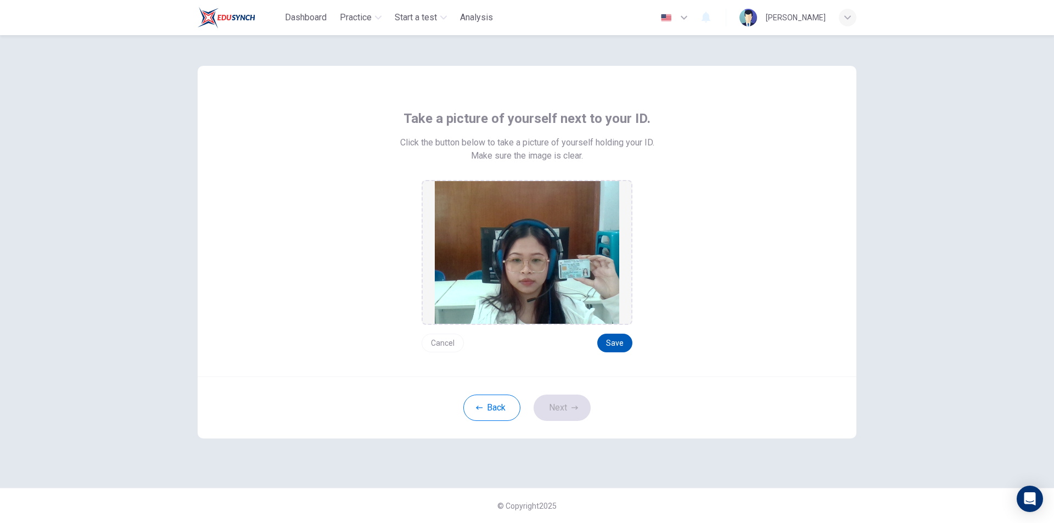
click at [609, 340] on button "Save" at bounding box center [614, 343] width 35 height 19
click at [574, 405] on icon "button" at bounding box center [575, 408] width 7 height 7
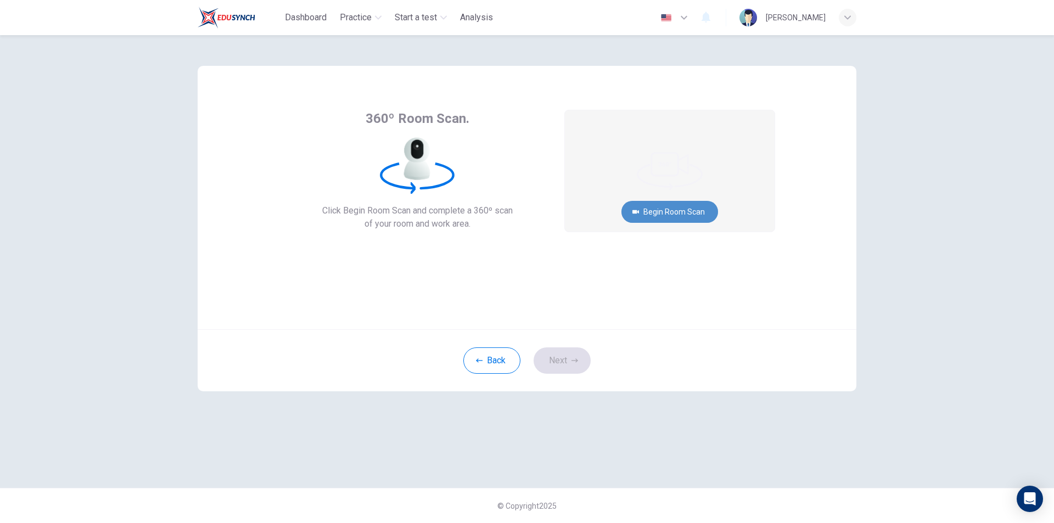
click at [662, 205] on button "Begin Room Scan" at bounding box center [670, 212] width 97 height 22
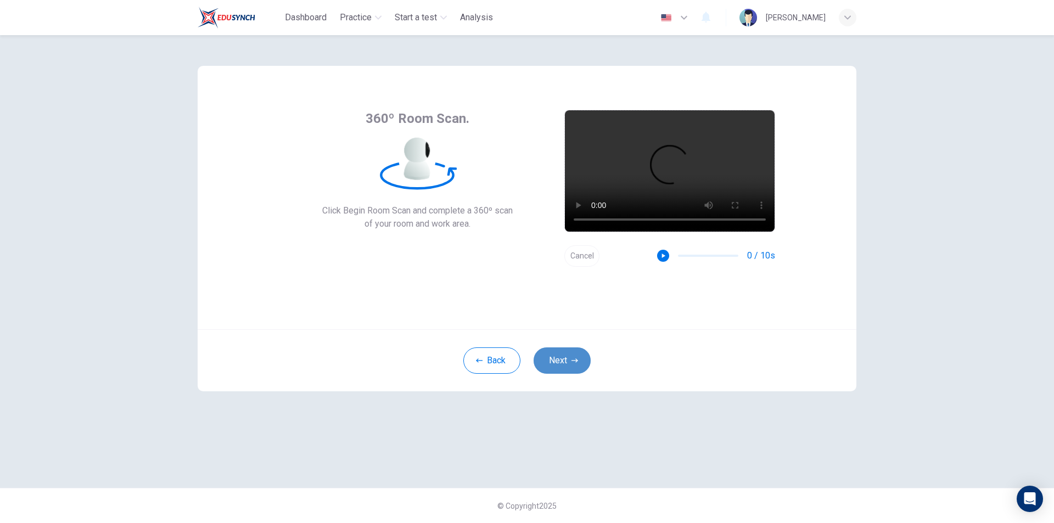
click at [574, 359] on icon "button" at bounding box center [575, 360] width 7 height 7
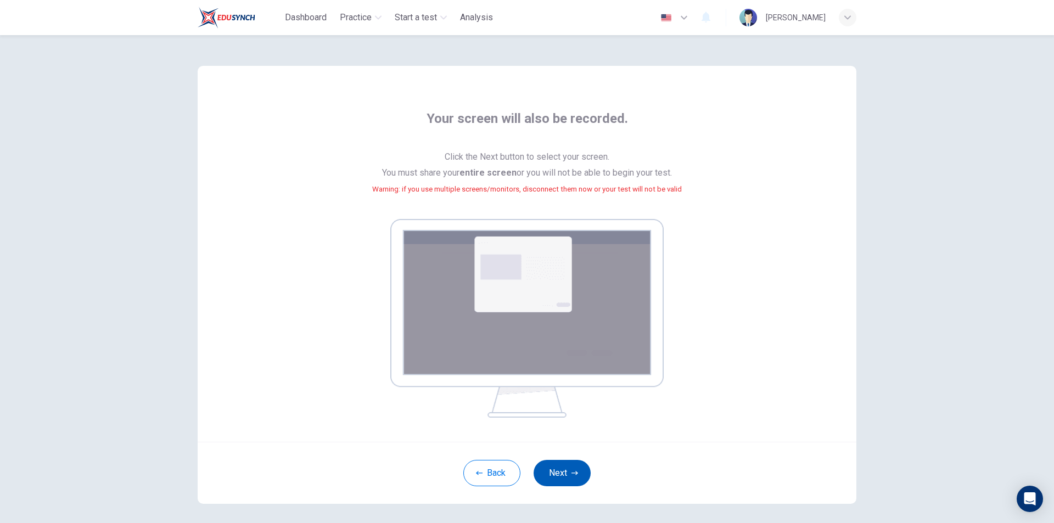
click at [569, 479] on button "Next" at bounding box center [562, 473] width 57 height 26
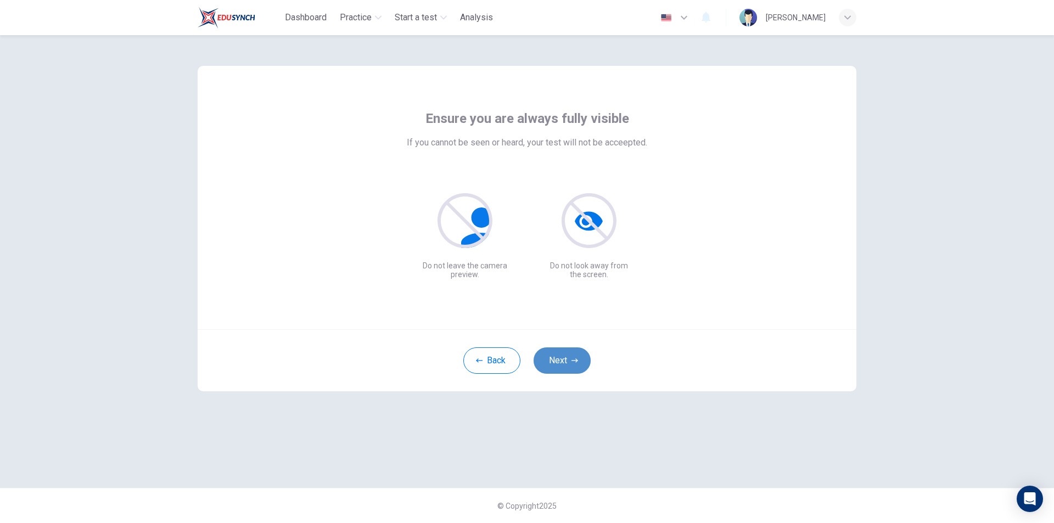
click at [568, 364] on button "Next" at bounding box center [562, 361] width 57 height 26
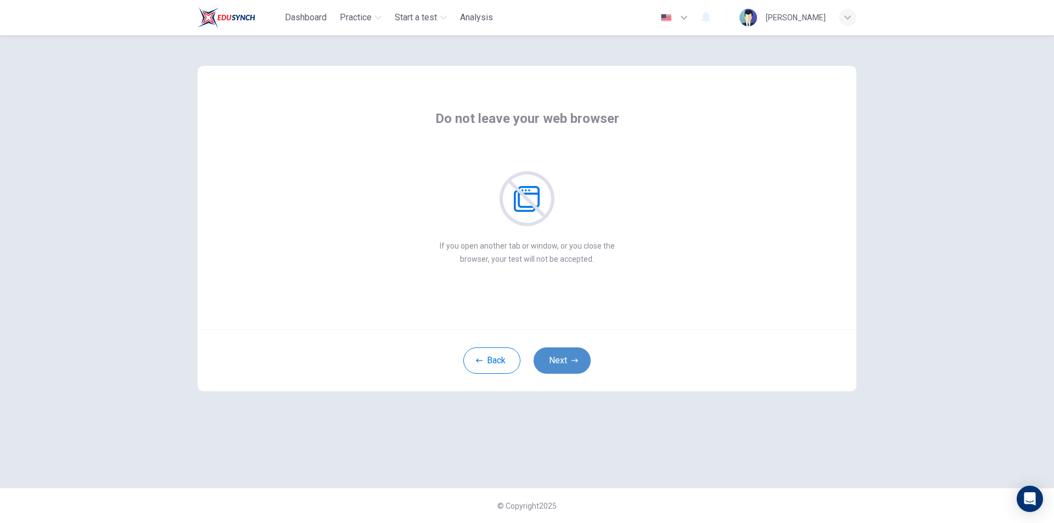
click at [568, 364] on button "Next" at bounding box center [562, 361] width 57 height 26
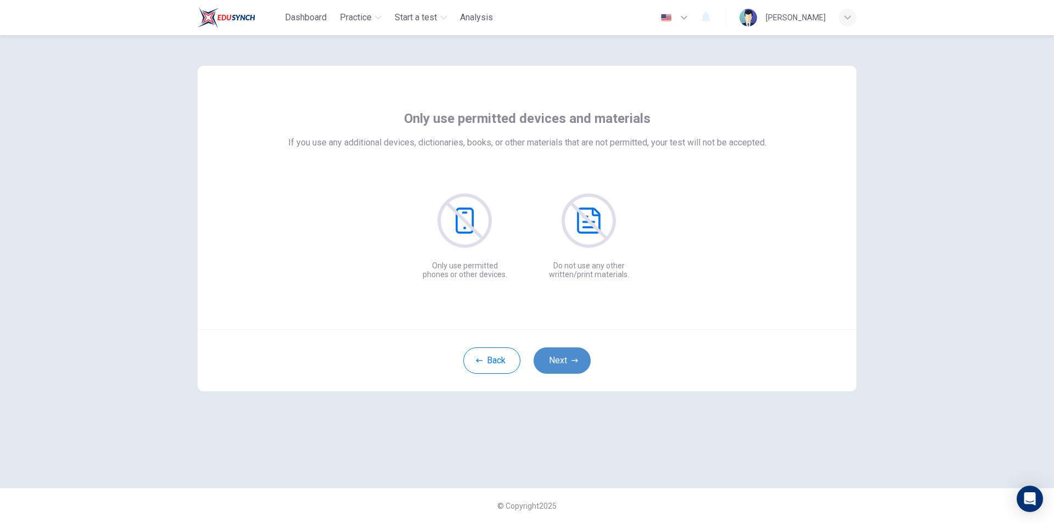
click at [568, 364] on button "Next" at bounding box center [562, 361] width 57 height 26
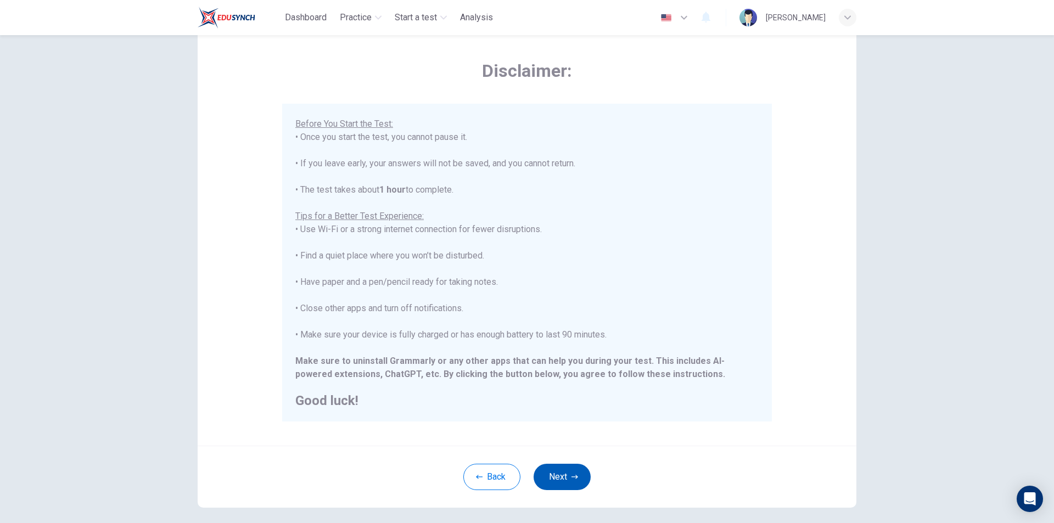
scroll to position [87, 0]
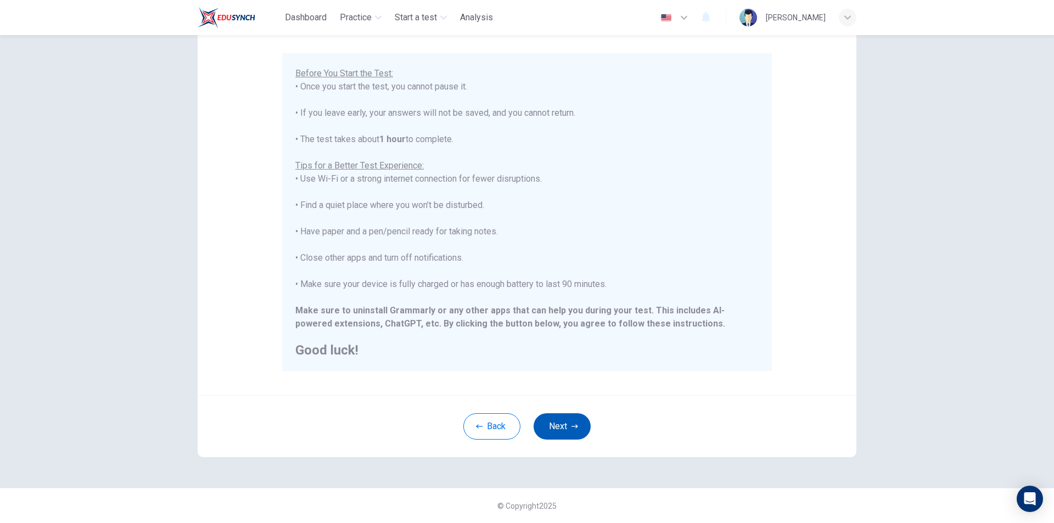
click at [568, 430] on button "Next" at bounding box center [562, 426] width 57 height 26
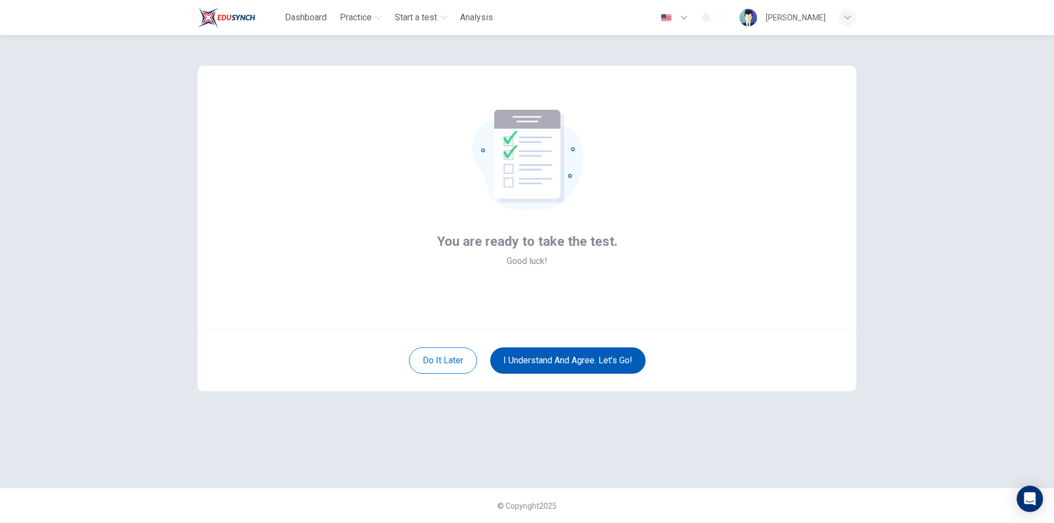
scroll to position [0, 0]
click at [581, 356] on button "I understand and agree. Let’s go!" at bounding box center [567, 361] width 155 height 26
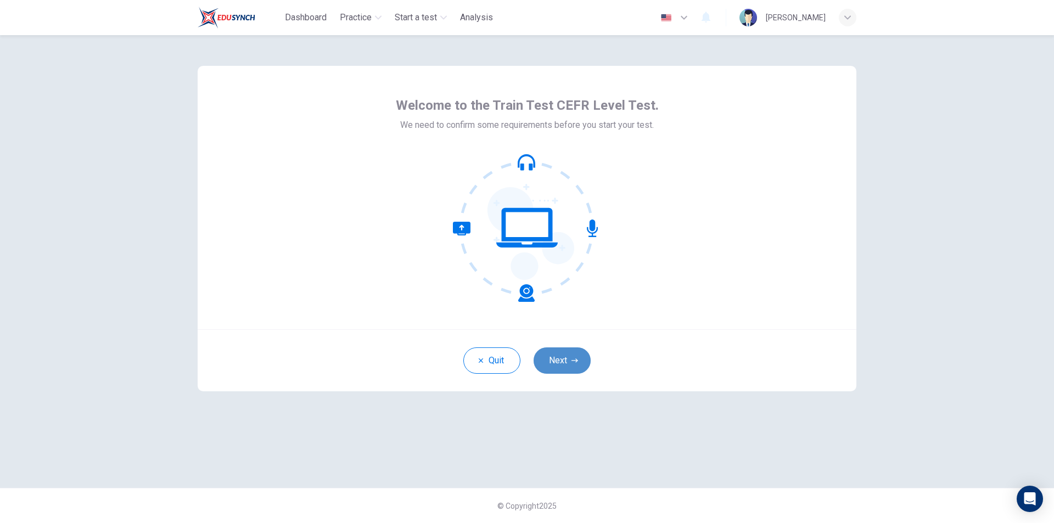
click at [552, 361] on button "Next" at bounding box center [562, 361] width 57 height 26
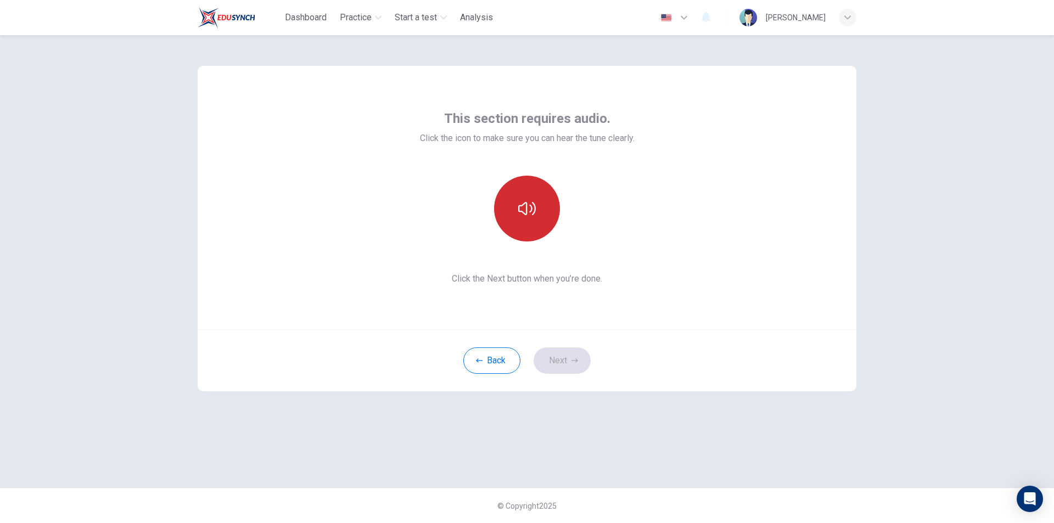
click at [530, 216] on icon "button" at bounding box center [527, 209] width 18 height 18
click at [524, 227] on button "button" at bounding box center [527, 209] width 66 height 66
click at [564, 357] on button "Next" at bounding box center [562, 361] width 57 height 26
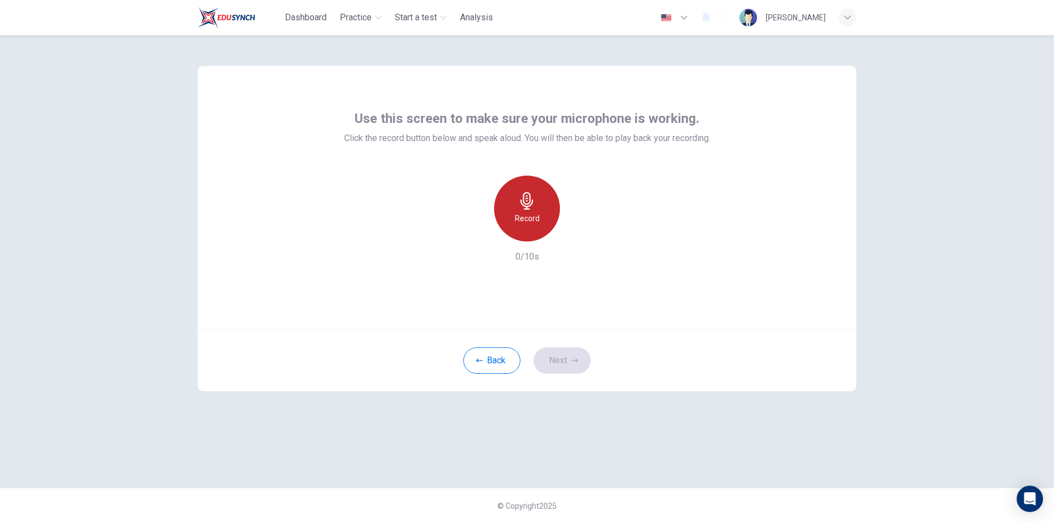
click at [523, 208] on icon "button" at bounding box center [527, 201] width 18 height 18
click at [525, 206] on icon "button" at bounding box center [527, 201] width 13 height 18
click at [579, 233] on icon "button" at bounding box center [578, 233] width 5 height 7
click at [536, 209] on div "Record" at bounding box center [527, 209] width 66 height 66
click at [532, 212] on h6 "Stop" at bounding box center [527, 218] width 16 height 13
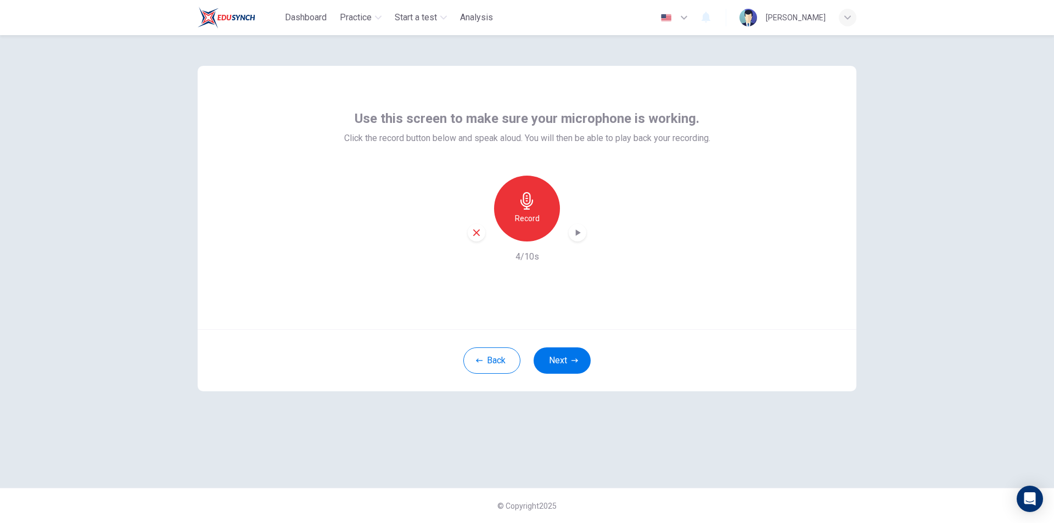
click at [574, 234] on icon "button" at bounding box center [577, 232] width 11 height 11
click at [525, 205] on icon "button" at bounding box center [527, 201] width 18 height 18
click at [530, 205] on icon "button" at bounding box center [527, 201] width 13 height 18
click at [571, 234] on div "button" at bounding box center [578, 233] width 18 height 18
click at [534, 209] on icon "button" at bounding box center [527, 201] width 18 height 18
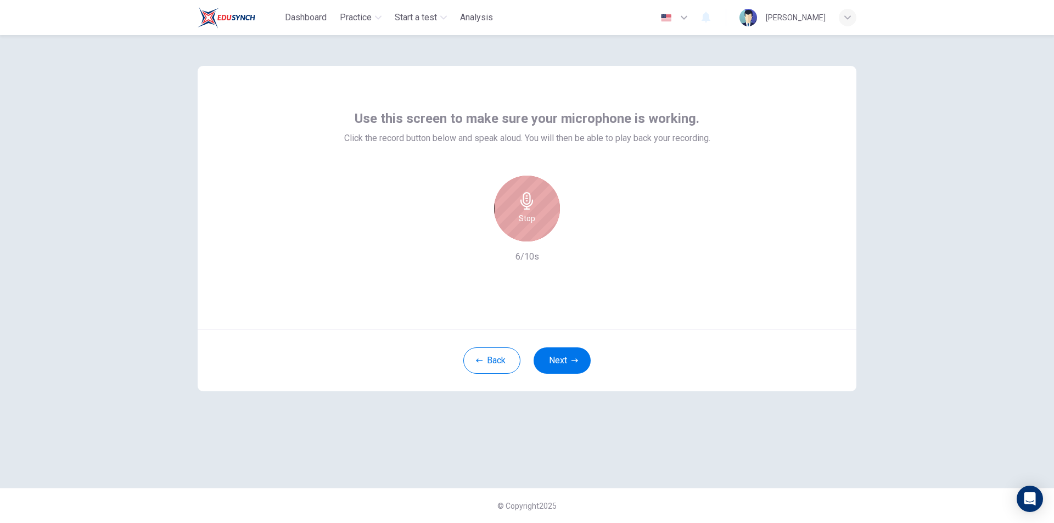
click at [533, 209] on icon "button" at bounding box center [527, 201] width 18 height 18
click at [579, 233] on icon "button" at bounding box center [578, 233] width 5 height 7
click at [480, 233] on icon "button" at bounding box center [477, 233] width 10 height 10
click at [522, 214] on h6 "Record" at bounding box center [527, 218] width 25 height 13
click at [522, 214] on h6 "Stop" at bounding box center [527, 218] width 16 height 13
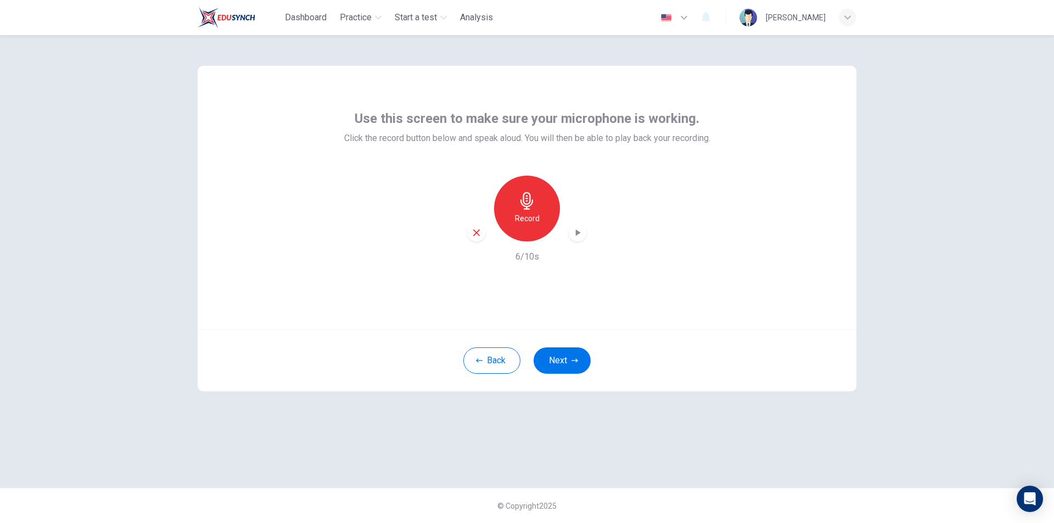
click at [575, 232] on icon "button" at bounding box center [577, 232] width 11 height 11
click at [481, 229] on icon "button" at bounding box center [477, 233] width 10 height 10
click at [519, 218] on h6 "Record" at bounding box center [527, 218] width 25 height 13
click at [517, 218] on div "Stop" at bounding box center [527, 209] width 66 height 66
click at [570, 233] on div "button" at bounding box center [578, 233] width 18 height 18
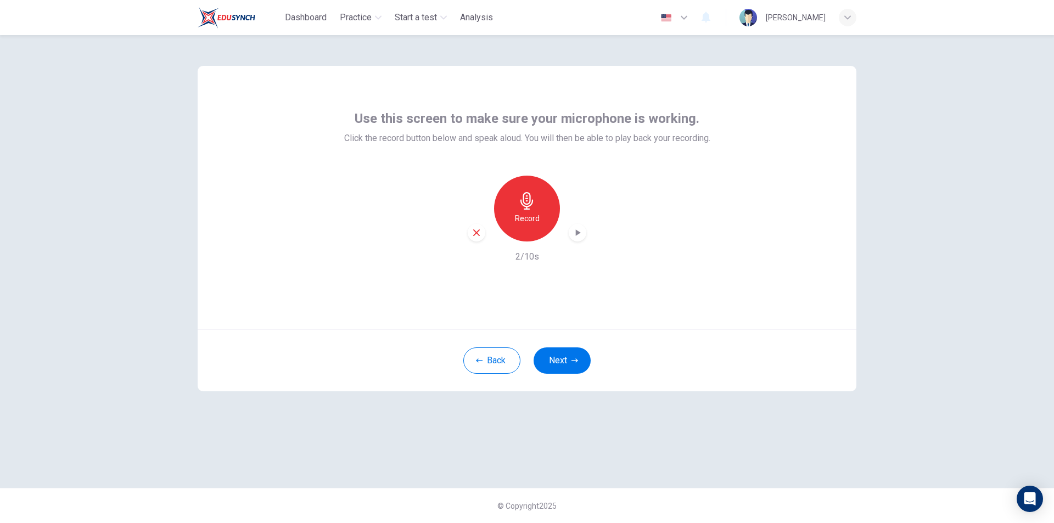
click at [480, 235] on icon "button" at bounding box center [477, 233] width 10 height 10
click at [536, 210] on div "Record" at bounding box center [527, 209] width 66 height 66
click at [530, 211] on div "Stop" at bounding box center [527, 209] width 66 height 66
click at [578, 232] on icon "button" at bounding box center [578, 233] width 5 height 7
click at [472, 232] on icon "button" at bounding box center [477, 233] width 10 height 10
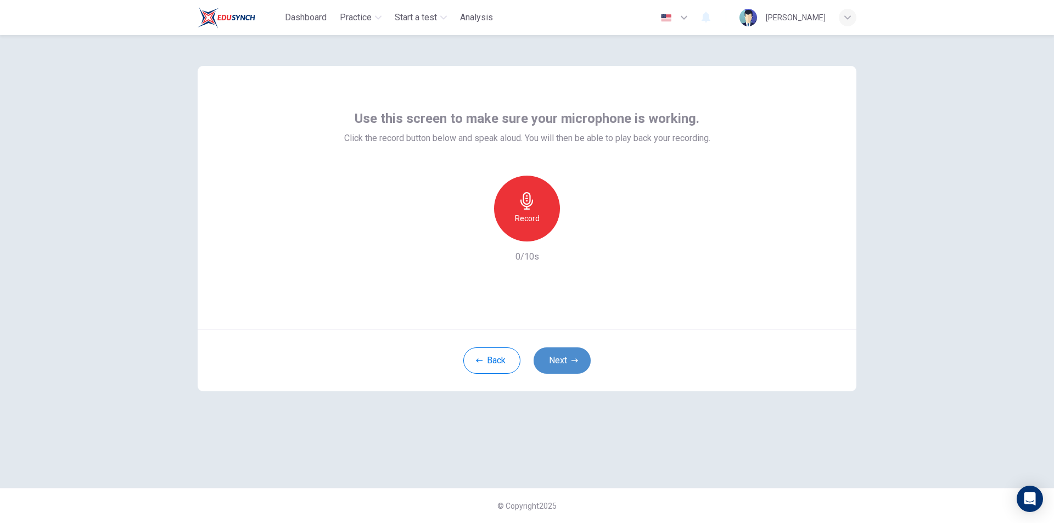
click at [565, 355] on button "Next" at bounding box center [562, 361] width 57 height 26
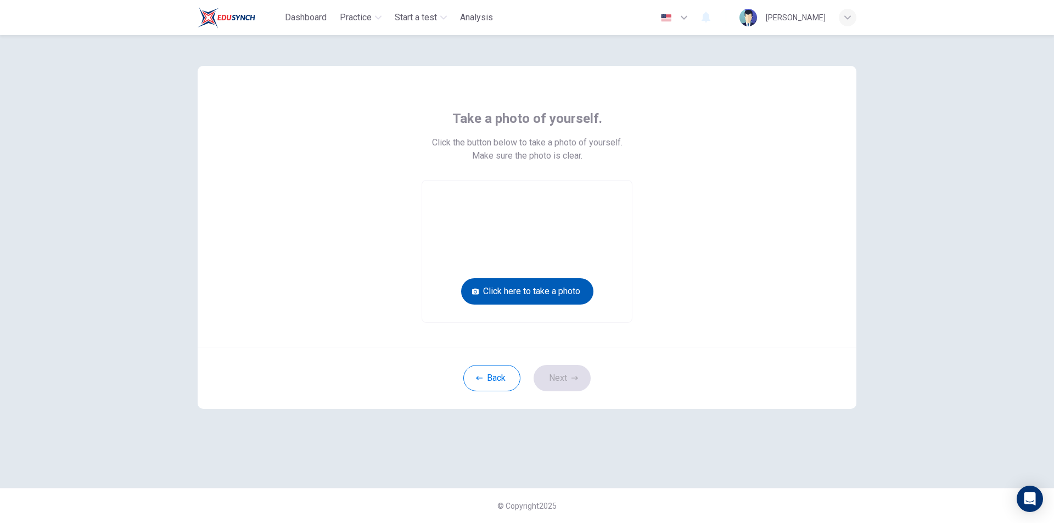
click at [532, 283] on button "Click here to take a photo" at bounding box center [527, 291] width 132 height 26
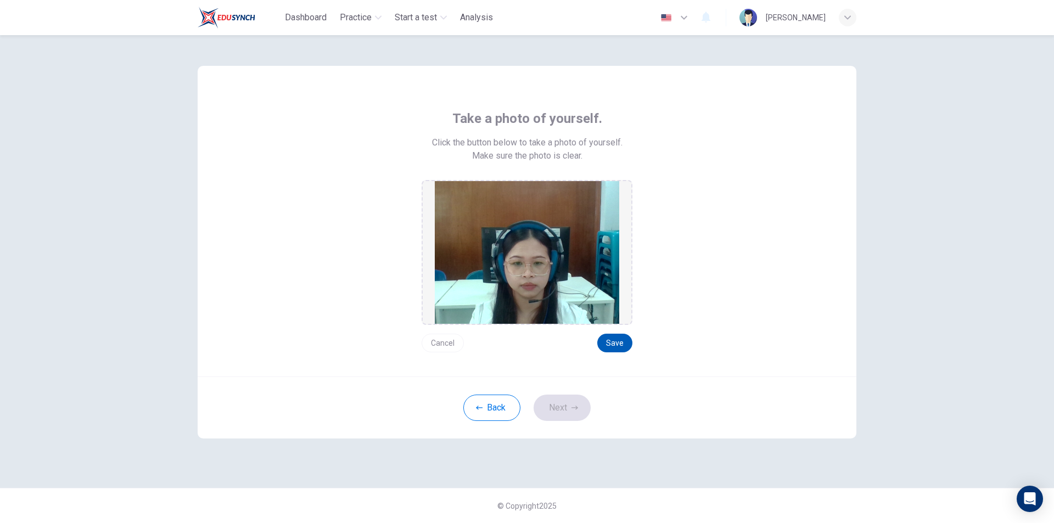
click at [619, 341] on button "Save" at bounding box center [614, 343] width 35 height 19
click at [576, 398] on button "Next" at bounding box center [562, 408] width 57 height 26
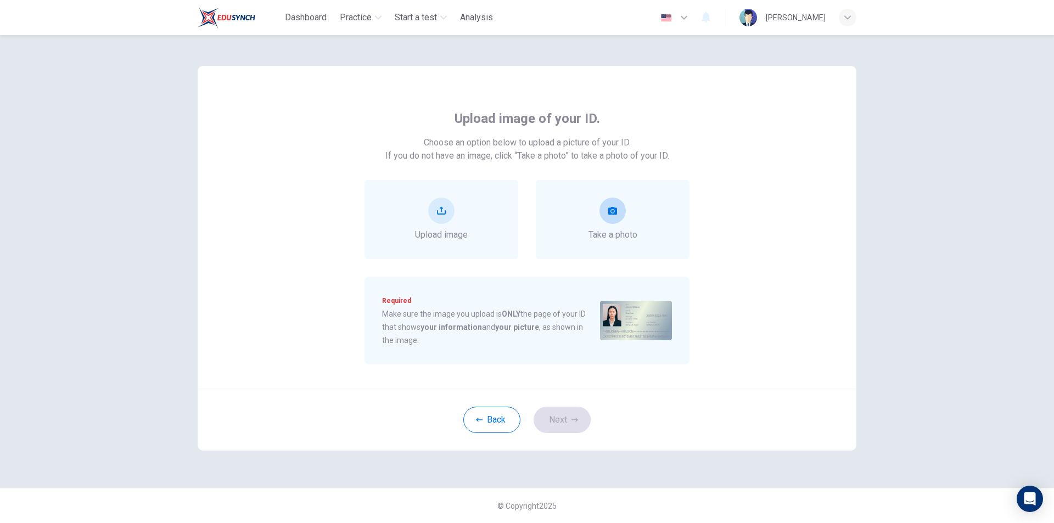
click at [610, 211] on icon "take photo" at bounding box center [612, 211] width 9 height 8
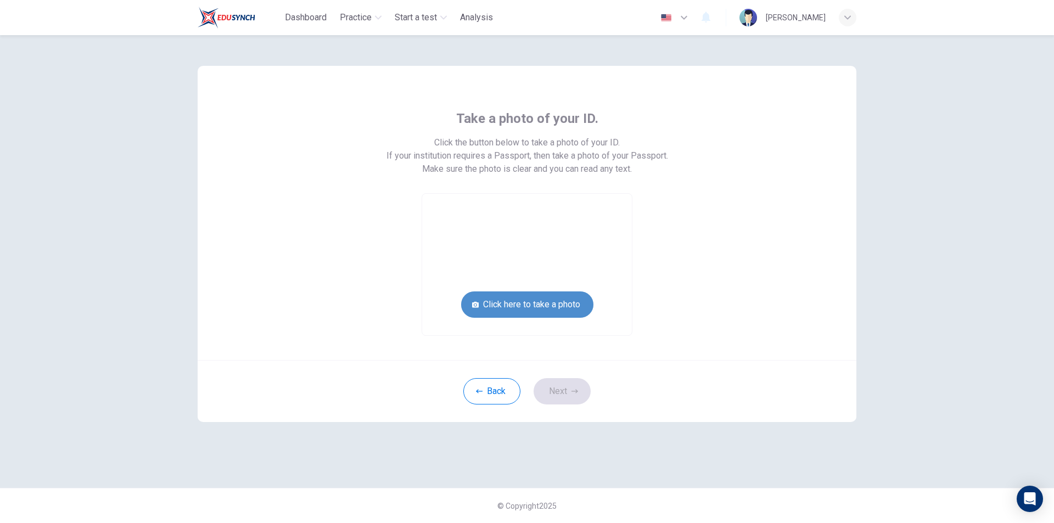
click at [525, 304] on button "Click here to take a photo" at bounding box center [527, 305] width 132 height 26
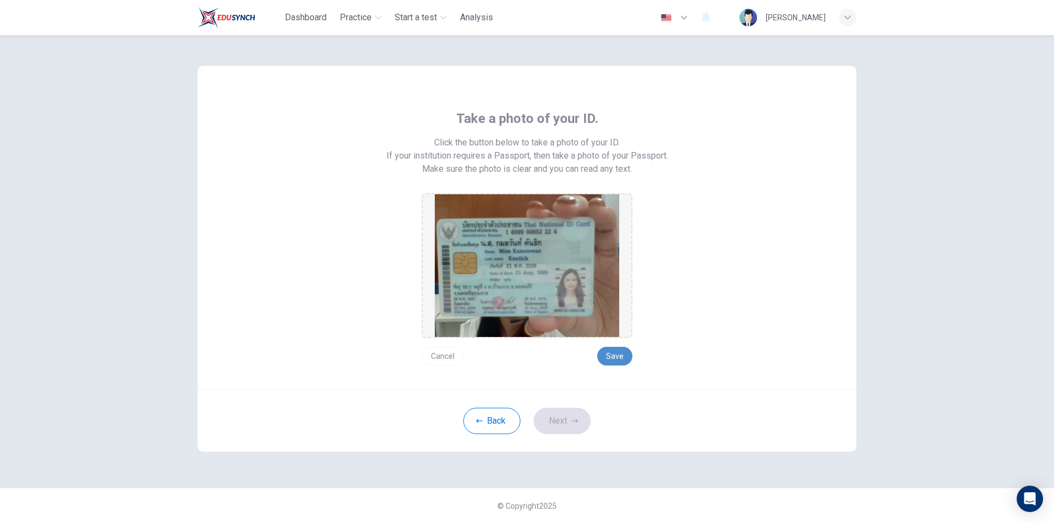
click at [614, 355] on button "Save" at bounding box center [614, 356] width 35 height 19
click at [578, 419] on icon "button" at bounding box center [575, 421] width 7 height 7
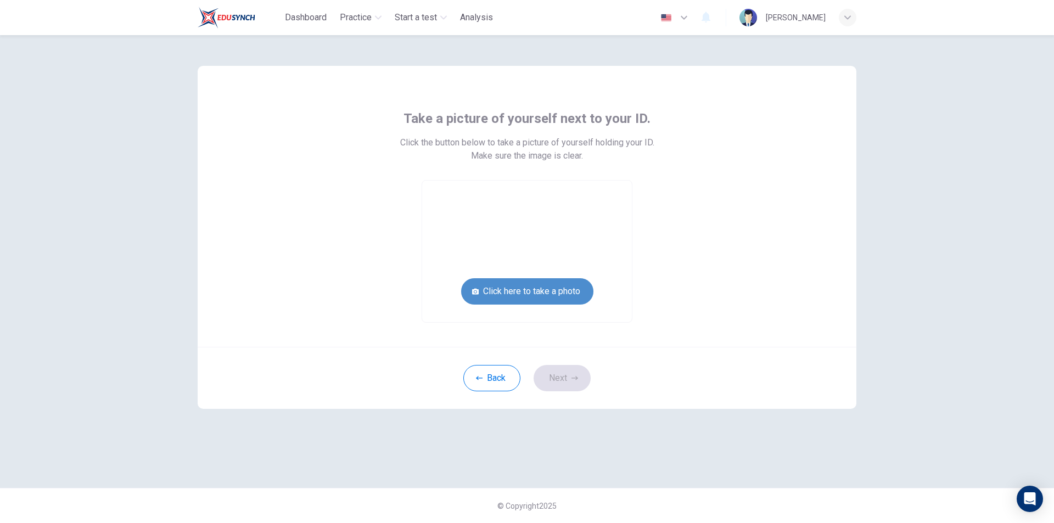
click at [544, 287] on button "Click here to take a photo" at bounding box center [527, 291] width 132 height 26
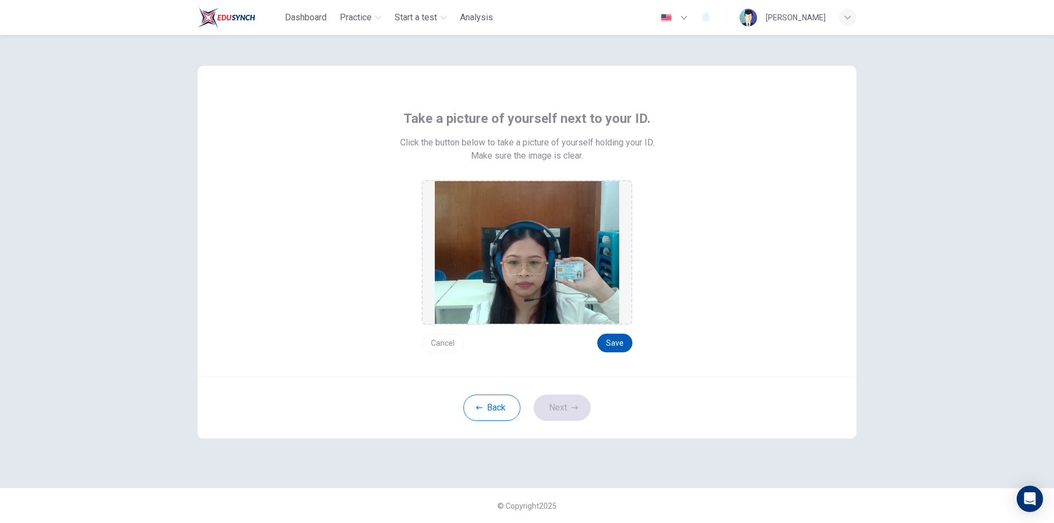
click at [613, 346] on button "Save" at bounding box center [614, 343] width 35 height 19
click at [575, 413] on button "Next" at bounding box center [562, 408] width 57 height 26
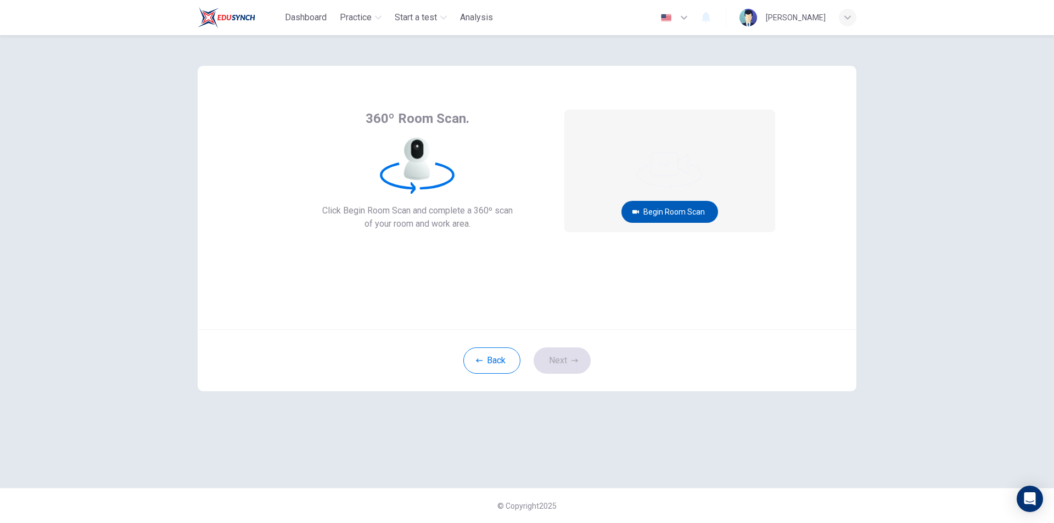
click at [687, 216] on button "Begin Room Scan" at bounding box center [670, 212] width 97 height 22
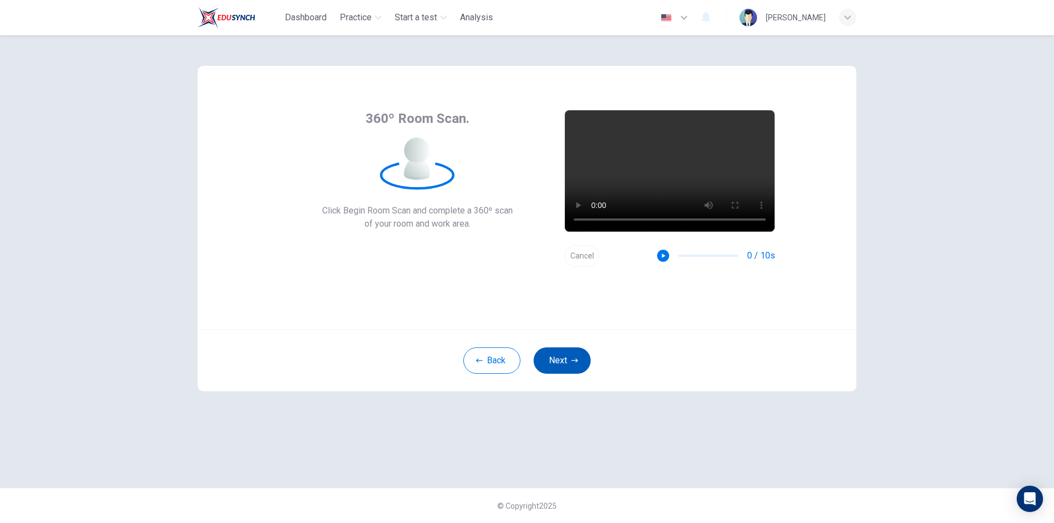
click at [569, 362] on button "Next" at bounding box center [562, 361] width 57 height 26
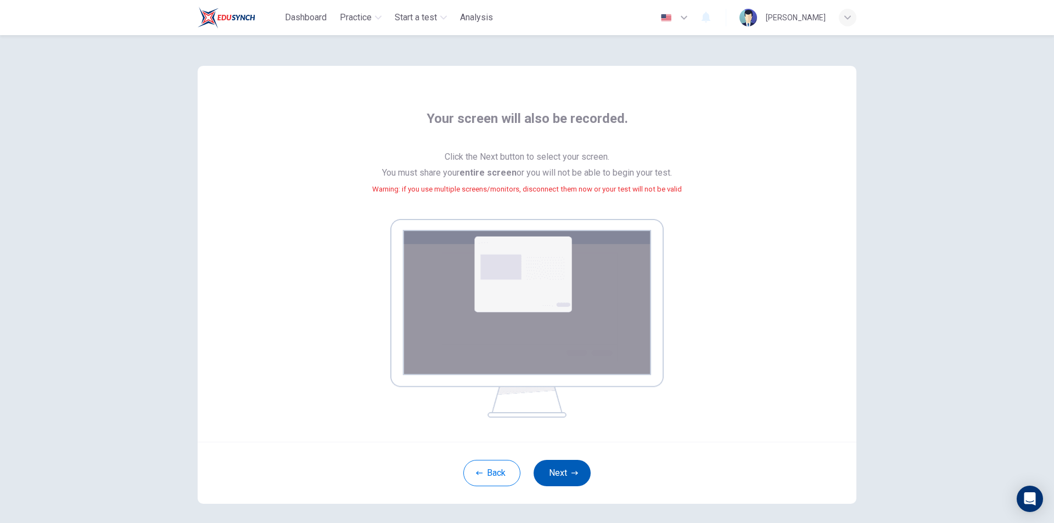
click at [567, 469] on button "Next" at bounding box center [562, 473] width 57 height 26
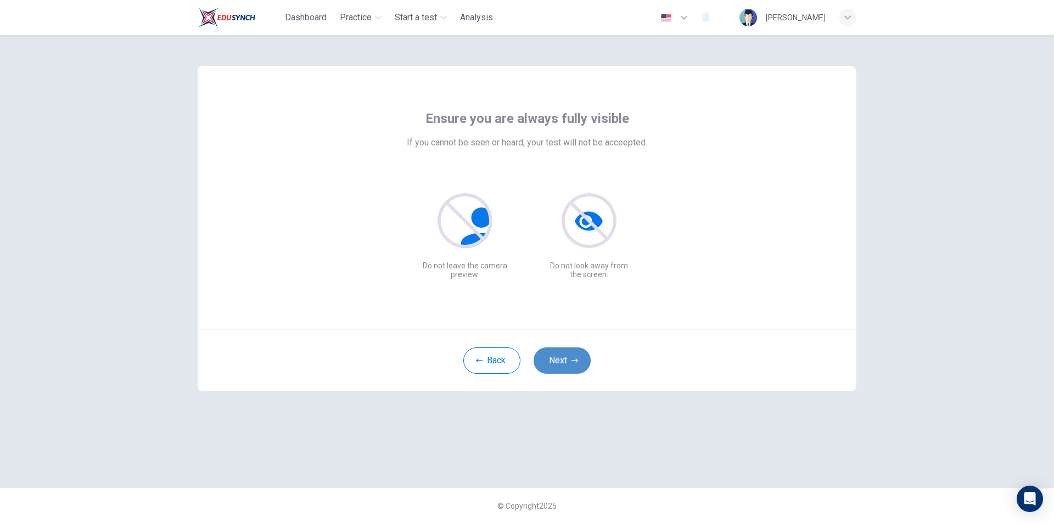
click at [561, 361] on button "Next" at bounding box center [562, 361] width 57 height 26
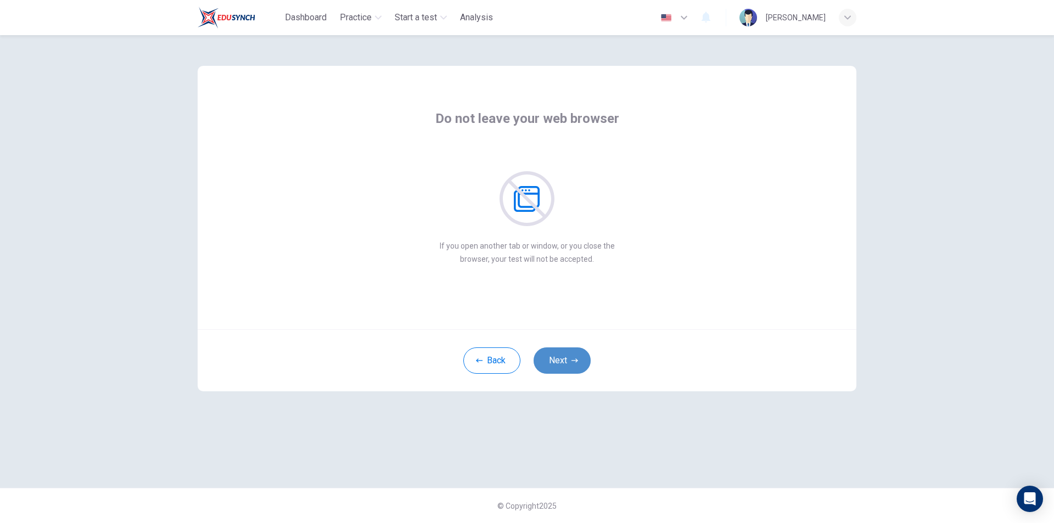
click at [561, 356] on button "Next" at bounding box center [562, 361] width 57 height 26
click at [561, 357] on button "Next" at bounding box center [562, 361] width 57 height 26
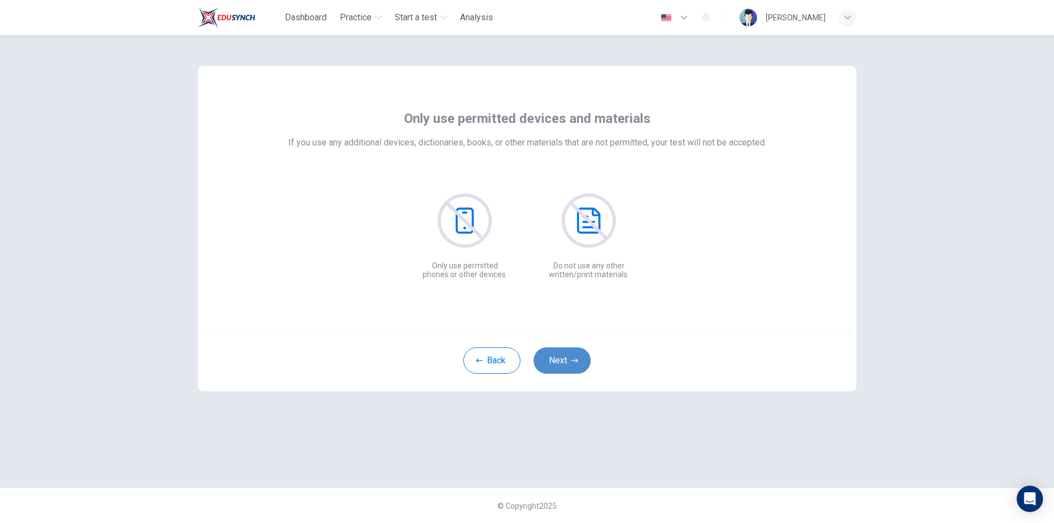
click at [561, 357] on button "Next" at bounding box center [562, 361] width 57 height 26
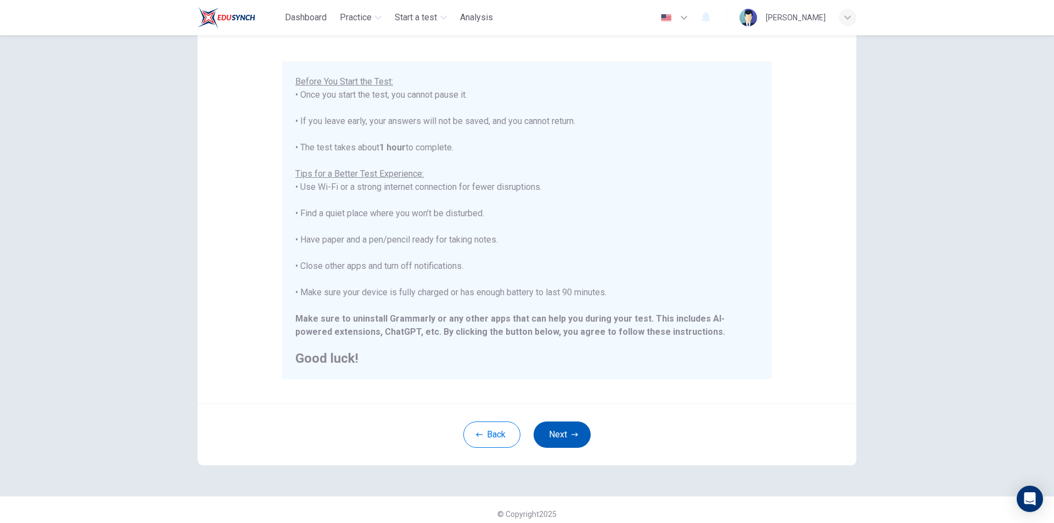
scroll to position [87, 0]
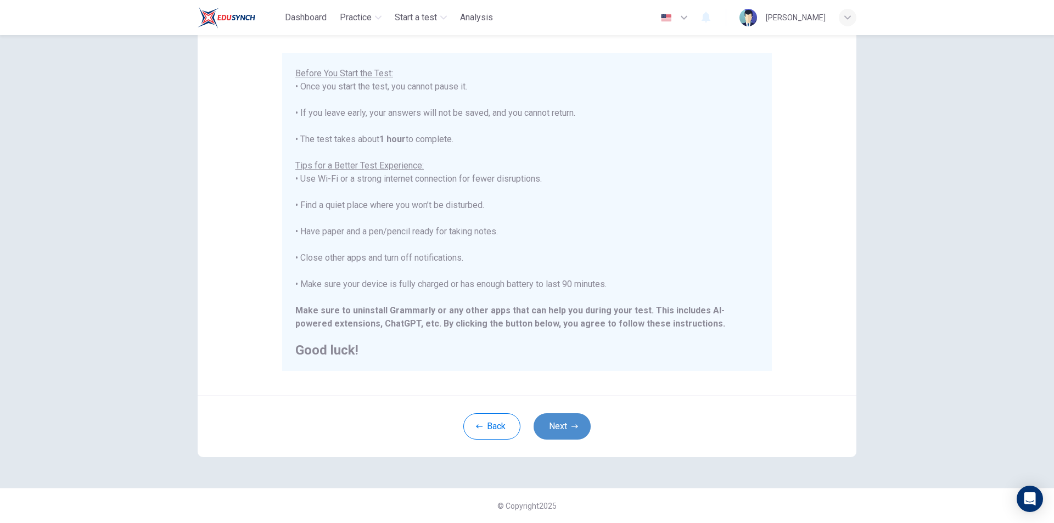
click at [544, 428] on button "Next" at bounding box center [562, 426] width 57 height 26
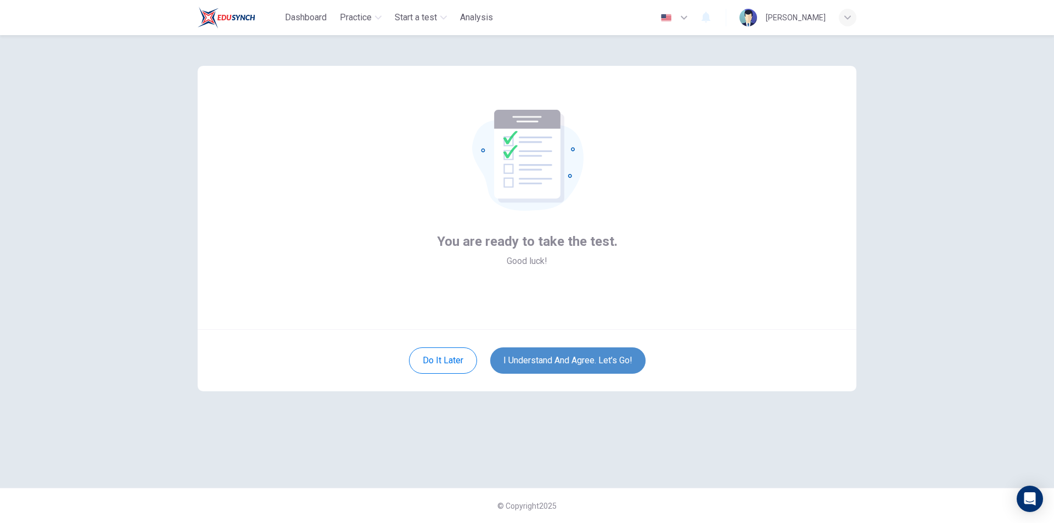
click at [566, 360] on button "I understand and agree. Let’s go!" at bounding box center [567, 361] width 155 height 26
